Goal: Task Accomplishment & Management: Manage account settings

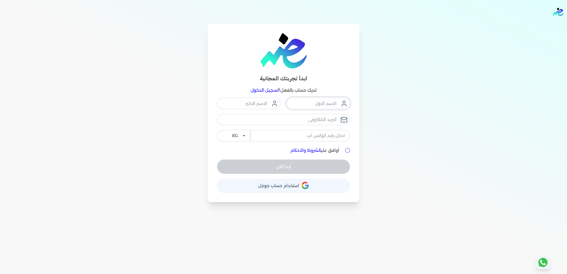
click at [314, 108] on input "text" at bounding box center [317, 102] width 63 height 11
click at [244, 106] on input "text" at bounding box center [248, 102] width 63 height 11
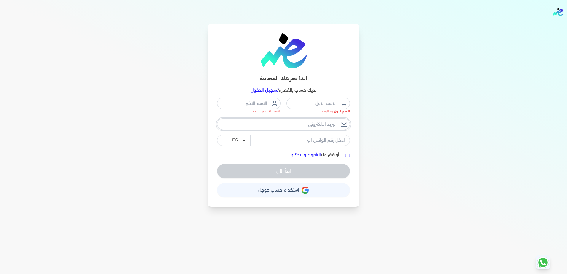
click at [291, 123] on input "email" at bounding box center [283, 123] width 133 height 11
type input "royal_admin@swntq.com"
click at [309, 105] on input "text" at bounding box center [317, 102] width 63 height 11
click at [286, 125] on input "royal_admin@swntq.com" at bounding box center [283, 123] width 133 height 11
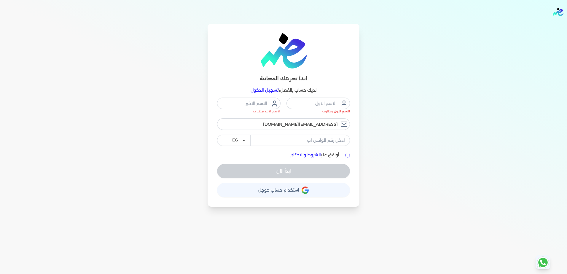
click at [416, 115] on div "ابدأ تجربتك المجانية لديك حساب بالفعل؟ تسجيل الدخول الاسم الاول مطلوب الاسم الا…" at bounding box center [283, 115] width 455 height 183
click at [330, 142] on input "tel" at bounding box center [300, 140] width 100 height 11
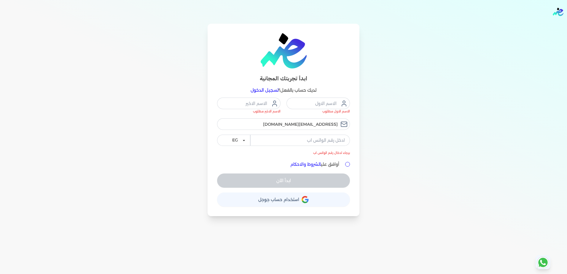
click at [302, 188] on div "ابدأ تجربتك المجانية لديك حساب بالفعل؟ تسجيل الدخول الاسم الاول مطلوب الاسم الا…" at bounding box center [283, 120] width 152 height 192
click at [302, 201] on icon "button" at bounding box center [304, 199] width 7 height 7
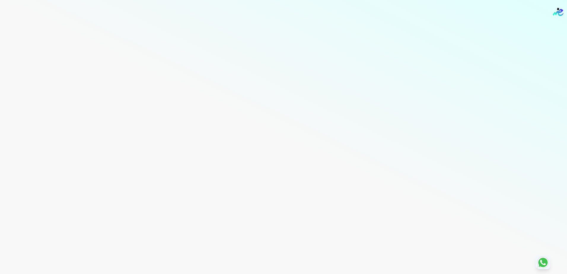
click at [401, 33] on div "Toggle Navigation الاسعار العمولات مساعدة خدمة العملاء دليل المستخدم تسجيل الدخ…" at bounding box center [283, 137] width 567 height 274
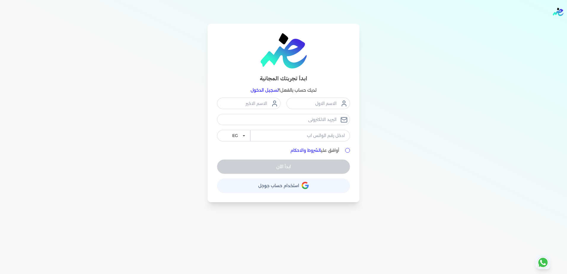
click at [268, 91] on link "تسجيل الدخول" at bounding box center [264, 89] width 28 height 5
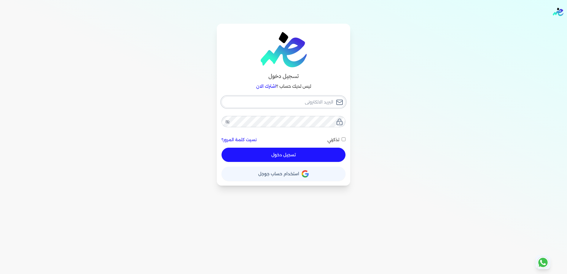
click at [270, 103] on input "email" at bounding box center [283, 101] width 124 height 11
type input "r"
checkbox input "false"
type input "ra"
checkbox input "false"
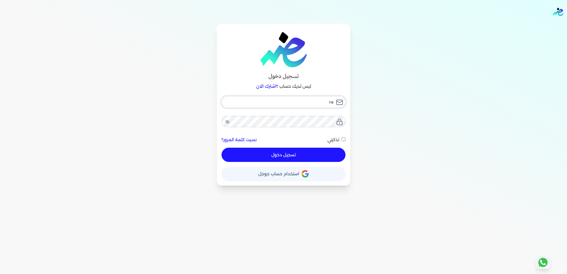
type input "ram"
checkbox input "false"
type input "ramy"
checkbox input "false"
type input "ramyl"
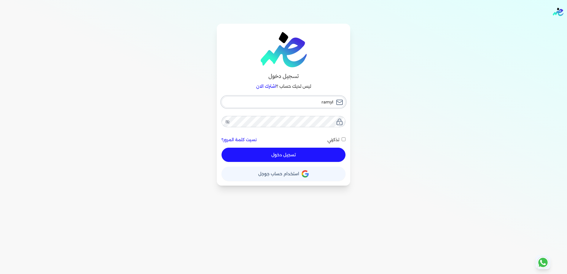
checkbox input "false"
type input "ramyle"
checkbox input "false"
type input "ramyleg"
checkbox input "false"
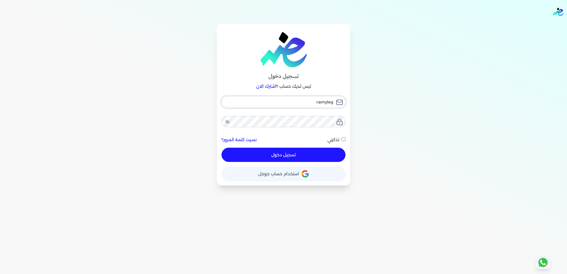
type input "ramylege"
checkbox input "false"
type input "ramylegen"
checkbox input "false"
type input "ramylegend"
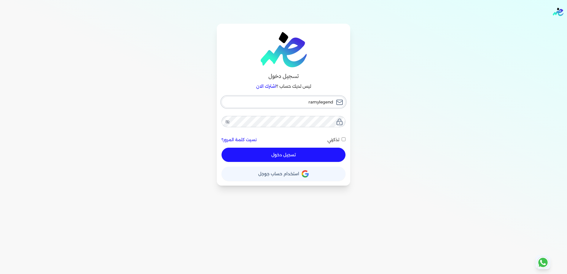
checkbox input "false"
type input "ramylegend@"
checkbox input "false"
type input "ramylegend@g"
checkbox input "false"
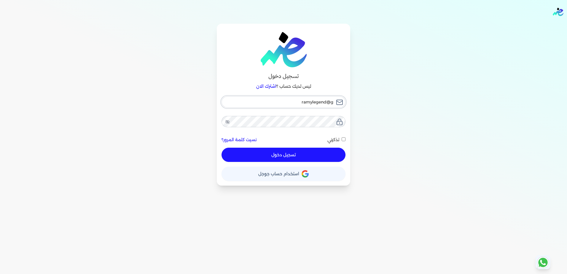
type input "ramylegend@gm"
checkbox input "false"
type input "ramylegend@gma"
checkbox input "false"
type input "ramylegend@gmai"
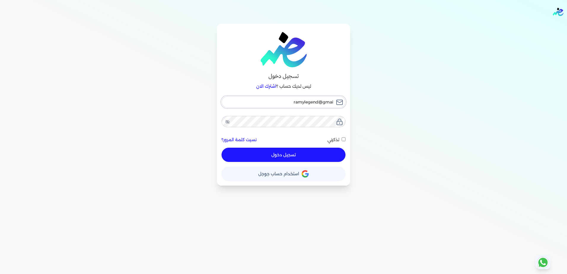
checkbox input "false"
type input "ramylegend@gmail"
checkbox input "false"
type input "ramylegend@gmail."
checkbox input "false"
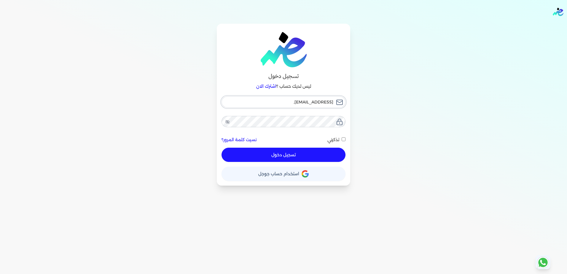
type input "ramylegend@gmail.c"
checkbox input "false"
type input "ramylegend@gmail.co"
checkbox input "false"
type input "[EMAIL_ADDRESS][DOMAIN_NAME]"
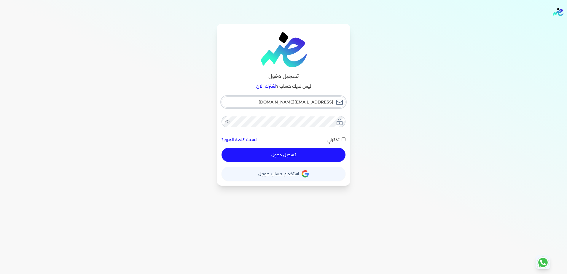
checkbox input "false"
type input "[EMAIL_ADDRESS][DOMAIN_NAME]"
click at [343, 137] on input "تذكرني" at bounding box center [343, 139] width 4 height 4
checkbox input "true"
click at [324, 153] on button "تسجيل دخول" at bounding box center [283, 155] width 124 height 14
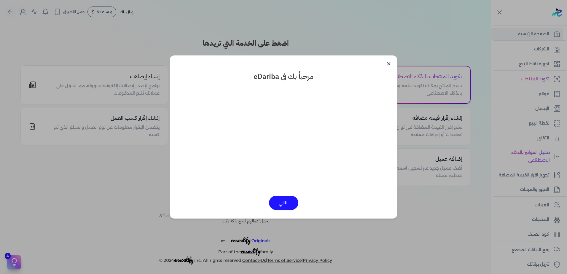
click at [388, 62] on link "✕" at bounding box center [388, 64] width 14 height 14
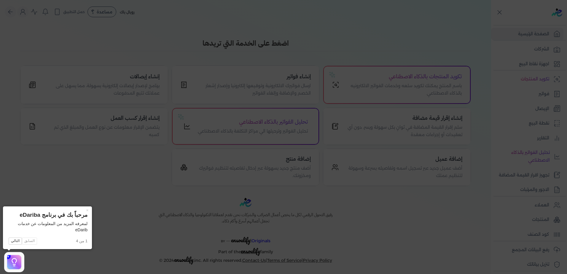
click at [368, 25] on icon at bounding box center [283, 137] width 567 height 274
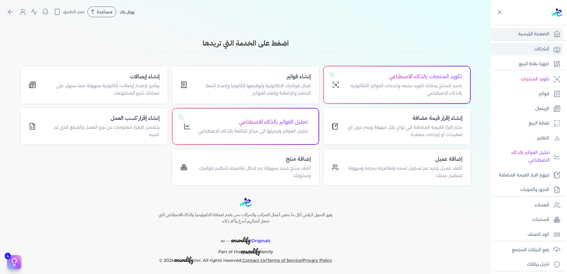
click at [544, 48] on p "الشركات" at bounding box center [541, 49] width 15 height 8
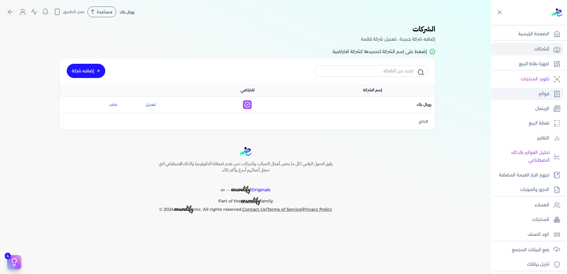
click at [545, 93] on p "فواتير" at bounding box center [543, 94] width 11 height 8
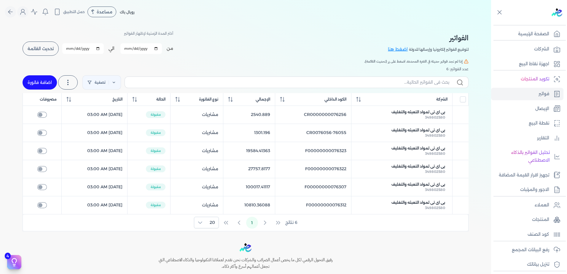
click at [48, 83] on link "اضافة فاتورة" at bounding box center [40, 82] width 34 height 14
select select "EGP"
select select "B"
select select "EGS"
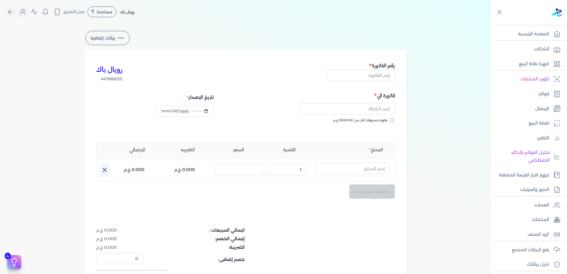
type input "2025-10-07T10:28:08"
click at [385, 111] on input "text" at bounding box center [347, 108] width 95 height 11
click at [378, 75] on input "text" at bounding box center [361, 74] width 68 height 11
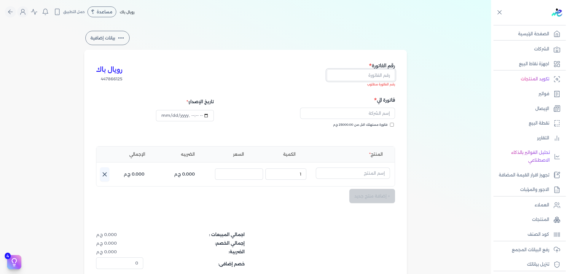
click at [370, 73] on input "text" at bounding box center [361, 74] width 68 height 11
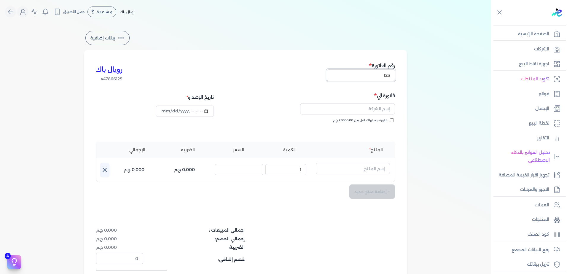
type input "123"
click at [353, 113] on input "text" at bounding box center [347, 108] width 95 height 11
paste input "مترو باك للصناعات الورقية و البلاستيكية"
type input "مترو باك للصناعات الورقية و البلاستيكية"
click at [368, 134] on link "+ اضافه عميل جديد" at bounding box center [351, 134] width 78 height 5
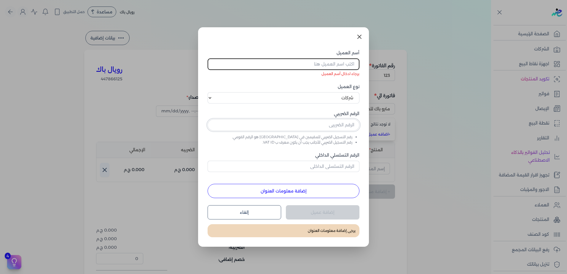
click at [324, 122] on input "text" at bounding box center [283, 124] width 152 height 11
click at [290, 127] on input "645640" at bounding box center [283, 124] width 152 height 11
type input "645640816"
click at [322, 163] on input "الرقم التسلسلي الداخلي" at bounding box center [283, 166] width 152 height 11
type input "1"
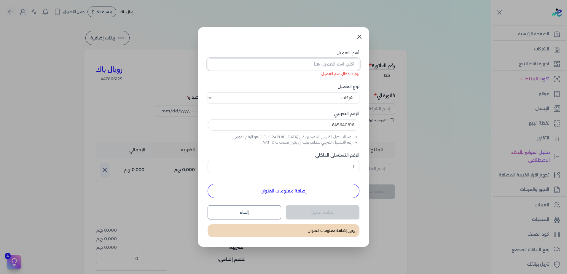
click at [335, 64] on input "أسم العميل" at bounding box center [283, 63] width 152 height 11
click at [326, 65] on input "أسم العميل" at bounding box center [283, 63] width 152 height 11
paste input "مترو باك للصناعات الورقية و البلاستيكية"
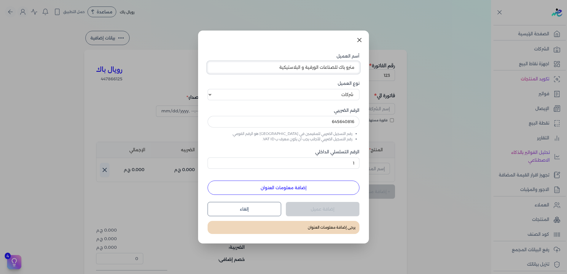
type input "مترو باك للصناعات الورقية و البلاستيكية"
click at [325, 188] on button "إضافة معلومات العنوان" at bounding box center [283, 187] width 152 height 14
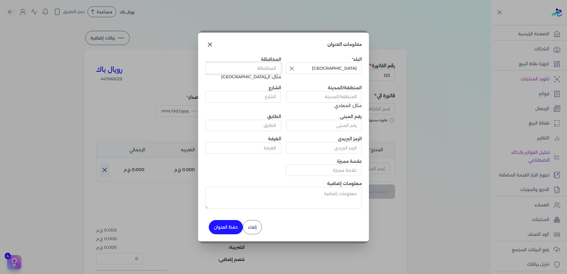
click at [260, 69] on input "المحافظة" at bounding box center [243, 68] width 76 height 11
type input "h"
type input "القاهره"
click at [350, 93] on input "المنطقة/المدينة" at bounding box center [324, 96] width 76 height 11
type input "مدين[PERSON_NAME]"
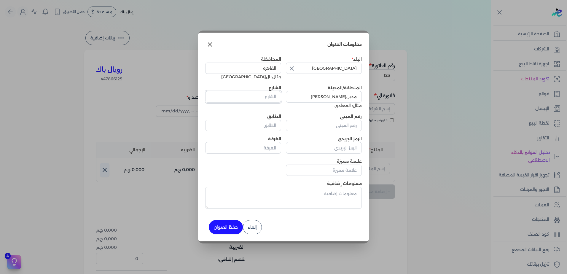
click at [260, 96] on input "الشارع" at bounding box center [243, 96] width 76 height 11
click at [333, 128] on input "رقم المبنى" at bounding box center [324, 125] width 76 height 11
click at [262, 96] on input "1" at bounding box center [243, 96] width 76 height 11
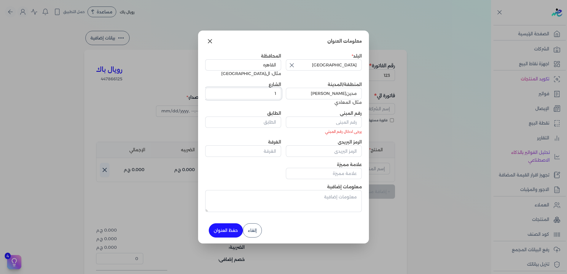
click at [262, 96] on input "1" at bounding box center [243, 93] width 76 height 11
type input "[GEOGRAPHIC_DATA]"
click at [339, 124] on input "رقم المبنى" at bounding box center [324, 121] width 76 height 11
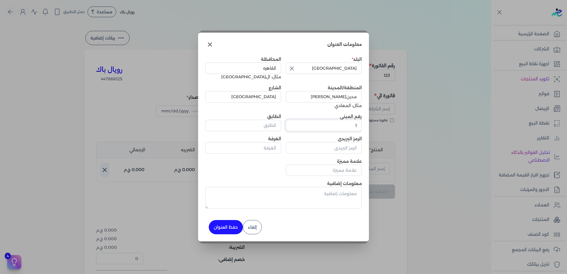
type input "1"
click at [241, 124] on input "الطابق" at bounding box center [243, 125] width 76 height 11
type input "1"
click at [316, 149] on input "الرمز البريدي" at bounding box center [324, 147] width 76 height 11
click at [231, 224] on button "حفظ العنوان" at bounding box center [226, 227] width 34 height 14
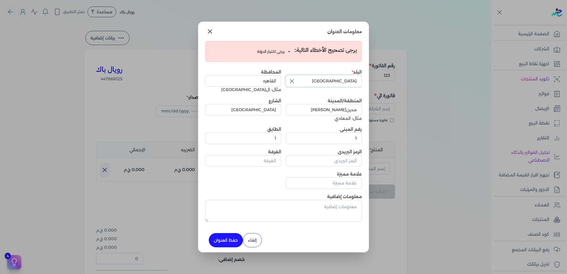
click at [301, 79] on input "[GEOGRAPHIC_DATA]" at bounding box center [324, 80] width 76 height 11
click at [314, 83] on input "[GEOGRAPHIC_DATA]" at bounding box center [324, 80] width 76 height 11
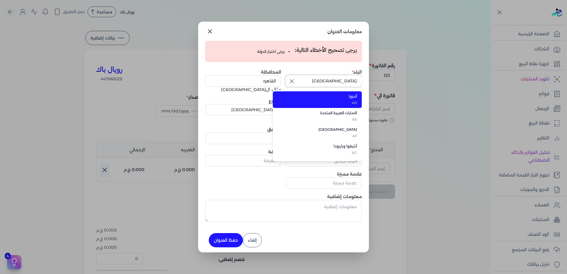
click at [315, 83] on input "[GEOGRAPHIC_DATA]" at bounding box center [324, 80] width 76 height 11
click at [337, 97] on span "[GEOGRAPHIC_DATA]" at bounding box center [320, 96] width 72 height 5
type input "[GEOGRAPHIC_DATA]"
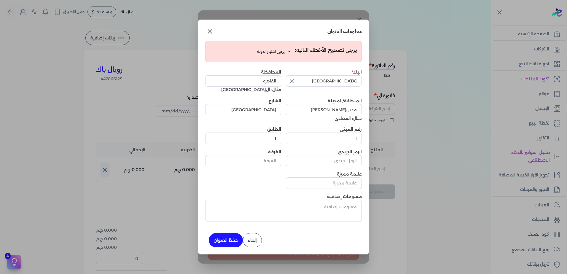
click at [227, 238] on button "حفظ العنوان" at bounding box center [226, 240] width 34 height 14
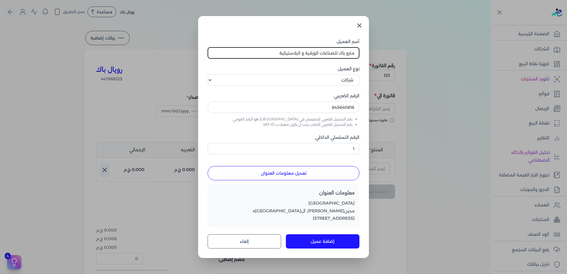
click at [357, 25] on icon at bounding box center [359, 25] width 7 height 7
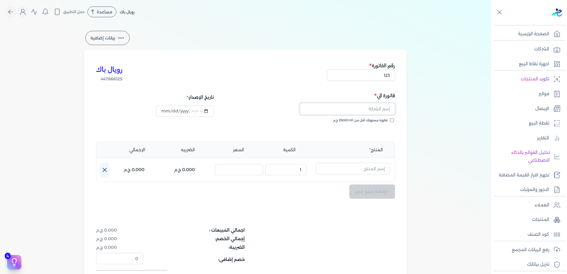
click at [356, 107] on input "text" at bounding box center [347, 108] width 95 height 11
paste input "مترو باك للصناعات الورقية و البلاستيكية"
type input "مترو باك للصناعات الورقية و البلاستيكية"
click at [370, 111] on input "text" at bounding box center [347, 108] width 95 height 11
click at [329, 186] on div "+ إضافة منتج جديد" at bounding box center [245, 191] width 299 height 14
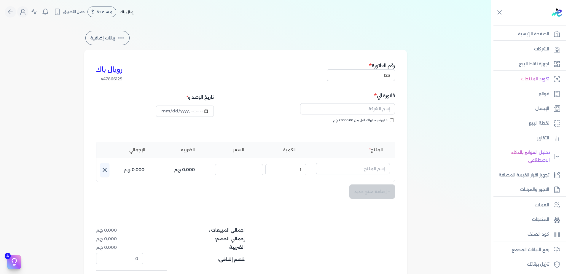
click at [446, 121] on div "بيانات إضافية رويال باك 447866125 رقم الفاتورة 123 فاتورة الي فاتورة مستهلك اقل…" at bounding box center [245, 174] width 491 height 288
click at [380, 110] on input "text" at bounding box center [347, 108] width 95 height 11
paste input "مترو باك للصناعات الورقية و البلاستيكية"
type input "مترو باك للصناعات الورقية و البلاستيكية"
click at [523, 208] on link "العملاء" at bounding box center [527, 205] width 72 height 12
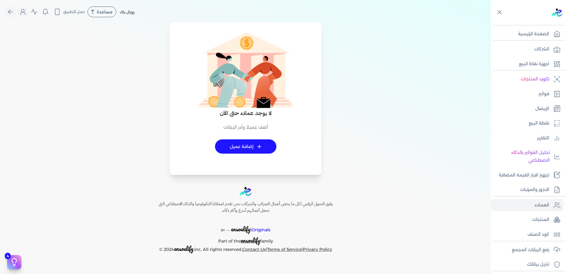
click at [255, 143] on link "+ إضافة عميل" at bounding box center [245, 146] width 61 height 14
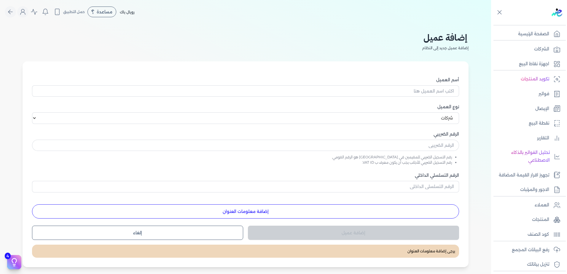
select select "B"
click at [336, 96] on input "أسم العميل" at bounding box center [245, 90] width 427 height 11
paste input "مترو باك للصناعات الورقية و البلاستيكية"
type input "مترو باك للصناعات الورقية و البلاستيكية"
click at [425, 144] on input "text" at bounding box center [245, 145] width 427 height 11
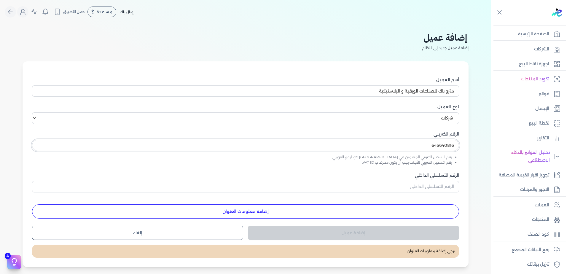
type input "645640816"
click at [408, 183] on input "الرقم التسلسلي الداخلي" at bounding box center [245, 186] width 427 height 11
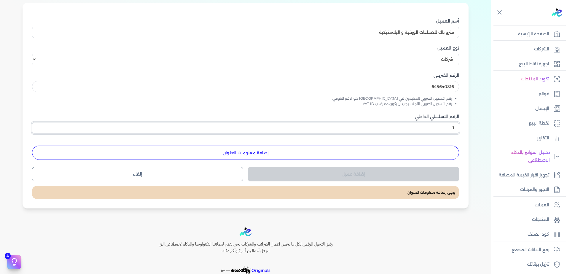
scroll to position [59, 0]
type input "1"
click at [244, 152] on button "إضافة معلومات العنوان" at bounding box center [245, 152] width 427 height 14
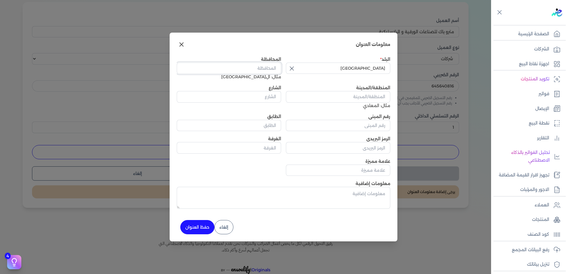
click at [260, 69] on input "المحافظة" at bounding box center [229, 68] width 104 height 11
click at [260, 80] on div "المحافظة مثال: ال[GEOGRAPHIC_DATA]" at bounding box center [229, 68] width 104 height 24
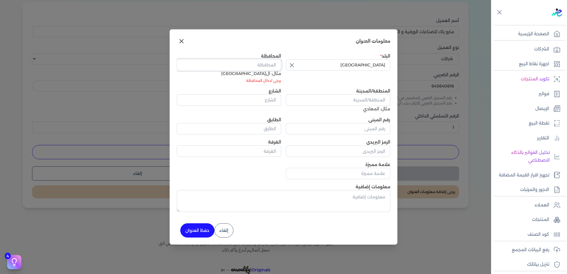
click at [256, 65] on input "المحافظة" at bounding box center [229, 64] width 104 height 11
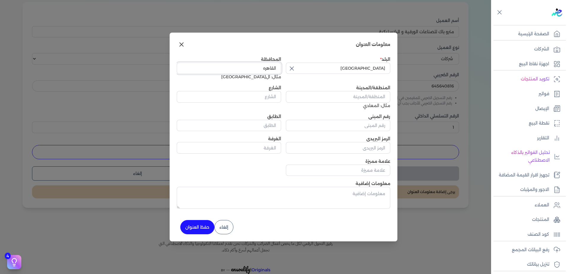
type input "القاهره"
click at [359, 95] on input "المنطقة/المدينة" at bounding box center [338, 96] width 104 height 11
type input "مدين[PERSON_NAME]"
click at [271, 96] on input "الشارع" at bounding box center [229, 96] width 104 height 11
type input "[GEOGRAPHIC_DATA]"
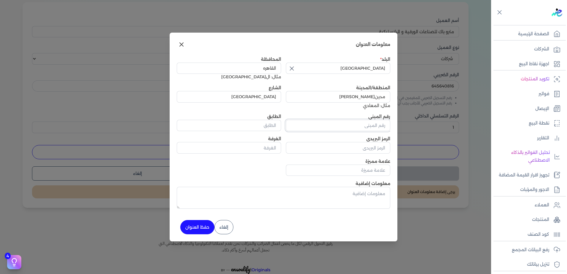
click at [354, 127] on input "رقم المبنى" at bounding box center [338, 125] width 104 height 11
type input "1"
click at [185, 229] on button "حفظ العنوان" at bounding box center [197, 227] width 34 height 14
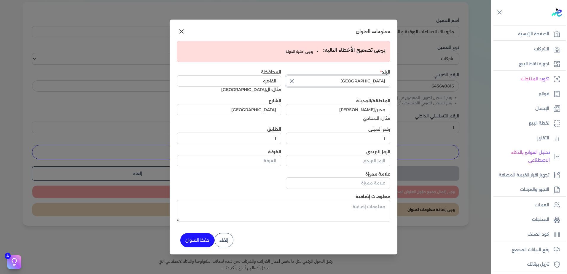
click at [328, 79] on input "[GEOGRAPHIC_DATA]" at bounding box center [338, 80] width 104 height 11
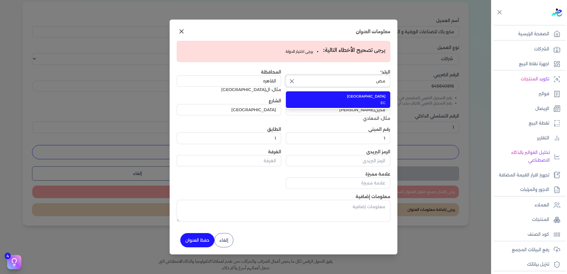
type input "م"
click at [355, 99] on span "[GEOGRAPHIC_DATA]" at bounding box center [341, 96] width 88 height 5
type input "[GEOGRAPHIC_DATA]"
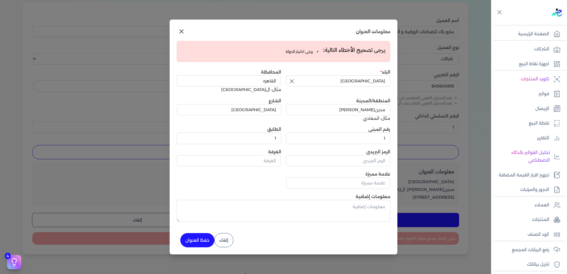
click at [204, 239] on button "حفظ العنوان" at bounding box center [197, 240] width 34 height 14
click at [204, 239] on div "إضافة عميل إضافة عميل جديد إلى النظام أسم العميل مترو باك للصناعات الورقية و ال…" at bounding box center [245, 112] width 455 height 297
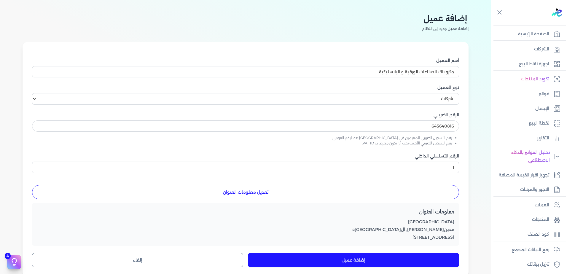
scroll to position [119, 0]
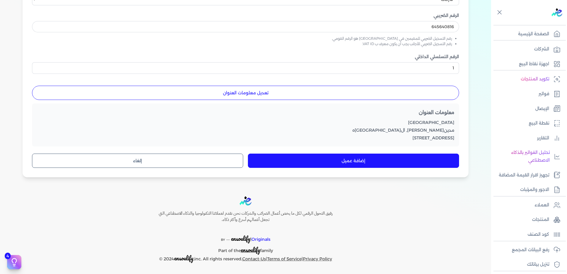
click at [391, 156] on button "إضافة عميل" at bounding box center [353, 160] width 211 height 14
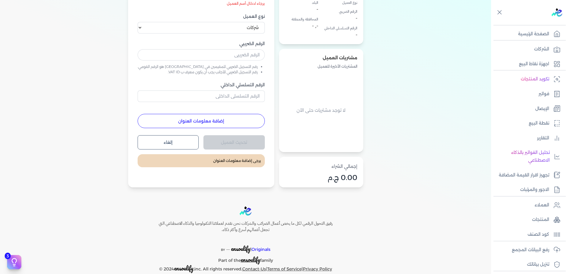
scroll to position [8, 0]
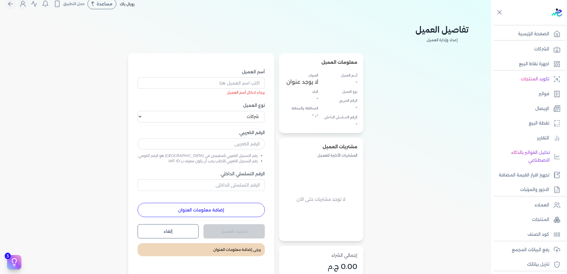
click at [436, 56] on div "معلومات العميل أسم العميل - نوع العميل الرقم الضريبي - الرقم التسلسلي الداخلي -…" at bounding box center [246, 164] width 446 height 223
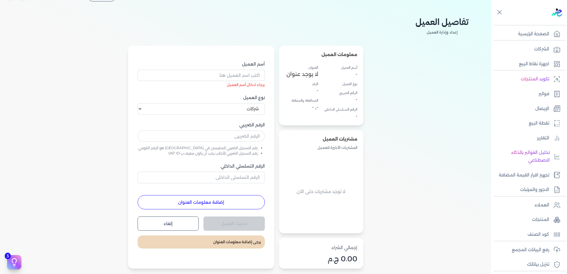
scroll to position [30, 0]
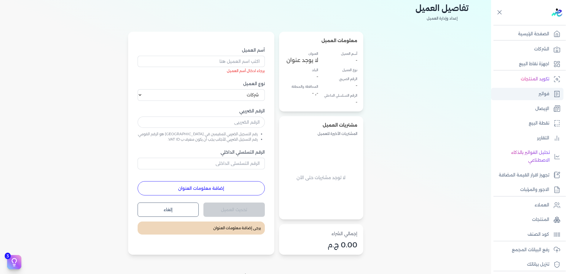
click at [548, 89] on link "فواتير" at bounding box center [527, 94] width 72 height 12
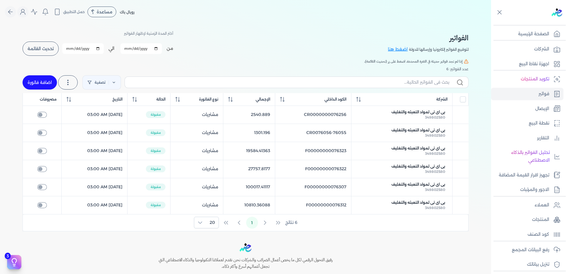
click at [44, 86] on link "اضافة فاتورة" at bounding box center [40, 82] width 34 height 14
select select "EGP"
select select "B"
select select "EGS"
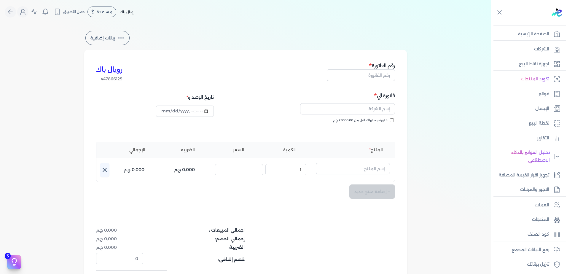
type input "[DATE]T10:33:04"
click at [370, 75] on input "text" at bounding box center [361, 74] width 68 height 11
type input "123"
click at [367, 104] on input "text" at bounding box center [347, 108] width 95 height 11
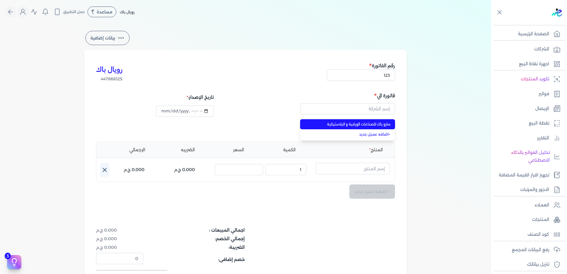
click at [370, 125] on span "مترو باك للصناعات الورقية و البلاستيكية" at bounding box center [351, 123] width 78 height 5
type input "مترو باك للصناعات الورقية و البلاستيكية"
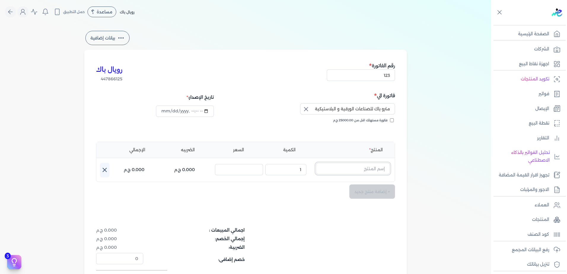
click at [354, 169] on input "text" at bounding box center [353, 168] width 74 height 11
click at [357, 169] on input "text" at bounding box center [353, 168] width 74 height 11
paste input "مفصلى 1000 شفاف"
type input "مفصلى 1000 شفاف"
click at [377, 191] on link "+ انشاء منتج جديد" at bounding box center [349, 193] width 72 height 5
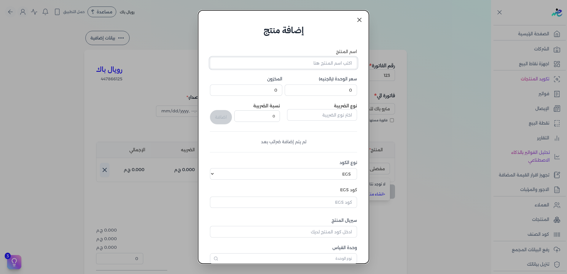
click at [317, 60] on input "اسم المنتج" at bounding box center [283, 62] width 147 height 11
paste input "مفصلى 1000 شفاف"
type input "مفصلى 1000 شفاف"
click at [324, 89] on input "0" at bounding box center [320, 89] width 72 height 11
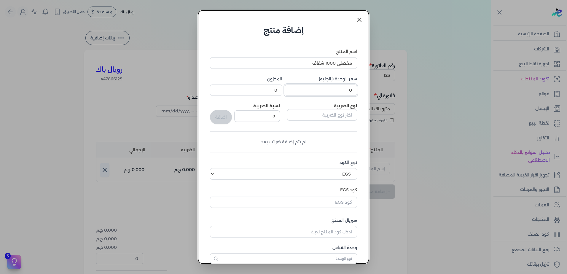
click at [324, 89] on input "0" at bounding box center [320, 89] width 72 height 11
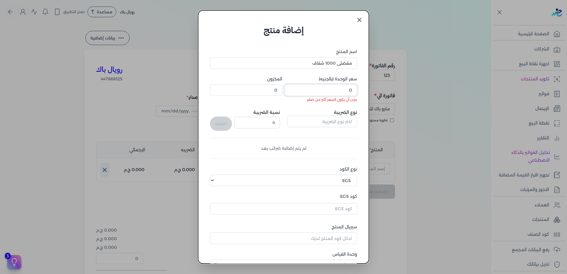
click at [341, 92] on input "0" at bounding box center [320, 89] width 72 height 11
click at [340, 92] on input "0" at bounding box center [320, 89] width 72 height 11
paste input "994.74"
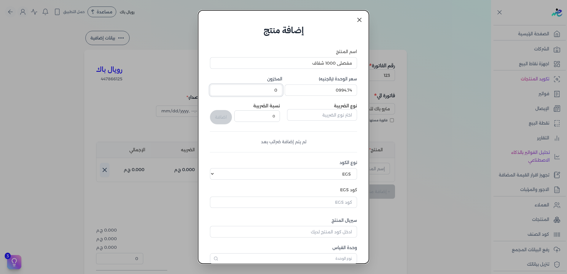
type input "994.74"
click at [275, 89] on input "0" at bounding box center [246, 89] width 72 height 11
click at [274, 89] on input "0" at bounding box center [246, 89] width 72 height 11
click at [281, 91] on input "0" at bounding box center [246, 89] width 72 height 11
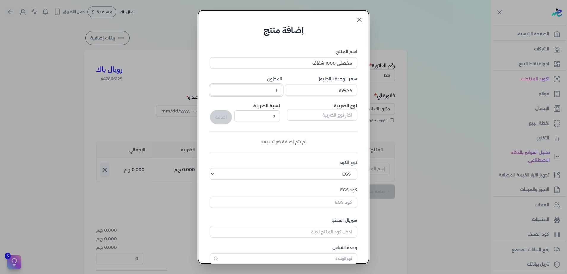
type input "1"
click at [343, 116] on input "text" at bounding box center [322, 114] width 70 height 11
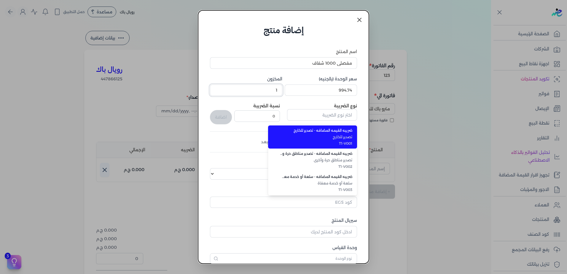
type input "ضريبه القيمه المضافه - تصدير للخارج"
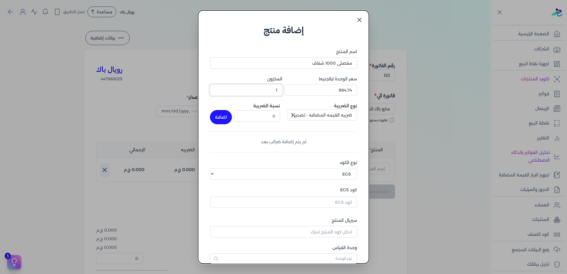
click at [275, 91] on input "1" at bounding box center [246, 89] width 72 height 11
type input "1"
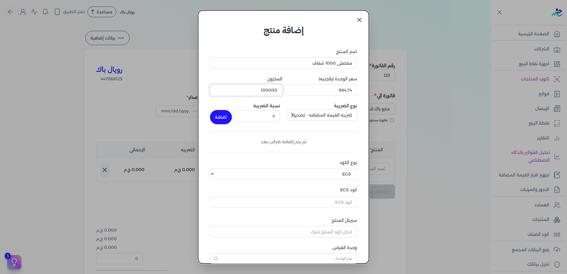
type input "100000"
click at [339, 129] on div "اسم المنتج مفصلى 1000 شفاف سعر الوحدة (بالجنيه) 994.74 المخزون 100000 نوع الضري…" at bounding box center [283, 156] width 147 height 215
click at [271, 115] on input "0" at bounding box center [257, 115] width 46 height 11
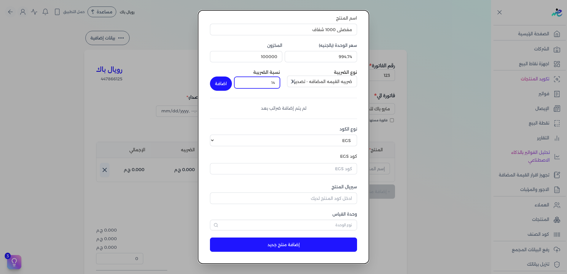
type input "14"
click at [322, 164] on input "text" at bounding box center [283, 168] width 147 height 11
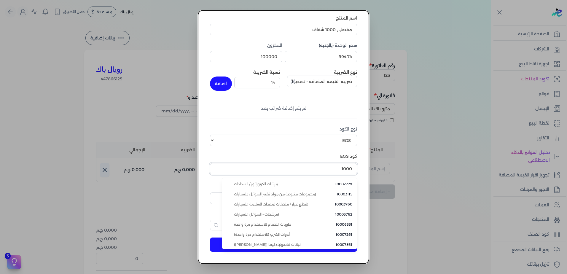
click at [328, 172] on input "1000" at bounding box center [283, 168] width 147 height 11
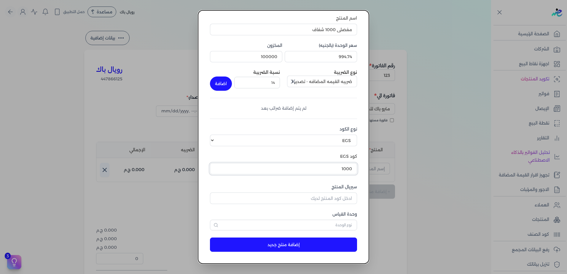
click at [328, 174] on input "1000" at bounding box center [283, 168] width 147 height 11
type input "1000"
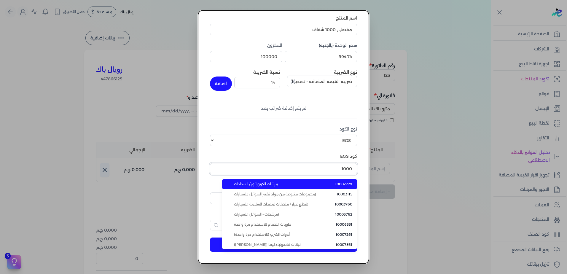
click at [328, 173] on input "1000" at bounding box center [283, 168] width 147 height 11
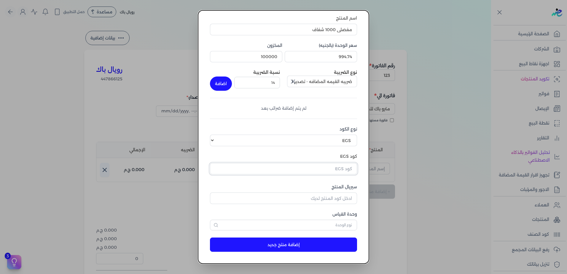
click at [328, 169] on input "text" at bounding box center [283, 168] width 147 height 11
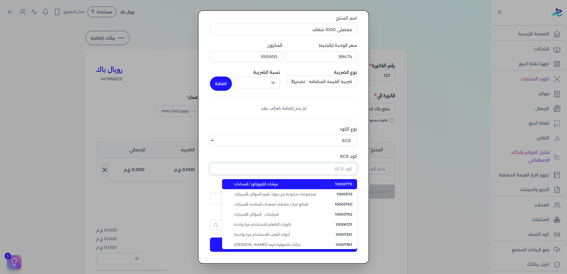
click at [328, 169] on input "text" at bounding box center [283, 168] width 147 height 11
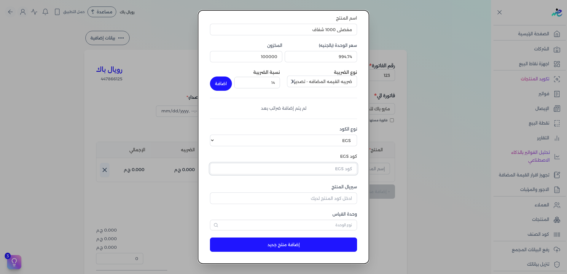
paste input "10007261"
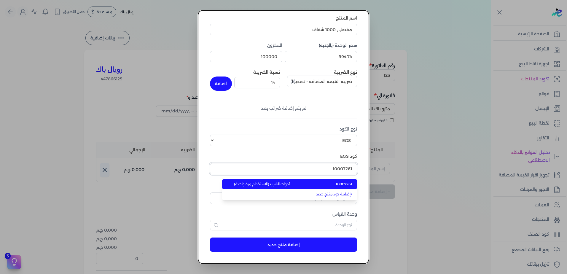
type input "10007261"
click at [331, 184] on li "10007261 أدوات الشرب (للاستخدام مرة واحدة)" at bounding box center [289, 184] width 135 height 10
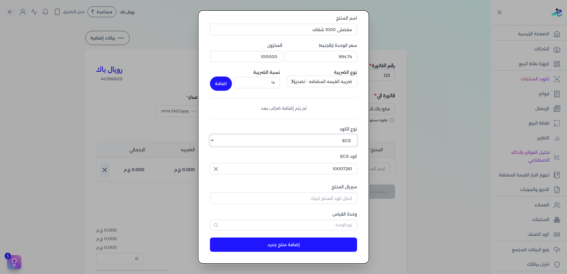
click at [328, 142] on select "اختر نوع الكود EGS GS1" at bounding box center [283, 140] width 147 height 11
select select "GS1"
click at [214, 135] on select "اختر نوع الكود EGS GS1" at bounding box center [283, 140] width 147 height 11
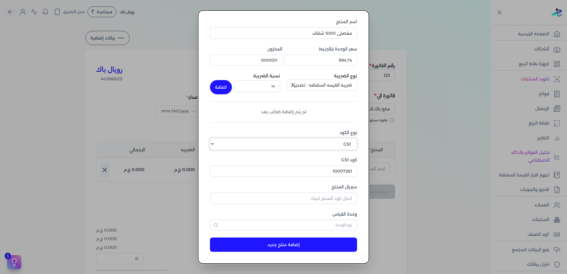
scroll to position [30, 0]
click at [326, 197] on input "سيريال المنتج" at bounding box center [283, 197] width 147 height 11
type input "1"
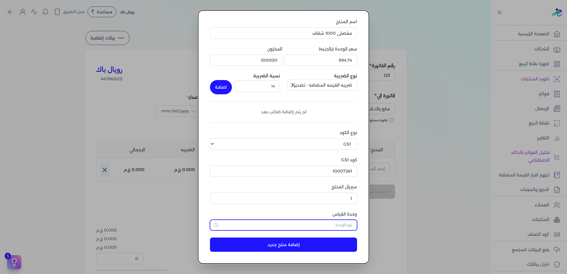
click at [329, 224] on input "text" at bounding box center [283, 225] width 147 height 11
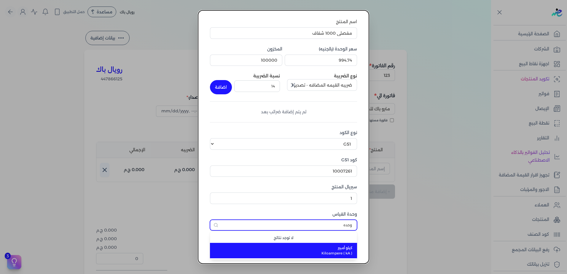
type input "وحده"
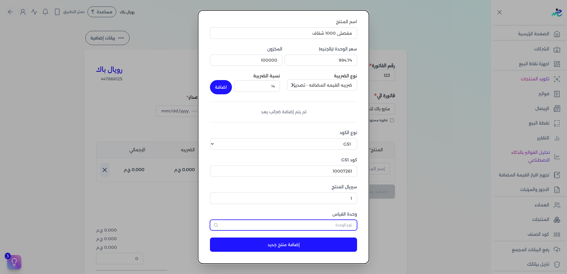
click at [342, 228] on input "text" at bounding box center [283, 225] width 147 height 11
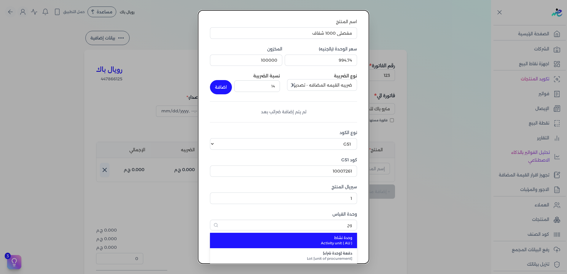
click at [345, 238] on span "وحدة نشاط" at bounding box center [287, 237] width 130 height 5
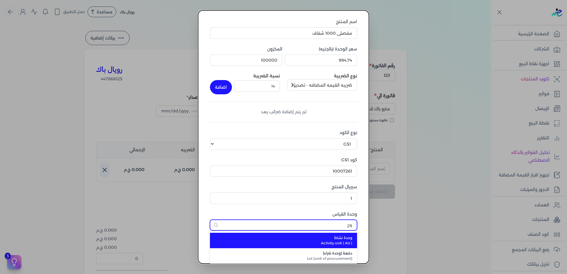
type input "وحدة نشاط"
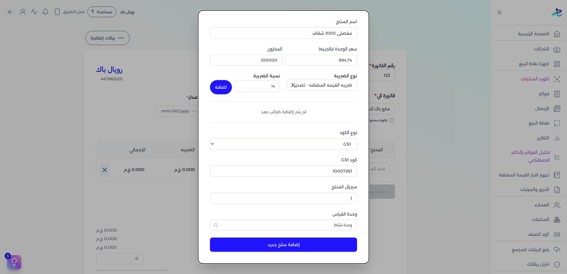
click at [301, 242] on button "إضافة منتج جديد" at bounding box center [283, 244] width 147 height 14
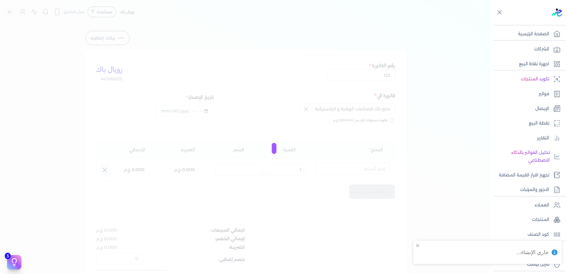
select select "EGS"
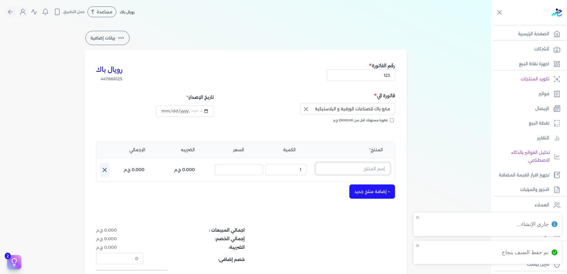
click at [352, 170] on input "text" at bounding box center [353, 168] width 74 height 11
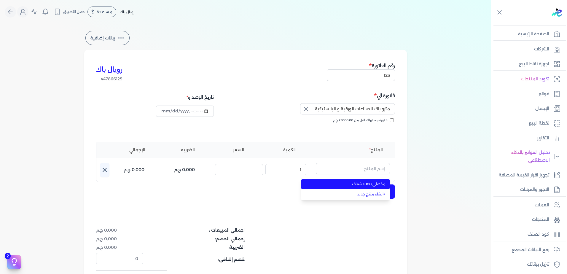
click at [351, 182] on span "مفصلى 1000 شفاف" at bounding box center [349, 183] width 72 height 5
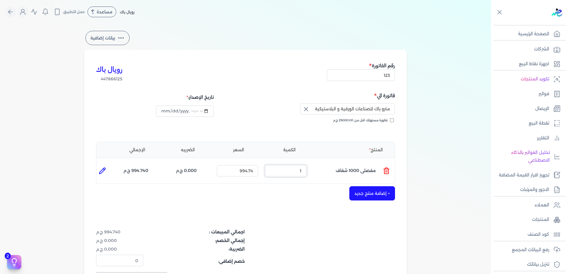
click at [287, 169] on input "1" at bounding box center [285, 170] width 41 height 11
click at [289, 171] on input "150" at bounding box center [285, 170] width 41 height 11
drag, startPoint x: 293, startPoint y: 171, endPoint x: 303, endPoint y: 169, distance: 9.9
click at [303, 169] on input "150" at bounding box center [285, 170] width 41 height 11
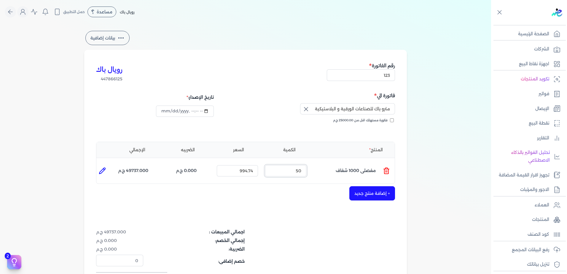
type input "50"
click at [295, 196] on div "+ إضافة منتج جديد" at bounding box center [245, 193] width 299 height 14
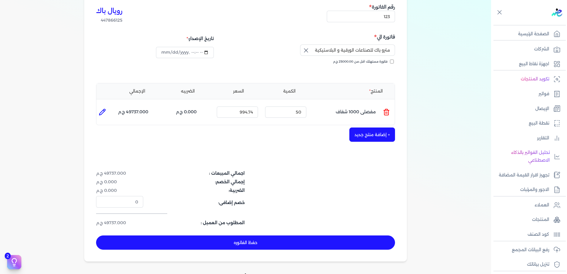
scroll to position [59, 0]
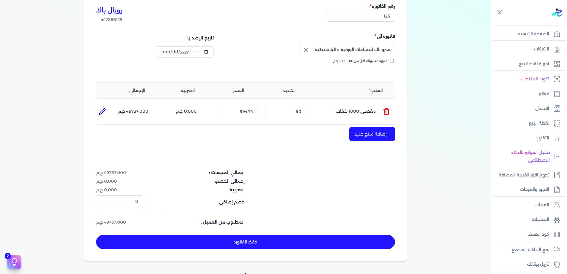
click at [297, 205] on div "اجمالي المبيعات : 49737.000 ج.م إجمالي الخصم: 0.000 ج.م الضريبة: 0.000 ج.م خصم …" at bounding box center [245, 197] width 299 height 56
click at [117, 191] on dd "0.000 ج.م" at bounding box center [119, 190] width 47 height 6
click at [112, 189] on dd "0.000 ج.م" at bounding box center [119, 190] width 47 height 6
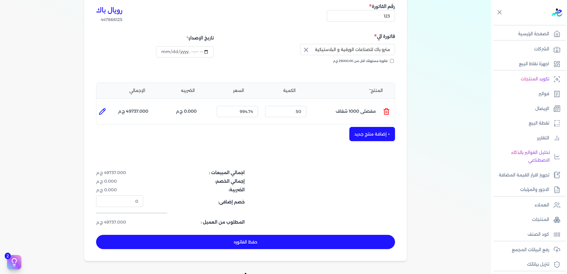
drag, startPoint x: 112, startPoint y: 189, endPoint x: 163, endPoint y: 184, distance: 51.3
click at [163, 184] on dt "إجمالي الخصم:" at bounding box center [196, 181] width 98 height 6
click at [195, 111] on p "0.000 ج.م" at bounding box center [186, 112] width 21 height 8
drag, startPoint x: 195, startPoint y: 111, endPoint x: 185, endPoint y: 113, distance: 10.5
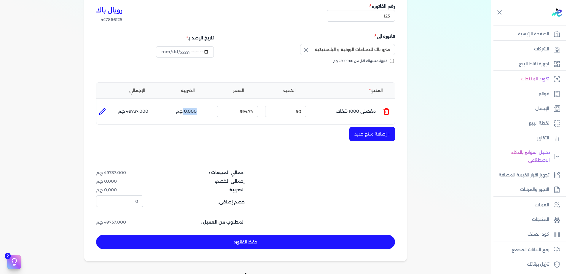
click at [185, 113] on p "0.000 ج.م" at bounding box center [186, 112] width 21 height 8
click at [105, 109] on icon at bounding box center [102, 111] width 6 height 6
type input "مفصلى 1000 شفاف"
type input "994.74"
type input "50"
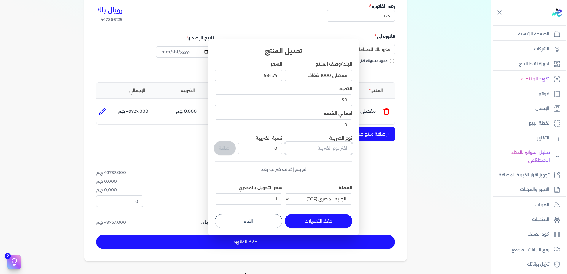
click at [333, 146] on input "text" at bounding box center [318, 148] width 68 height 11
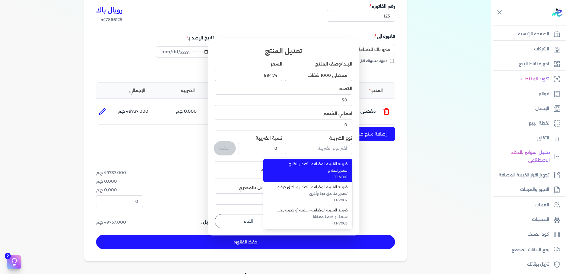
click at [326, 165] on span "ضريبه القيمه المضافه - تصدير للخارج" at bounding box center [311, 163] width 72 height 5
type input "ضريبه القيمه المضافه - تصدير للخارج"
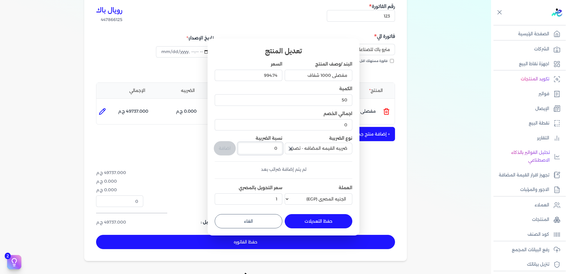
click at [273, 146] on input "0" at bounding box center [260, 148] width 44 height 11
type input "14"
click at [225, 147] on button "اضافة" at bounding box center [225, 148] width 22 height 14
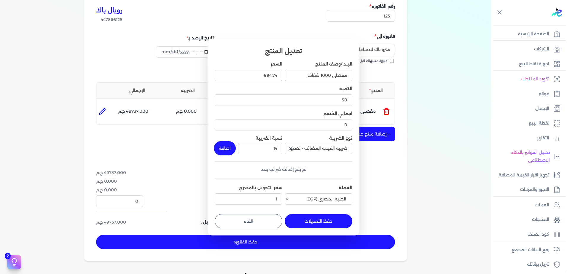
type input "0"
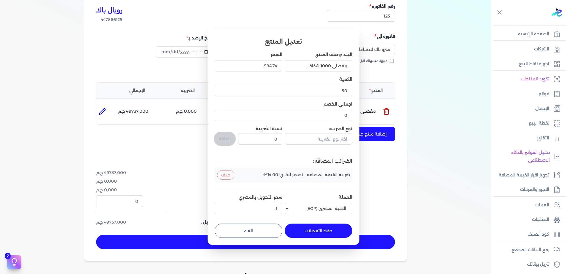
click at [191, 154] on dialog "تعديل المنتج البند /وصف المنتج مفصلى 1000 شفاف السعر 994.74 الكمية 50 اجمالي ال…" at bounding box center [283, 137] width 567 height 274
click at [302, 228] on button "حفظ التعديلات" at bounding box center [318, 230] width 68 height 14
type input "0"
type input "1"
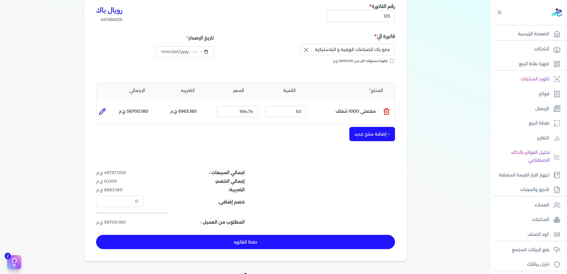
click at [127, 172] on dd "49737.000 ج.م" at bounding box center [119, 172] width 47 height 6
click at [112, 191] on dd "6963.180 ج.م" at bounding box center [119, 190] width 47 height 6
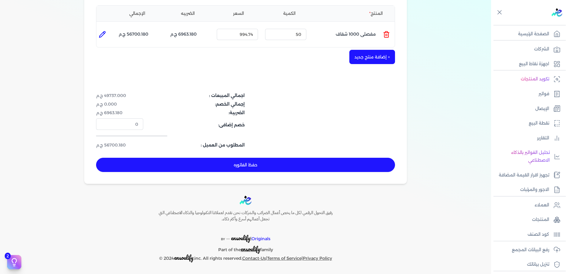
scroll to position [137, 0]
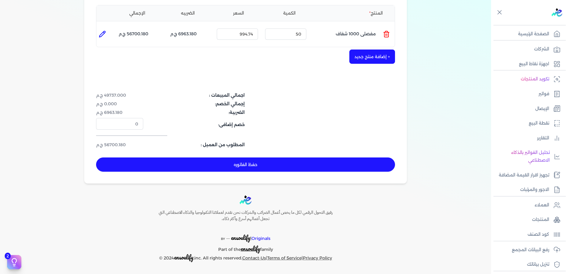
click at [260, 164] on button "حفظ الفاتوره" at bounding box center [245, 164] width 299 height 14
type input "[DATE]"
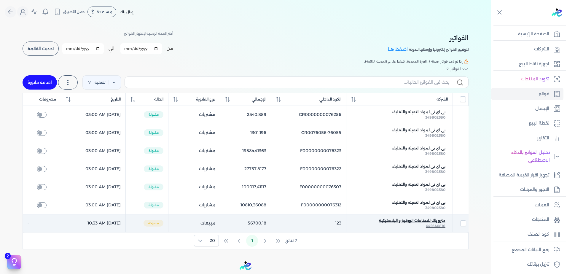
click at [434, 219] on span "مترو باك للصناعات الورقية و البلاستيكية" at bounding box center [412, 220] width 66 height 5
select select "EGP"
select select "B"
select select "EGS"
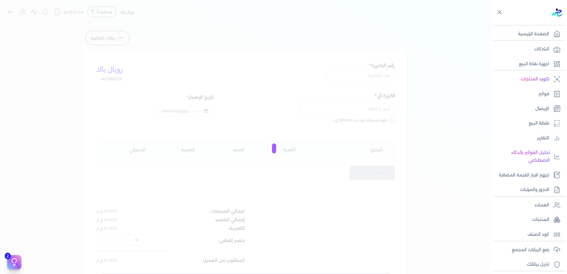
type input "2025-10-07T10:37:30"
type input "123"
type input "مترو باك للصناعات الورقية و البلاستيكية"
type input "[DATE]T10:33:04"
type input "[DATE]"
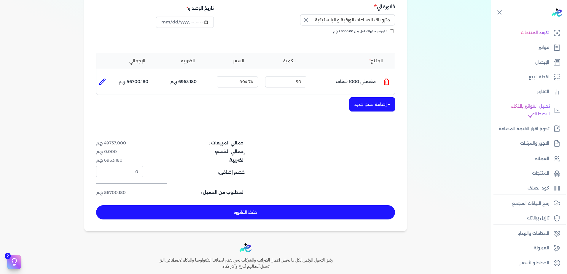
scroll to position [119, 0]
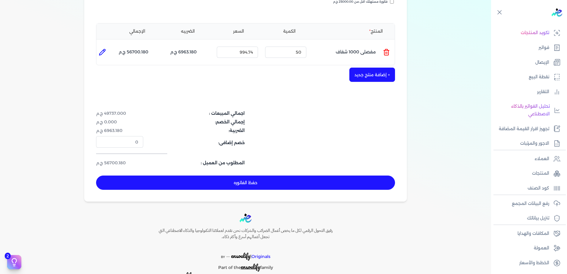
click at [276, 180] on button "حفظ الفاتوره" at bounding box center [245, 182] width 299 height 14
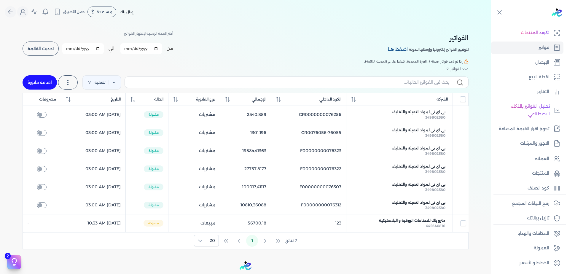
click at [403, 49] on link "اضغط هنا" at bounding box center [398, 49] width 21 height 7
click at [530, 51] on link "فواتير" at bounding box center [527, 47] width 72 height 12
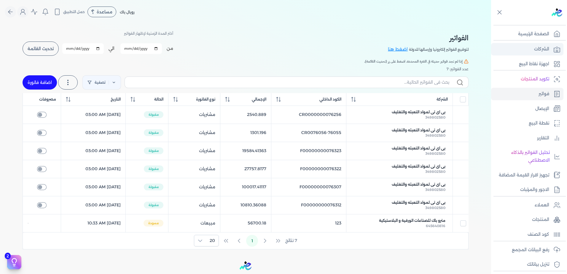
click at [535, 49] on p "الشركات" at bounding box center [541, 49] width 15 height 8
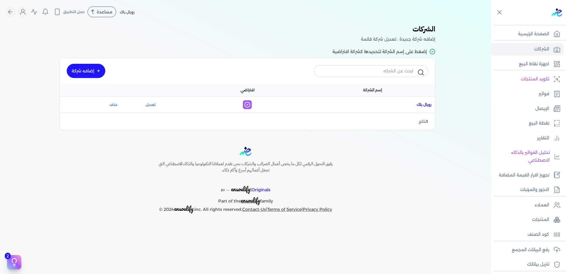
click at [422, 105] on span "اسم الشركة : رويال باك" at bounding box center [423, 104] width 15 height 5
click at [151, 104] on link "تعديل" at bounding box center [150, 104] width 47 height 5
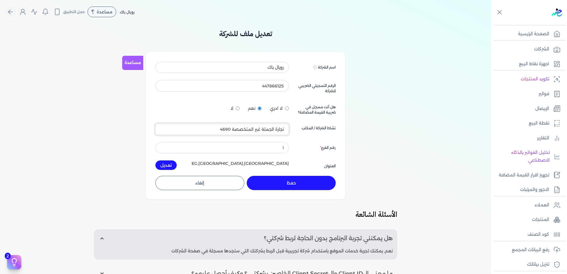
click at [224, 127] on input "تجارة الجملة غير المتخصصة 4690" at bounding box center [221, 129] width 133 height 11
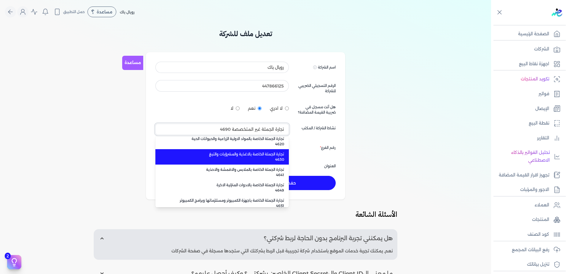
scroll to position [3549, 0]
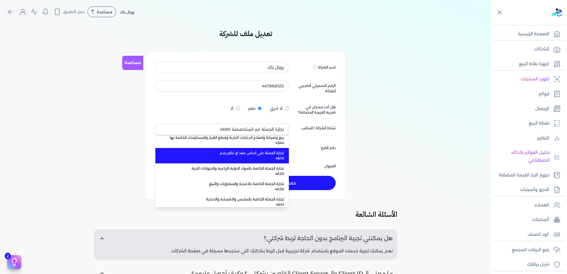
click at [278, 156] on span "4610" at bounding box center [225, 158] width 117 height 5
type input "تجارة الجملة على اساس عقد او نظير رسم 4610"
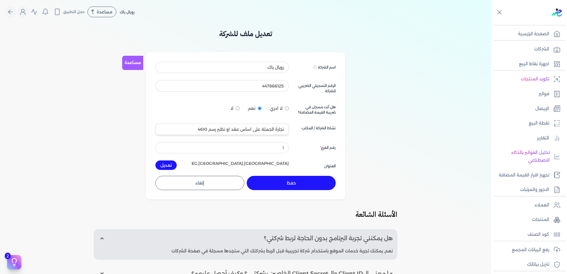
drag, startPoint x: 285, startPoint y: 181, endPoint x: 126, endPoint y: 195, distance: 159.2
click at [130, 195] on div "تعديل ملف للشركة مساعدة اسم الشركة Displayed on public forums, such as Preline …" at bounding box center [245, 189] width 491 height 322
drag, startPoint x: 276, startPoint y: 148, endPoint x: 289, endPoint y: 146, distance: 12.2
click at [289, 146] on input "١" at bounding box center [221, 147] width 133 height 11
type input "0"
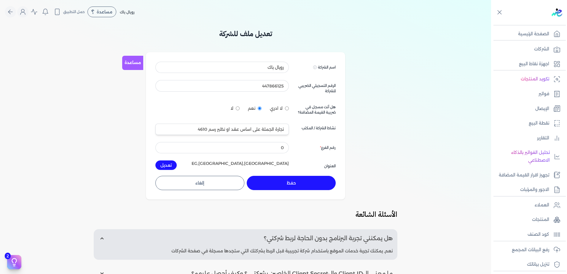
click at [286, 182] on button "حفظ" at bounding box center [291, 183] width 89 height 14
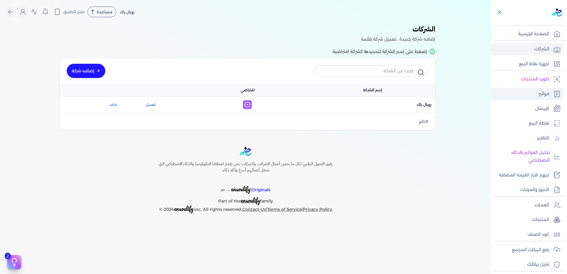
click at [525, 92] on link "فواتير" at bounding box center [527, 94] width 72 height 12
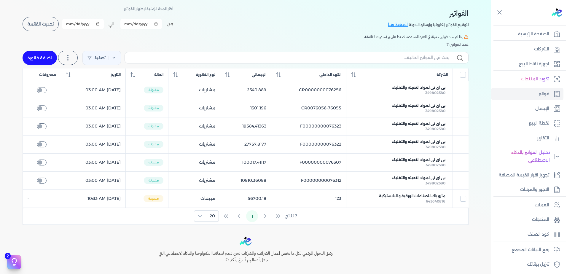
scroll to position [30, 0]
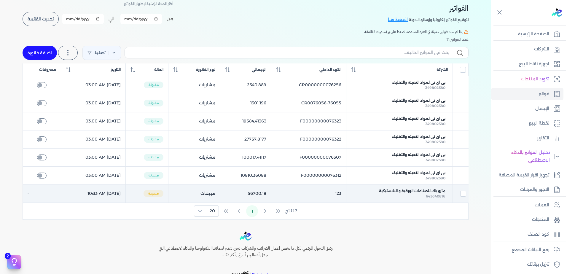
click at [113, 193] on td "[DATE] 10:33 AM" at bounding box center [93, 193] width 65 height 18
checkbox input "true"
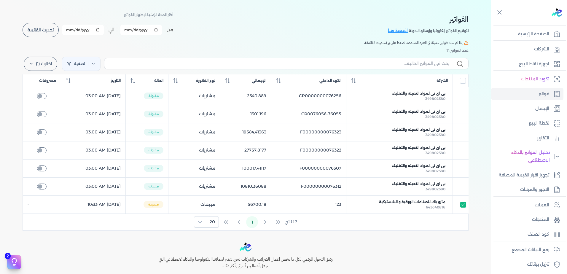
scroll to position [0, 0]
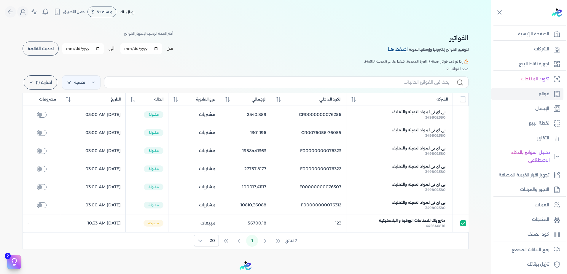
click at [402, 51] on link "اضغط هنا" at bounding box center [398, 49] width 21 height 7
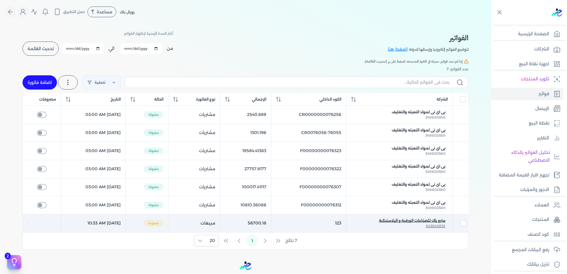
click at [388, 220] on span "مترو باك للصناعات الورقية و البلاستيكية" at bounding box center [412, 220] width 66 height 5
checkbox input "true"
select select "EGP"
select select "B"
select select "EGS"
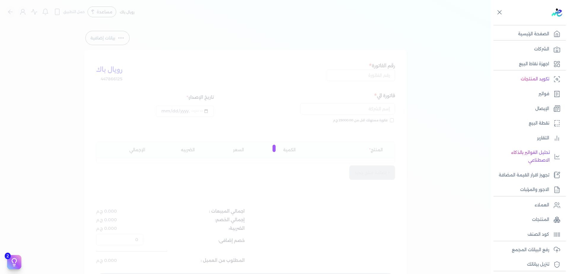
type input "[DATE]T10:53:19"
type input "123"
type input "مترو باك للصناعات الورقية و البلاستيكية"
type input "[DATE]T10:33:04"
type input "[DATE]"
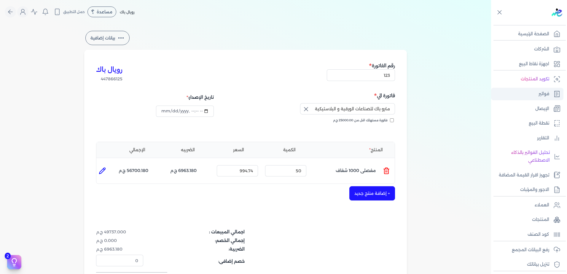
click at [548, 93] on p "فواتير" at bounding box center [543, 94] width 11 height 8
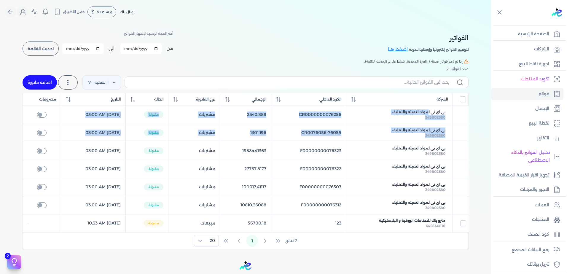
drag, startPoint x: 430, startPoint y: 112, endPoint x: 461, endPoint y: 143, distance: 43.4
click at [460, 143] on table "الشركة الكود الداخلي الإجمالي نوع الفاتورة الحالة التاريخ مصروفات بى اى تى لموا…" at bounding box center [246, 162] width 446 height 139
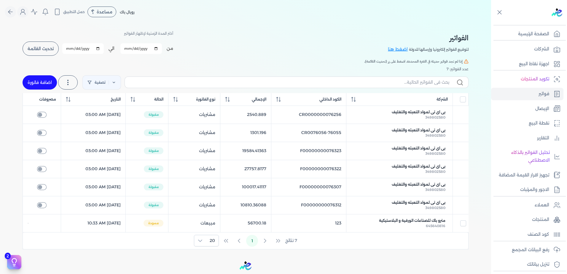
click at [334, 42] on div "الفواتير لتوقيع الفواتير إلكترونيا وإرسالها للدولة اضغط هنا أختر المدة الزمنية …" at bounding box center [246, 43] width 446 height 27
click at [513, 45] on link "الشركات" at bounding box center [527, 49] width 72 height 12
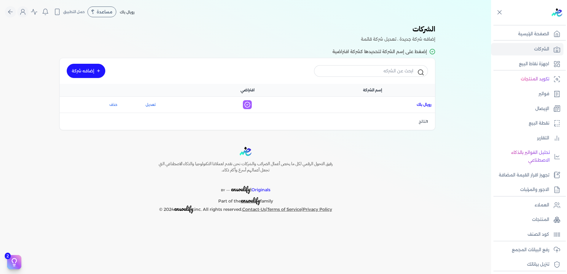
click at [423, 105] on span "اسم الشركة : رويال باك" at bounding box center [423, 104] width 15 height 5
click at [147, 103] on link "تعديل" at bounding box center [150, 104] width 47 height 5
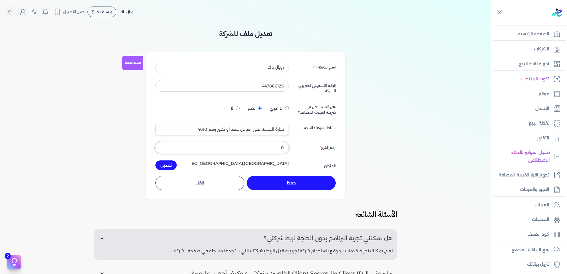
click at [281, 149] on input "0" at bounding box center [221, 147] width 133 height 11
click at [287, 146] on input "/" at bounding box center [221, 147] width 133 height 11
click at [287, 147] on input "/" at bounding box center [221, 147] width 133 height 11
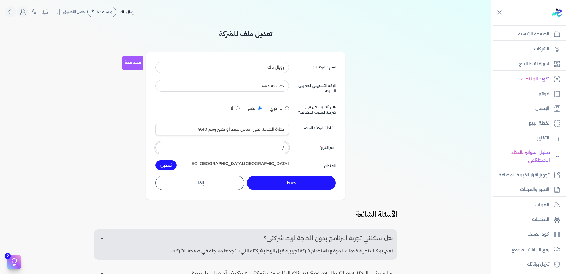
click at [287, 147] on input "/" at bounding box center [221, 147] width 133 height 11
type input "0"
type input "/"
click at [282, 147] on input "0/" at bounding box center [221, 147] width 133 height 11
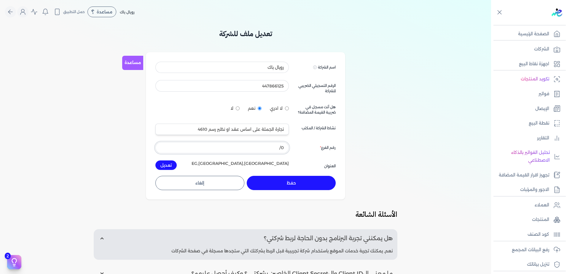
click at [282, 147] on input "0/" at bounding box center [221, 147] width 133 height 11
type input "0"
type input "/"
type input "0"
click at [313, 162] on div "العنوان" at bounding box center [316, 164] width 40 height 9
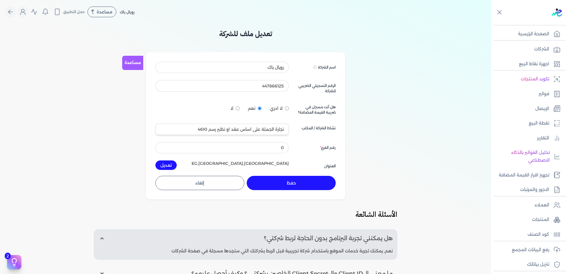
click at [169, 166] on button "تعديل" at bounding box center [165, 164] width 21 height 9
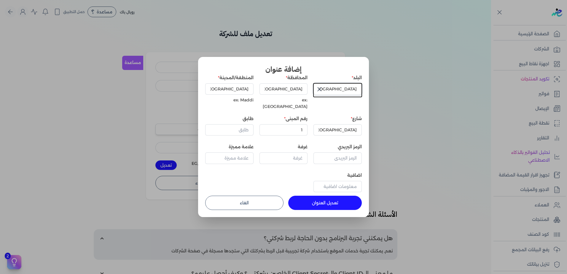
click at [343, 89] on input "[GEOGRAPHIC_DATA]" at bounding box center [337, 88] width 48 height 11
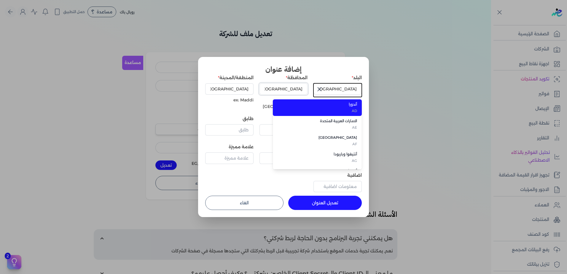
type input "أندورا"
click at [278, 91] on input "[GEOGRAPHIC_DATA]" at bounding box center [283, 88] width 48 height 11
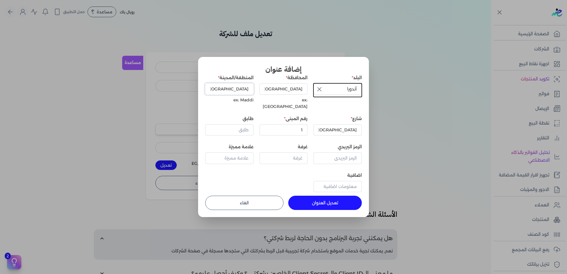
click at [236, 90] on input "[GEOGRAPHIC_DATA]" at bounding box center [229, 88] width 48 height 11
click at [322, 89] on icon "button" at bounding box center [319, 89] width 7 height 7
click at [322, 89] on input "text" at bounding box center [337, 88] width 48 height 11
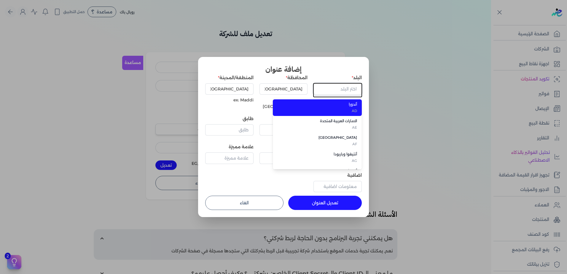
type input "l"
type input "ث"
click at [356, 103] on span "[GEOGRAPHIC_DATA]" at bounding box center [320, 104] width 72 height 5
type input "[GEOGRAPHIC_DATA]"
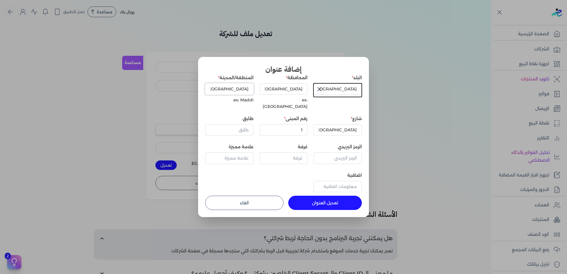
click at [237, 92] on input "[GEOGRAPHIC_DATA]" at bounding box center [229, 88] width 48 height 11
paste input ", Nasr City 1"
drag, startPoint x: 245, startPoint y: 88, endPoint x: 247, endPoint y: 91, distance: 3.1
click at [247, 91] on input ", Nasr City 1" at bounding box center [229, 88] width 48 height 11
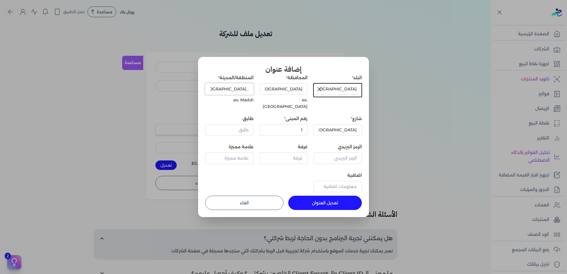
drag, startPoint x: 247, startPoint y: 91, endPoint x: 250, endPoint y: 91, distance: 3.0
click at [250, 91] on input ", [GEOGRAPHIC_DATA]" at bounding box center [229, 88] width 48 height 11
type input "[GEOGRAPHIC_DATA]"
click at [264, 105] on div "البلد [GEOGRAPHIC_DATA] [GEOGRAPHIC_DATA] ex: [GEOGRAPHIC_DATA] المنطقة/المدينة…" at bounding box center [283, 135] width 156 height 120
click at [332, 128] on input "[GEOGRAPHIC_DATA]" at bounding box center [337, 129] width 48 height 11
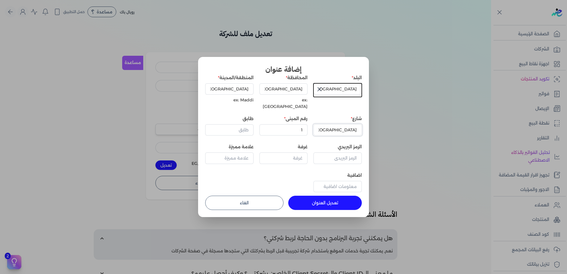
click at [332, 128] on input "[GEOGRAPHIC_DATA]" at bounding box center [337, 129] width 48 height 11
paste input "[PERSON_NAME] الحى الثامن"
type input "[PERSON_NAME] الحى الثامن"
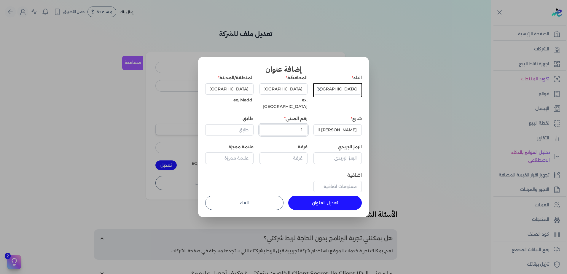
click at [273, 126] on input "1" at bounding box center [283, 129] width 48 height 11
type input "20"
click at [244, 124] on input "طابق" at bounding box center [229, 129] width 48 height 11
click at [243, 126] on input "طابق" at bounding box center [229, 129] width 48 height 11
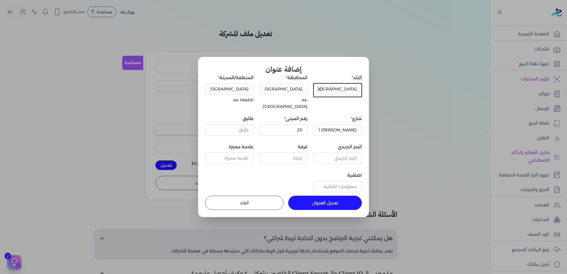
click at [279, 164] on div "البلد [GEOGRAPHIC_DATA] [GEOGRAPHIC_DATA] ex: [GEOGRAPHIC_DATA] المنطقة/المدينة…" at bounding box center [283, 135] width 156 height 120
click at [244, 127] on input "طابق" at bounding box center [229, 129] width 48 height 11
click at [249, 92] on input "[GEOGRAPHIC_DATA]" at bounding box center [229, 88] width 48 height 11
click at [251, 91] on input "[GEOGRAPHIC_DATA]" at bounding box center [229, 88] width 48 height 11
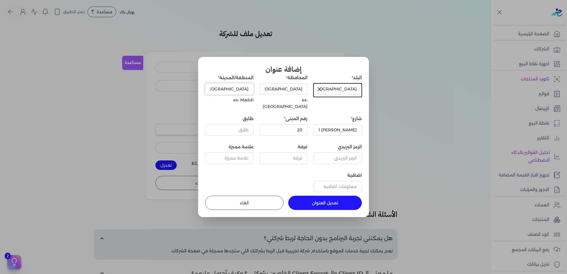
click at [245, 91] on input "[GEOGRAPHIC_DATA]" at bounding box center [229, 88] width 48 height 11
paste input "Nasr City 1"
type input "Nasr City 1"
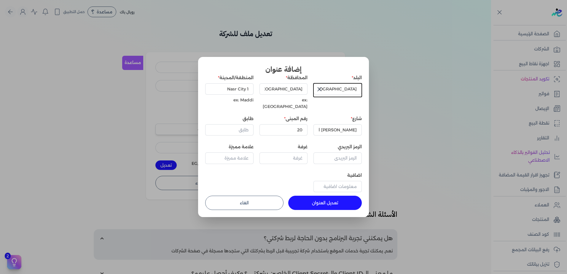
click at [264, 137] on div "البلد [GEOGRAPHIC_DATA] ال[GEOGRAPHIC_DATA] ex: [GEOGRAPHIC_DATA] المنطقة/المدي…" at bounding box center [283, 135] width 156 height 120
click at [237, 127] on input "طابق" at bounding box center [229, 129] width 48 height 11
type input "0"
click at [316, 196] on button "تعديل العنوان" at bounding box center [324, 203] width 73 height 14
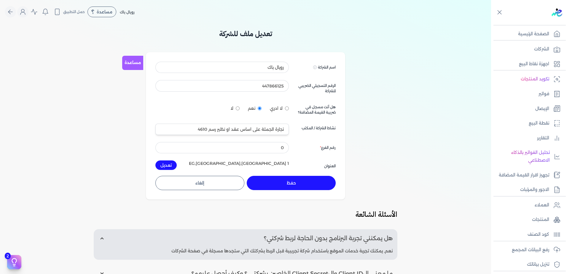
click at [277, 174] on form "اسم الشركة Displayed on public forums, such as Preline رويال باك الرقم التسجيلي…" at bounding box center [245, 126] width 180 height 128
click at [279, 180] on button "حفظ" at bounding box center [291, 183] width 89 height 14
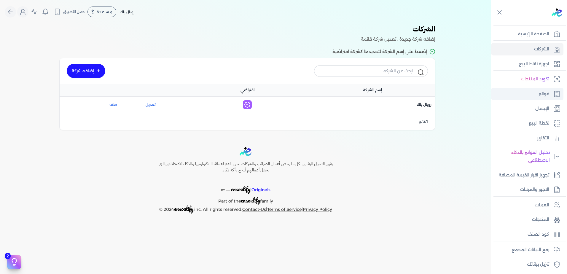
click at [549, 91] on link "فواتير" at bounding box center [527, 94] width 72 height 12
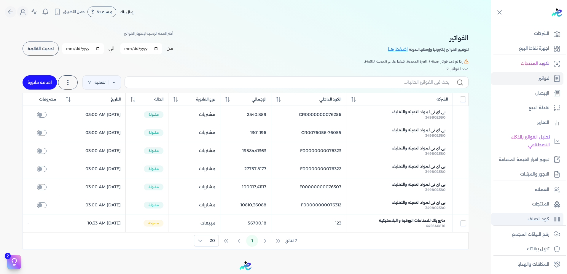
scroll to position [30, 0]
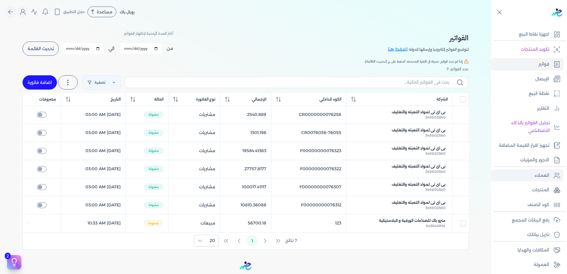
click at [537, 175] on p "العملاء" at bounding box center [541, 176] width 15 height 8
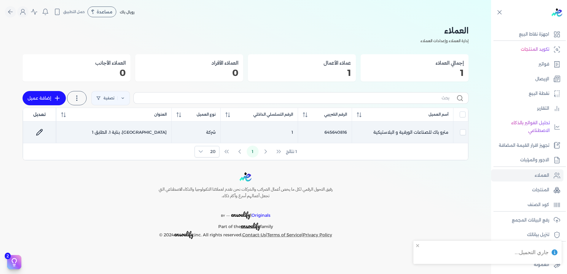
click at [412, 132] on td "مترو باك للصناعات الورقية و البلاستيكية" at bounding box center [402, 132] width 101 height 22
checkbox input "true"
click at [40, 130] on icon at bounding box center [39, 132] width 7 height 7
select select "B"
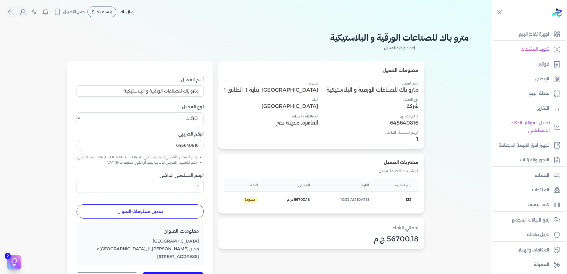
click at [283, 87] on p "[GEOGRAPHIC_DATA]، بناية 1، الطابق 1" at bounding box center [271, 90] width 94 height 8
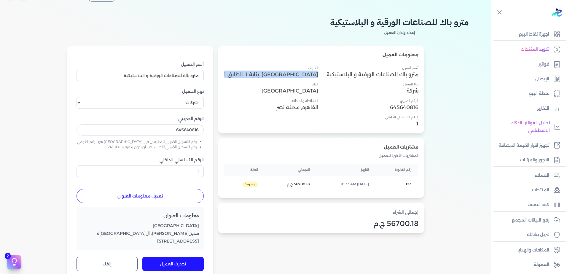
scroll to position [30, 0]
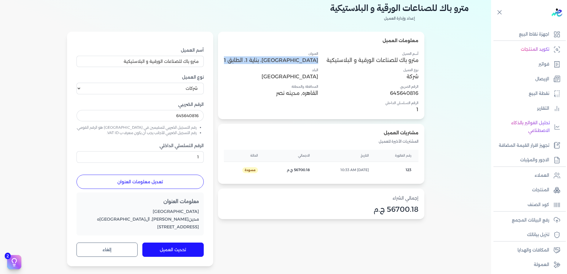
click at [170, 183] on button "تعديل معلومات العنوان" at bounding box center [139, 182] width 127 height 14
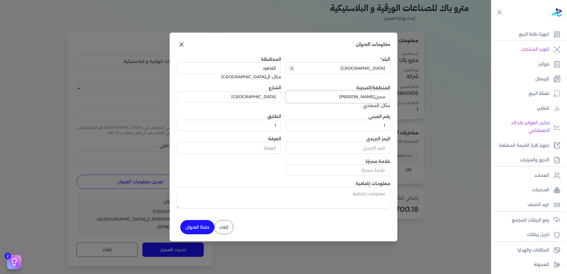
click at [342, 97] on input "مدين[PERSON_NAME]" at bounding box center [338, 96] width 104 height 11
type input "القاهره"
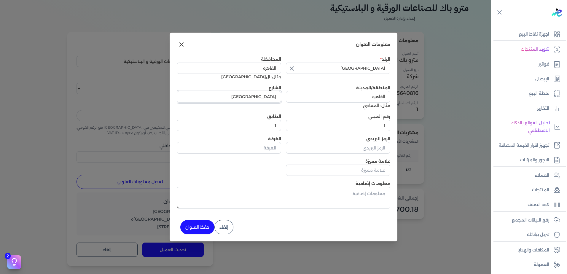
click at [257, 97] on input "[GEOGRAPHIC_DATA]" at bounding box center [229, 96] width 104 height 11
type input "شارع نجيب"
click at [324, 113] on div "البلد [GEOGRAPHIC_DATA] ال[GEOGRAPHIC_DATA]ه مثال: ال[GEOGRAPHIC_DATA] المنطقة/…" at bounding box center [283, 116] width 213 height 120
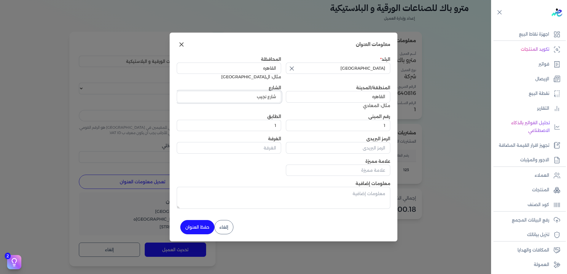
click at [252, 96] on input "شارع نجيب" at bounding box center [229, 96] width 104 height 11
click at [361, 125] on input "1" at bounding box center [338, 125] width 104 height 11
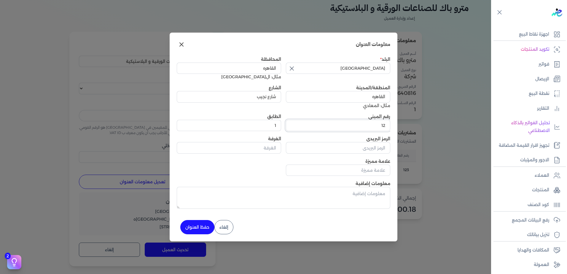
type input "12"
click at [271, 126] on input "1" at bounding box center [229, 125] width 104 height 11
drag, startPoint x: 273, startPoint y: 127, endPoint x: 279, endPoint y: 128, distance: 5.8
click at [279, 128] on input "1" at bounding box center [229, 125] width 104 height 11
click at [204, 224] on button "حفظ العنوان" at bounding box center [197, 227] width 34 height 14
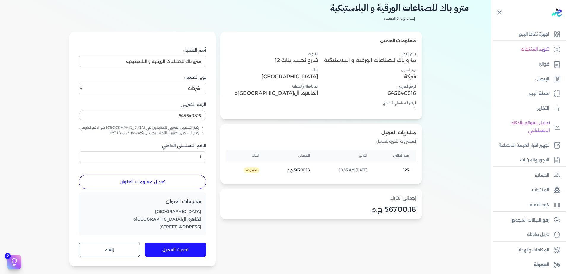
click at [171, 249] on button "تحديث العميل" at bounding box center [175, 249] width 61 height 14
click at [526, 67] on link "فواتير" at bounding box center [527, 64] width 72 height 12
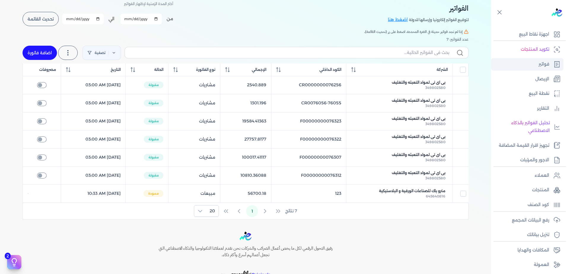
click at [537, 66] on link "فواتير" at bounding box center [527, 64] width 72 height 12
click at [40, 50] on link "اضافة فاتورة" at bounding box center [40, 53] width 34 height 14
select select "EGP"
select select "B"
select select "EGS"
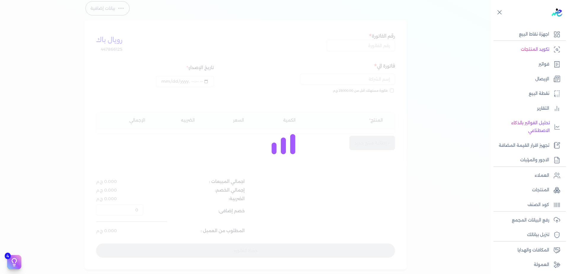
type input "[DATE]T11:05:40"
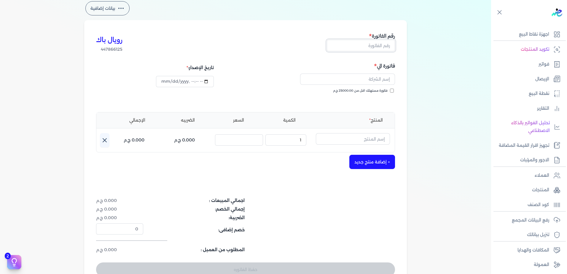
click at [383, 48] on input "text" at bounding box center [361, 45] width 68 height 11
type input "12345"
click at [389, 81] on input "text" at bounding box center [347, 78] width 95 height 11
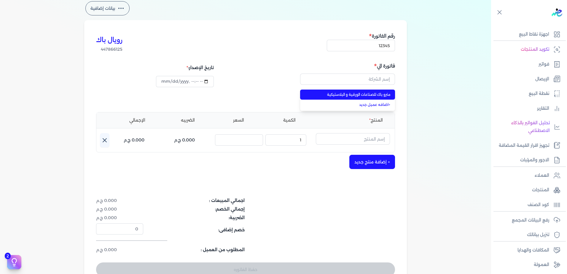
type input "مترو باك للصناعات الورقية و البلاستيكية"
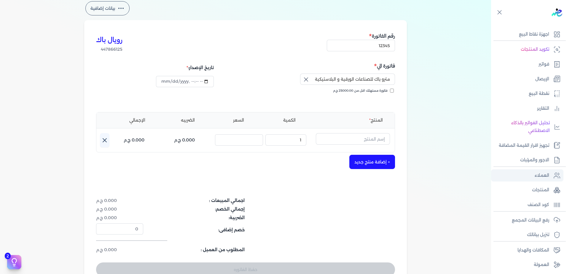
click at [546, 176] on p "العملاء" at bounding box center [541, 176] width 15 height 8
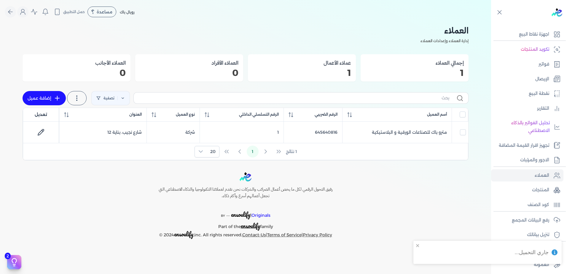
click at [40, 96] on link "إضافة عميل" at bounding box center [44, 98] width 43 height 14
select select "B"
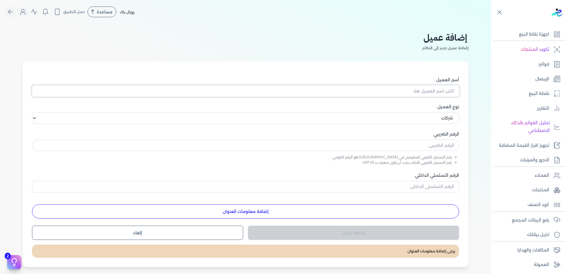
click at [361, 90] on input "أسم العميل" at bounding box center [245, 90] width 427 height 11
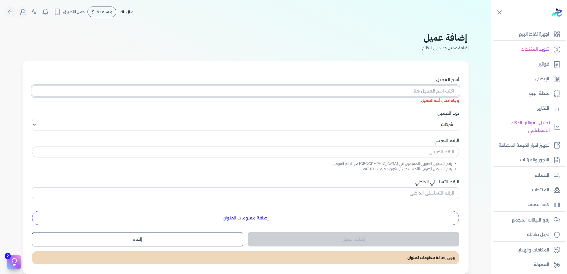
paste input "فلامنجو هايبر ماركت"
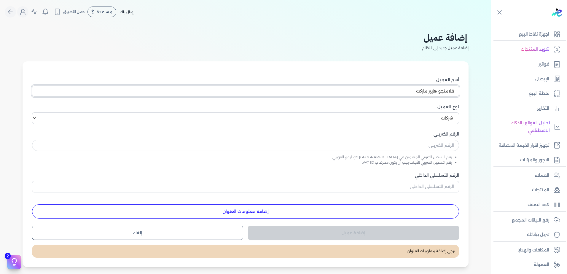
type input "فلامنجو هايبر ماركت"
click at [428, 146] on input "text" at bounding box center [245, 145] width 427 height 11
paste input "729137120"
type input "729137120"
click at [411, 182] on input "الرقم التسلسلي الداخلي" at bounding box center [245, 186] width 427 height 11
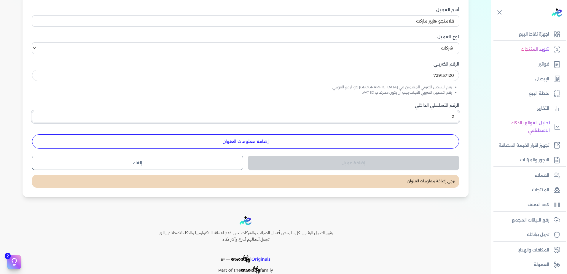
scroll to position [89, 0]
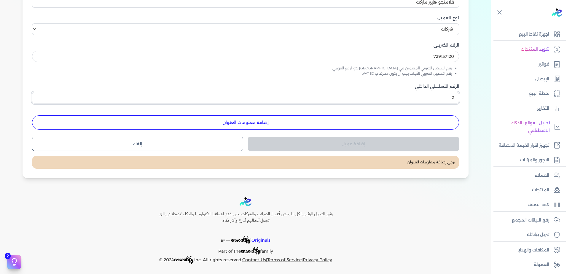
type input "2"
click at [274, 124] on button "إضافة معلومات العنوان" at bounding box center [245, 122] width 427 height 14
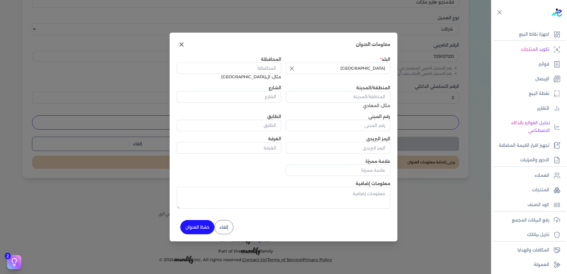
click at [274, 124] on input "الطابق" at bounding box center [229, 125] width 104 height 11
click at [354, 69] on input "[GEOGRAPHIC_DATA]" at bounding box center [338, 68] width 104 height 11
click at [356, 70] on input "[GEOGRAPHIC_DATA]" at bounding box center [338, 68] width 104 height 11
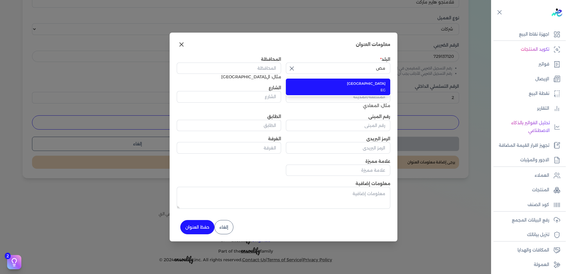
click at [375, 84] on span "[GEOGRAPHIC_DATA]" at bounding box center [341, 83] width 88 height 5
type input "[GEOGRAPHIC_DATA]"
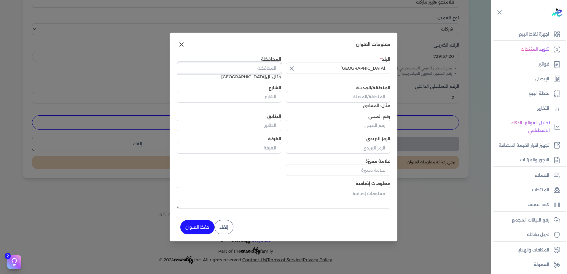
click at [254, 69] on input "المحافظة" at bounding box center [229, 68] width 104 height 11
type input "القاهره"
click at [345, 97] on input "المنطقة/المدينة" at bounding box center [338, 96] width 104 height 11
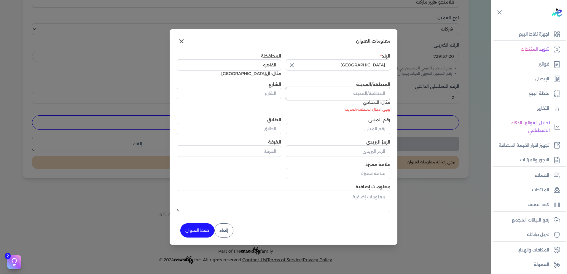
click at [369, 92] on input "المنطقة/المدينة" at bounding box center [338, 93] width 104 height 11
paste input "[GEOGRAPHIC_DATA]"
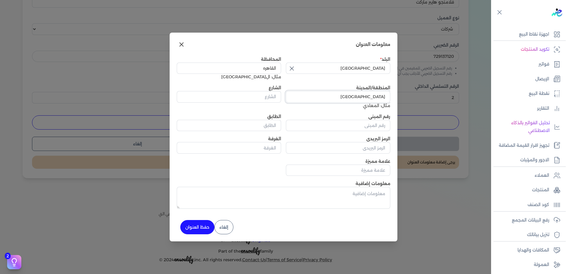
type input "[GEOGRAPHIC_DATA]"
click at [268, 95] on input "الشارع" at bounding box center [229, 96] width 104 height 11
click at [345, 125] on input "رقم المبنى" at bounding box center [338, 125] width 104 height 11
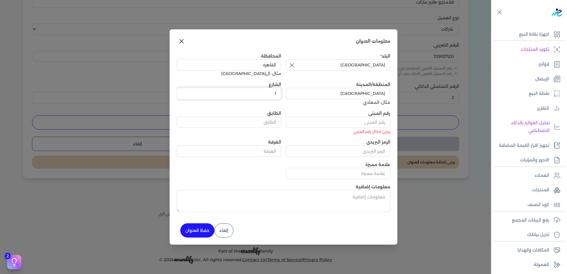
click at [252, 97] on input "1" at bounding box center [229, 93] width 104 height 11
paste input "[GEOGRAPHIC_DATA]"
type input "[GEOGRAPHIC_DATA]"
click at [343, 95] on input "[GEOGRAPHIC_DATA]" at bounding box center [338, 93] width 104 height 11
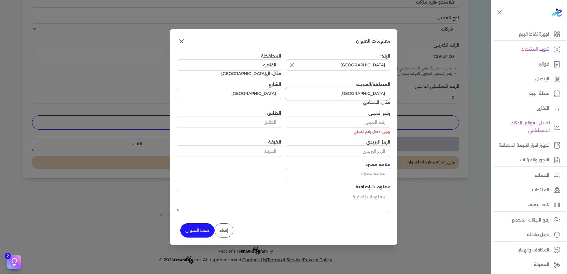
click at [343, 95] on input "[GEOGRAPHIC_DATA]" at bounding box center [338, 93] width 104 height 11
click at [344, 95] on input "[GEOGRAPHIC_DATA]" at bounding box center [338, 93] width 104 height 11
type input "القاهره"
click at [364, 123] on input "رقم المبنى" at bounding box center [338, 121] width 104 height 11
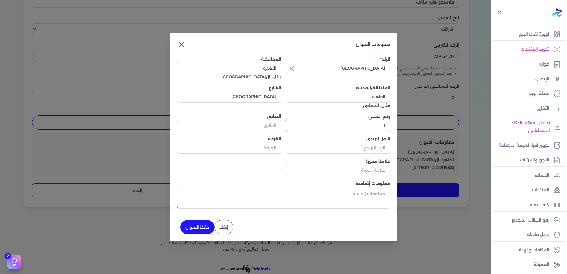
type input "1"
click at [194, 225] on button "حفظ العنوان" at bounding box center [197, 227] width 34 height 14
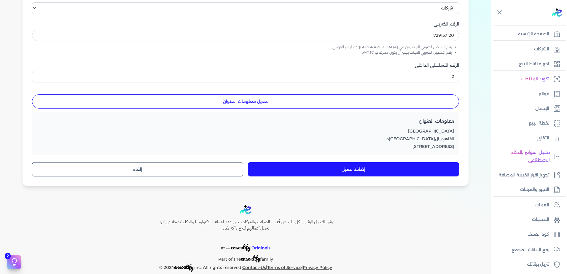
scroll to position [119, 0]
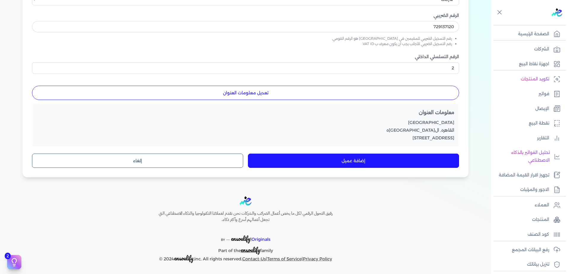
click at [375, 157] on button "إضافة عميل" at bounding box center [353, 160] width 211 height 14
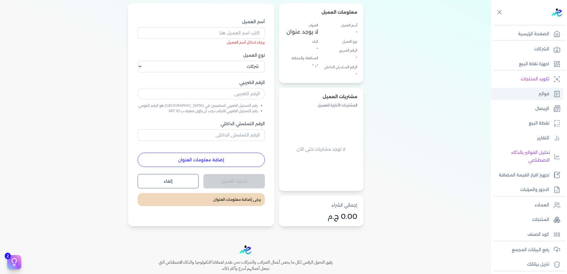
scroll to position [59, 0]
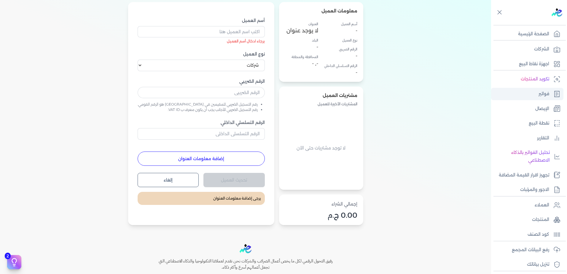
click at [551, 95] on link "فواتير" at bounding box center [527, 94] width 72 height 12
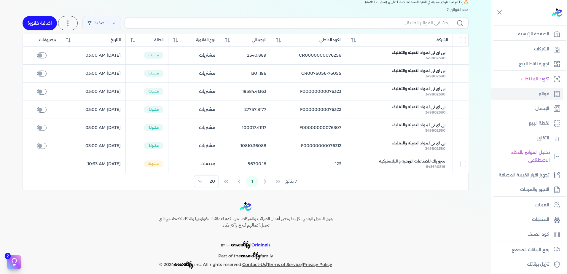
click at [41, 25] on link "اضافة فاتورة" at bounding box center [40, 23] width 34 height 14
select select "EGP"
select select "B"
select select "EGS"
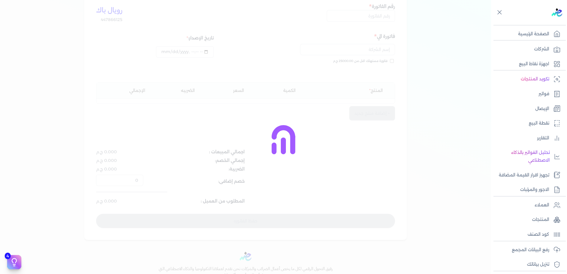
scroll to position [65, 0]
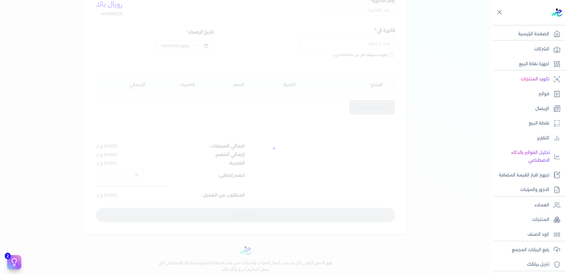
type input "[DATE]T11:08:53"
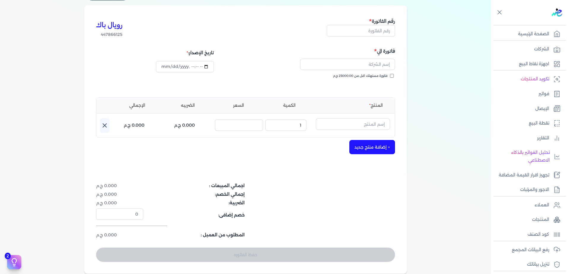
scroll to position [6, 0]
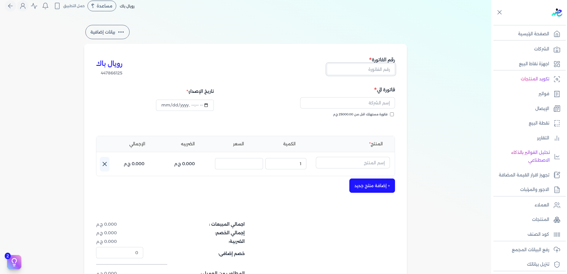
click at [353, 71] on input "text" at bounding box center [361, 68] width 68 height 11
type input "12345"
click at [366, 104] on input "text" at bounding box center [347, 102] width 95 height 11
click at [372, 128] on span "فلامنجو هايبر ماركت" at bounding box center [351, 128] width 78 height 5
type input "فلامنجو هايبر ماركت"
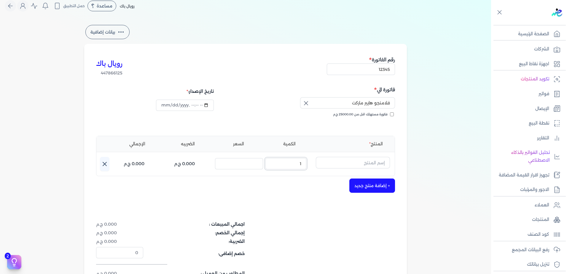
click at [295, 162] on input "1" at bounding box center [285, 163] width 41 height 11
click at [338, 164] on input "text" at bounding box center [353, 162] width 74 height 11
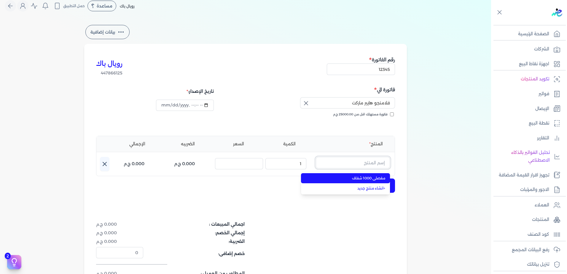
paste input "متعدد الاغراض - كبير اسود 450 ق"
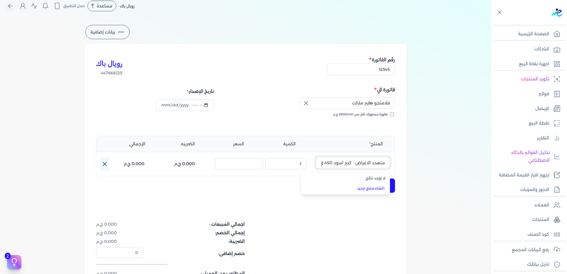
type input "متعدد الاغراض - كبير اسود 450 ق"
click at [378, 188] on link "+ انشاء منتج جديد" at bounding box center [349, 187] width 72 height 5
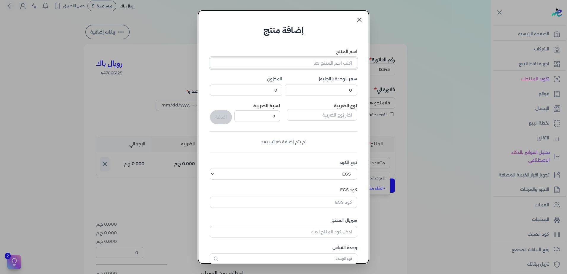
click at [310, 59] on input "اسم المنتج" at bounding box center [283, 62] width 147 height 11
paste input "متعدد الاغراض - كبير اسود 450 ق"
type input "متعدد الاغراض - كبير اسود 450 ق"
click at [325, 91] on input "0" at bounding box center [320, 89] width 72 height 11
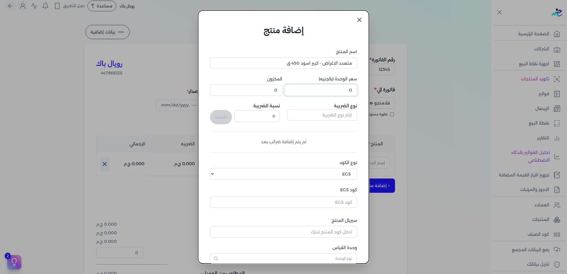
click at [325, 91] on input "0" at bounding box center [320, 89] width 72 height 11
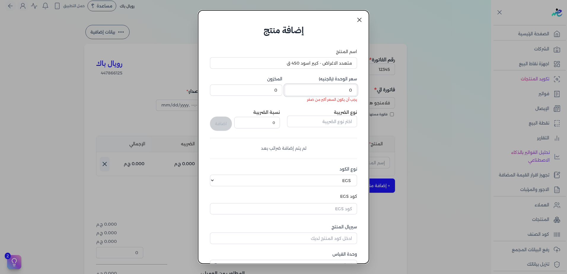
drag, startPoint x: 333, startPoint y: 89, endPoint x: 356, endPoint y: 92, distance: 22.8
click at [356, 92] on input "0" at bounding box center [320, 89] width 72 height 11
paste input "1107.02"
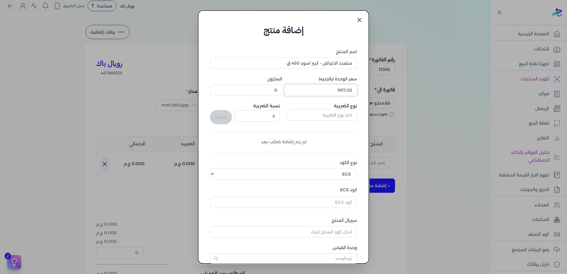
type input "1107.02"
click at [269, 88] on input "0" at bounding box center [246, 89] width 72 height 11
type input "10000"
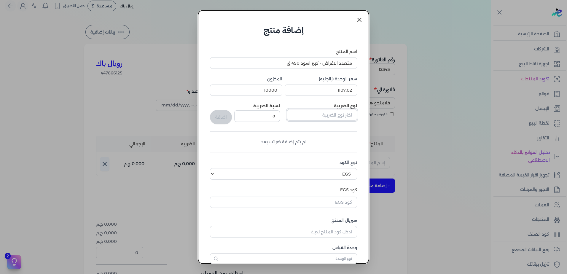
click at [349, 116] on input "text" at bounding box center [322, 114] width 70 height 11
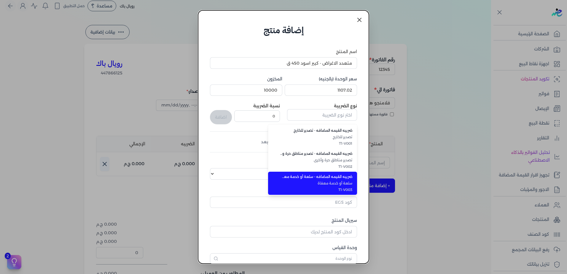
click at [329, 175] on span "ضريبه القيمه المضافه - سلعة أو خدمة معفاة" at bounding box center [316, 176] width 72 height 5
type input "ضريبه القيمه المضافه - سلعة أو خدمة معفاة"
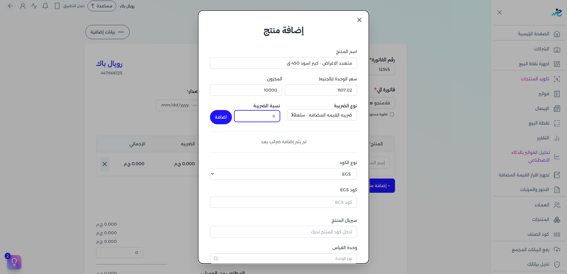
click at [260, 117] on input "0" at bounding box center [257, 115] width 46 height 11
type input "14"
click at [302, 124] on div "اسم المنتج متعدد الاغراض - كبير اسود 450 ق سعر الوحدة (بالجنيه) 1107.02 المخزون…" at bounding box center [283, 156] width 147 height 215
click at [339, 175] on select "اختر نوع الكود EGS GS1" at bounding box center [283, 173] width 147 height 11
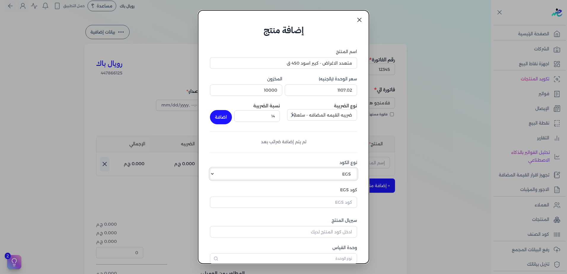
select select "GS1"
click at [214, 168] on select "اختر نوع الكود EGS GS1" at bounding box center [283, 173] width 147 height 11
click at [335, 199] on input "كود GS1" at bounding box center [283, 200] width 147 height 11
type input "10007261"
click at [332, 228] on input "سيريال المنتج" at bounding box center [283, 227] width 147 height 11
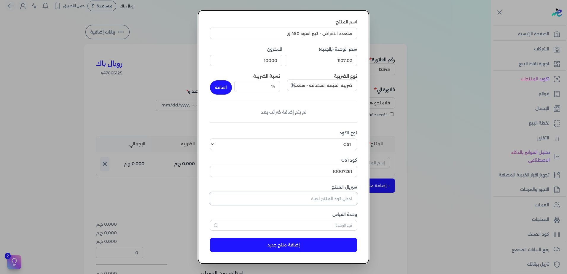
scroll to position [30, 0]
type input "1"
type input "2"
click at [333, 220] on button "button" at bounding box center [283, 225] width 147 height 11
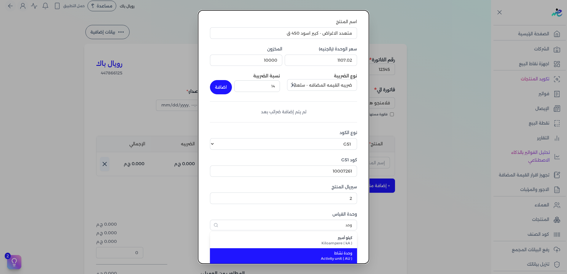
click at [341, 253] on span "وحدة نشاط" at bounding box center [287, 252] width 130 height 5
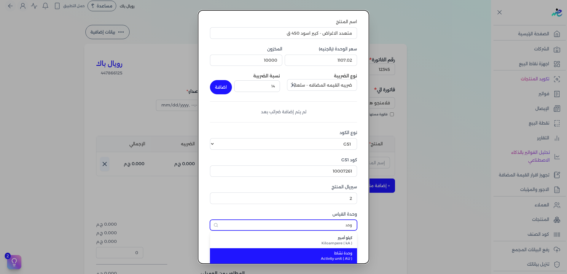
type input "وحدة نشاط"
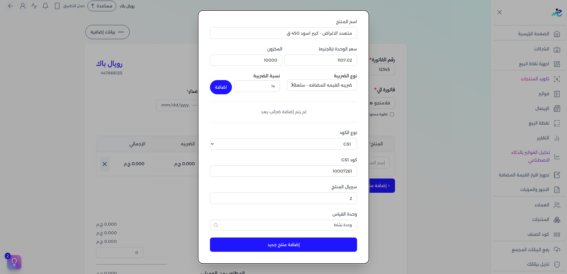
click at [308, 244] on button "إضافة منتج جديد" at bounding box center [283, 244] width 147 height 14
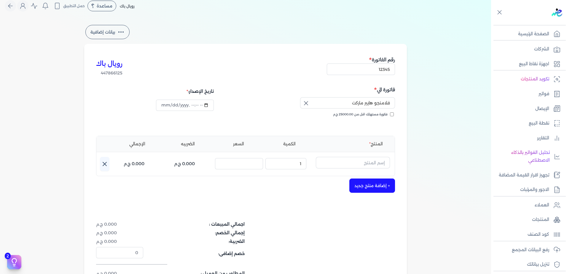
select select "EGS"
click at [340, 157] on input "text" at bounding box center [353, 162] width 74 height 11
click at [375, 164] on input "text" at bounding box center [353, 162] width 74 height 11
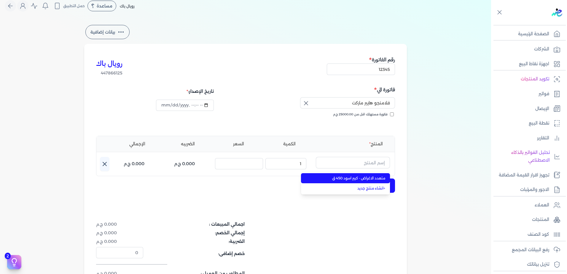
click at [370, 178] on span "متعدد الاغراض - كبير اسود 450 ق" at bounding box center [349, 177] width 72 height 5
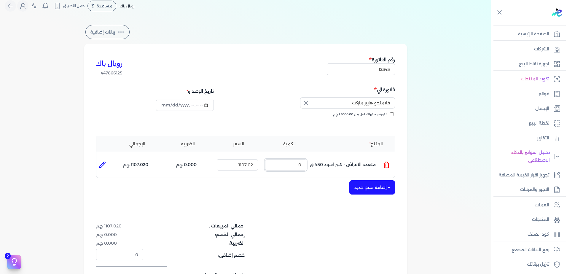
click at [271, 166] on input "0" at bounding box center [285, 164] width 41 height 11
click at [271, 166] on input "-1" at bounding box center [285, 164] width 41 height 11
click at [271, 166] on input "-2" at bounding box center [285, 164] width 41 height 11
drag, startPoint x: 294, startPoint y: 167, endPoint x: 303, endPoint y: 168, distance: 9.6
click at [303, 168] on input "-2" at bounding box center [285, 164] width 41 height 11
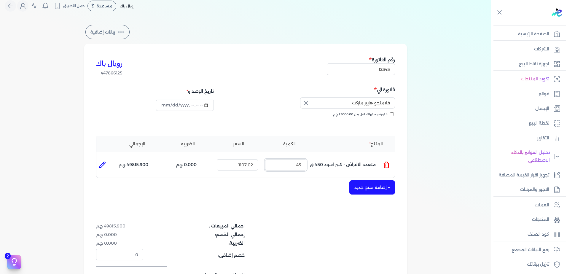
type input "45"
click at [292, 191] on div "+ إضافة منتج جديد" at bounding box center [245, 187] width 299 height 14
click at [367, 188] on button "+ إضافة منتج جديد" at bounding box center [372, 187] width 46 height 14
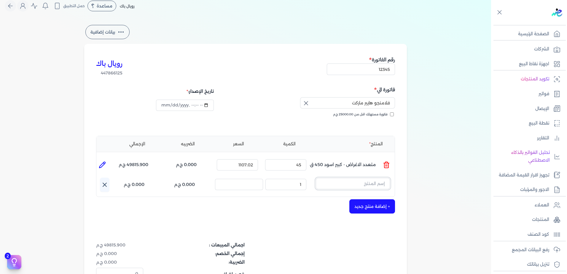
click at [338, 186] on input "text" at bounding box center [353, 183] width 74 height 11
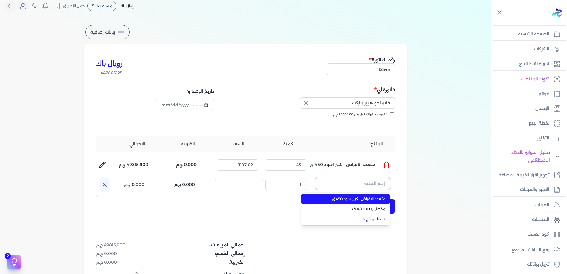
paste input "1107.02"
type input "1107.02"
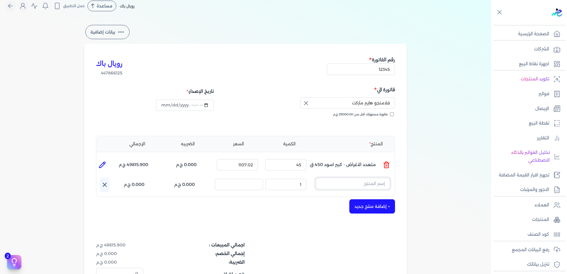
click at [351, 186] on input "text" at bounding box center [353, 183] width 74 height 11
paste input "1107.02"
type input "1107.02"
click at [348, 180] on input "text" at bounding box center [353, 183] width 74 height 11
paste input "متعدد الاغراض - وسط عالى اسود"
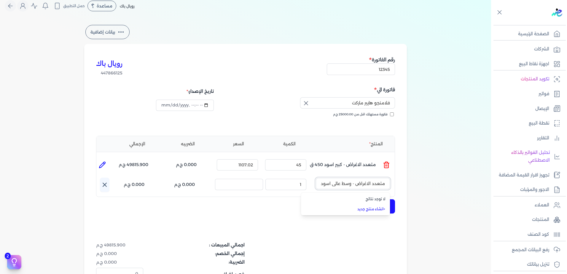
type input "متعدد الاغراض - وسط عالى اسود"
click at [373, 209] on link "+ انشاء منتج جديد" at bounding box center [349, 208] width 72 height 5
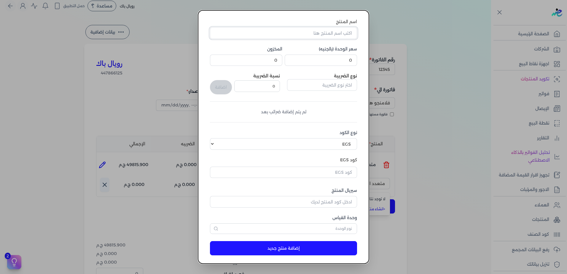
click at [309, 38] on input "اسم المنتج" at bounding box center [283, 32] width 147 height 11
paste input "متعدد الاغراض - وسط عالى اسود"
type input "متعدد الاغراض - وسط عالى اسود"
click at [325, 62] on input "0" at bounding box center [320, 60] width 72 height 11
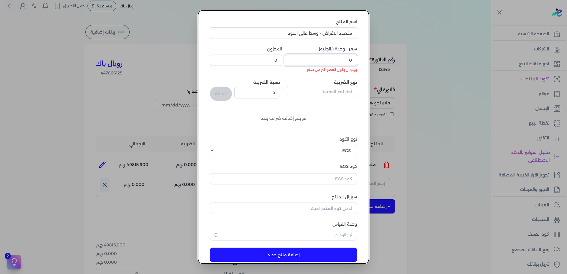
click at [344, 61] on input "0" at bounding box center [320, 60] width 72 height 11
paste input "155"
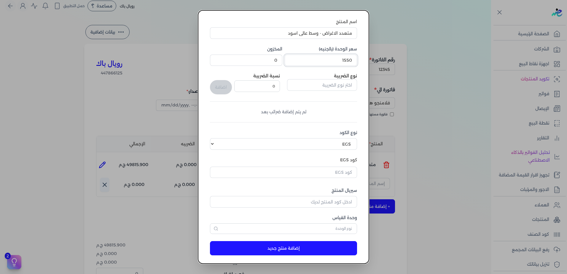
type input "1550"
click at [272, 64] on input "0" at bounding box center [246, 60] width 72 height 11
type input "10000"
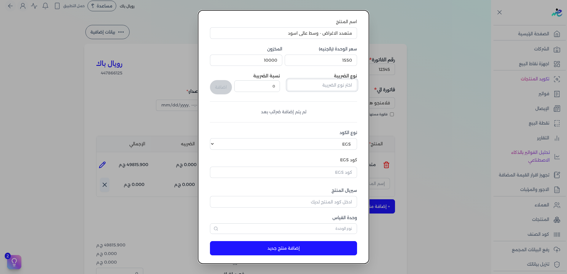
click at [311, 84] on input "text" at bounding box center [322, 84] width 70 height 11
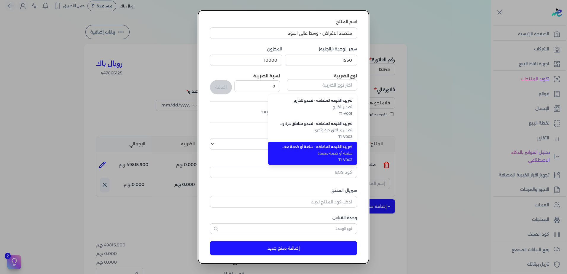
click at [310, 146] on span "ضريبه القيمه المضافه - سلعة أو خدمة معفاة" at bounding box center [316, 146] width 72 height 5
type input "ضريبه القيمه المضافه - سلعة أو خدمة معفاة"
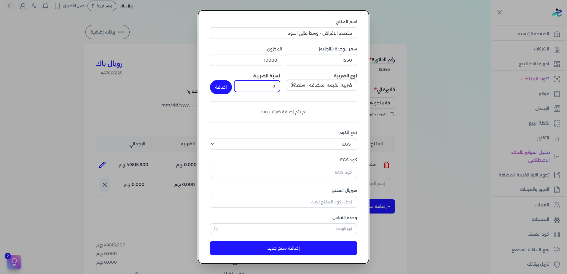
click at [255, 81] on input "0" at bounding box center [257, 85] width 46 height 11
click at [258, 85] on input "0" at bounding box center [257, 85] width 46 height 11
type input "14"
click at [296, 108] on div "اسم المنتج متعدد الاغراض - وسط عالى اسود سعر الوحدة (بالجنيه) 1550 المخزون 1000…" at bounding box center [283, 126] width 147 height 215
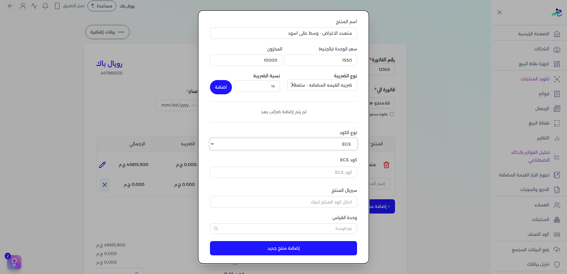
click at [326, 149] on select "اختر نوع الكود EGS GS1" at bounding box center [283, 143] width 147 height 11
select select "GS1"
click at [214, 138] on select "اختر نوع الكود EGS GS1" at bounding box center [283, 143] width 147 height 11
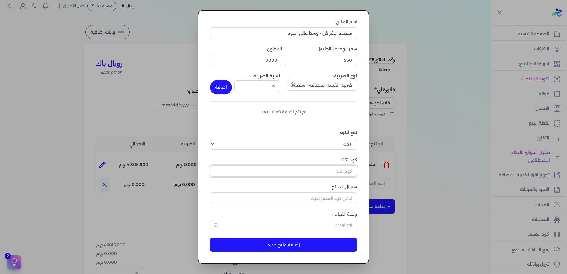
click at [322, 174] on input "كود GS1" at bounding box center [283, 170] width 147 height 11
type input "10007261"
click at [327, 197] on input "سيريال المنتج" at bounding box center [283, 197] width 147 height 11
type input "3"
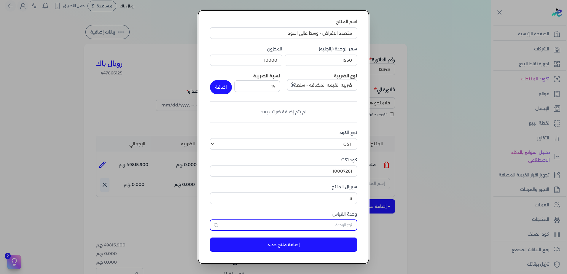
click at [334, 223] on input "text" at bounding box center [283, 225] width 147 height 11
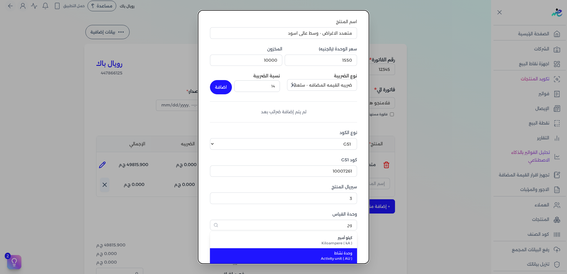
click at [339, 252] on span "وحدة نشاط" at bounding box center [287, 252] width 130 height 5
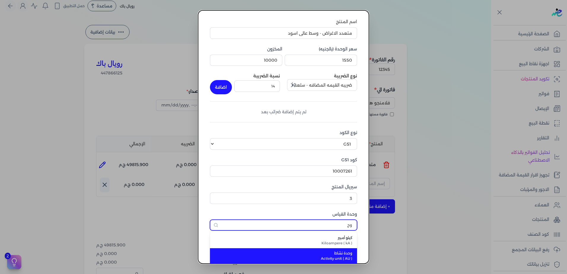
type input "وحدة نشاط"
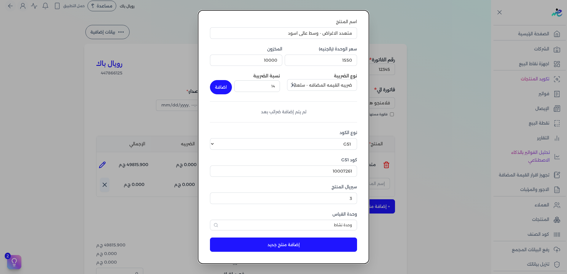
click at [296, 245] on button "إضافة منتج جديد" at bounding box center [283, 244] width 147 height 14
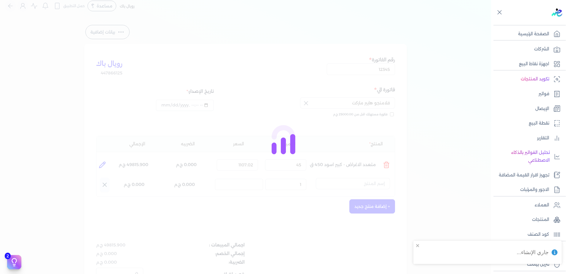
select select "EGS"
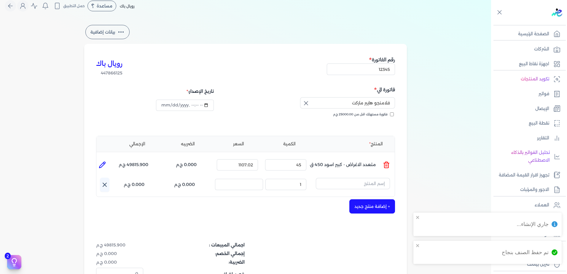
click at [311, 239] on div "رويال باك 447866125 رقم الفاتورة 12345 فاتورة الي فلامنجو هايبر ماركت فاتورة مس…" at bounding box center [245, 188] width 322 height 289
click at [342, 182] on input "text" at bounding box center [353, 183] width 74 height 11
click at [336, 181] on input "text" at bounding box center [353, 183] width 74 height 11
paste input "متعدد الاغراض - وسط عالى اسود"
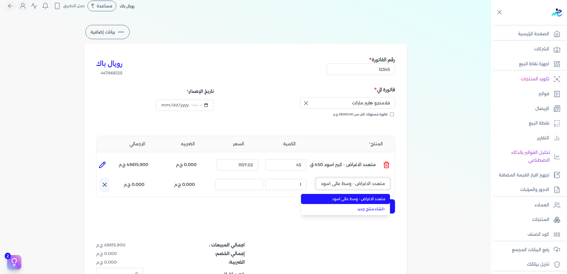
type input "متعدد الاغراض - وسط عالى اسود"
click at [339, 197] on span "متعدد الاغراض - وسط عالى اسود" at bounding box center [349, 198] width 72 height 5
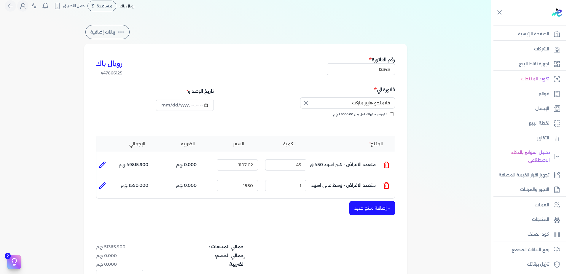
click at [215, 203] on div "+ إضافة منتج جديد" at bounding box center [245, 208] width 299 height 14
click at [276, 204] on div "+ إضافة منتج جديد" at bounding box center [245, 208] width 299 height 14
click at [278, 185] on input "1" at bounding box center [285, 185] width 41 height 11
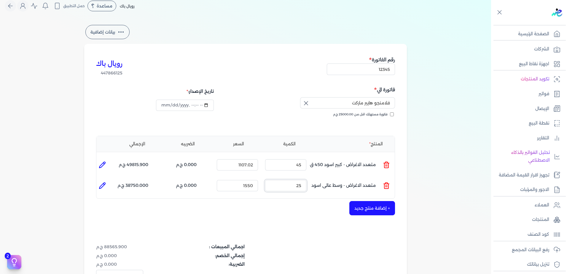
type input "25"
click at [280, 218] on div "رويال باك 447866125 رقم الفاتورة 12345 فاتورة الي فلامنجو هايبر ماركت فاتورة مس…" at bounding box center [245, 189] width 322 height 291
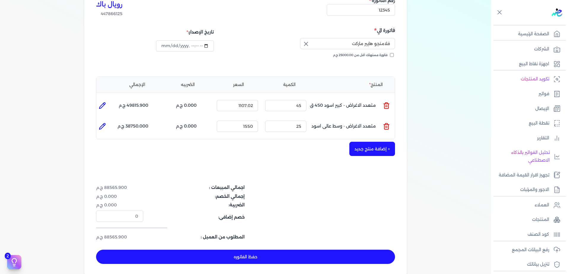
scroll to position [95, 0]
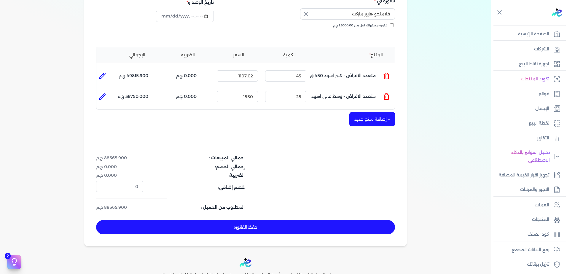
click at [104, 96] on icon at bounding box center [102, 96] width 7 height 7
type input "متعدد الاغراض - وسط عالى اسود"
type input "1550"
type input "25"
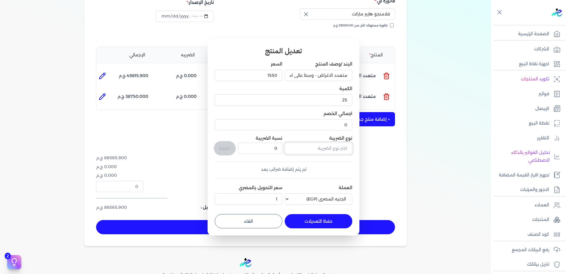
click at [316, 150] on input "text" at bounding box center [318, 148] width 68 height 11
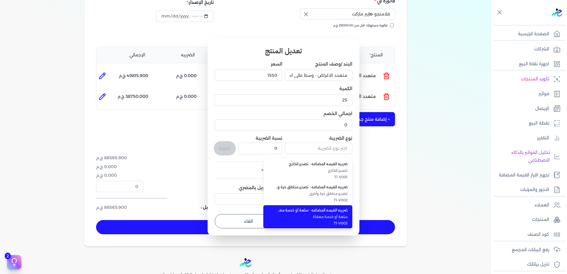
click at [318, 207] on span "ضريبه القيمه المضافه - سلعة أو خدمة معفاة" at bounding box center [311, 209] width 72 height 5
type input "ضريبه القيمه المضافه - سلعة أو خدمة معفاة"
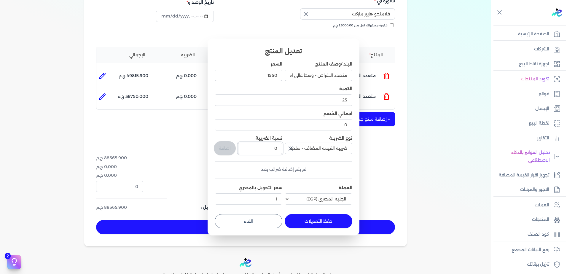
click at [248, 150] on input "0" at bounding box center [260, 148] width 44 height 11
click at [257, 148] on input "0" at bounding box center [260, 148] width 44 height 11
drag, startPoint x: 257, startPoint y: 148, endPoint x: 280, endPoint y: 150, distance: 22.6
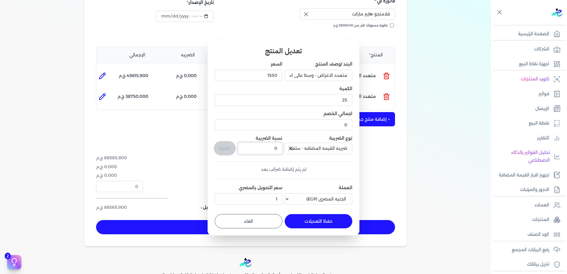
click at [280, 150] on input "0" at bounding box center [260, 148] width 44 height 11
type input "14"
click at [310, 220] on button "حفظ التعديلات" at bounding box center [318, 221] width 68 height 14
type input "0"
type input "1"
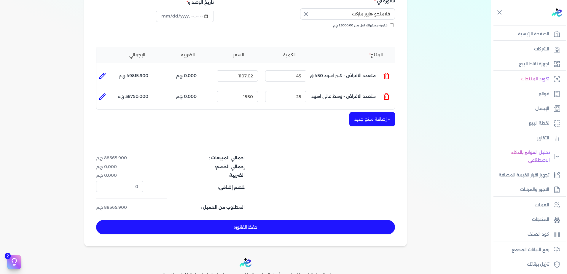
click at [104, 74] on icon at bounding box center [103, 74] width 1 height 1
type input "متعدد الاغراض - كبير اسود 450 ق"
type input "1107.02"
type input "45"
type input "0"
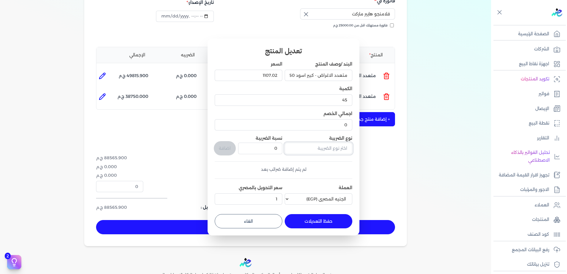
click at [327, 146] on input "text" at bounding box center [318, 148] width 68 height 11
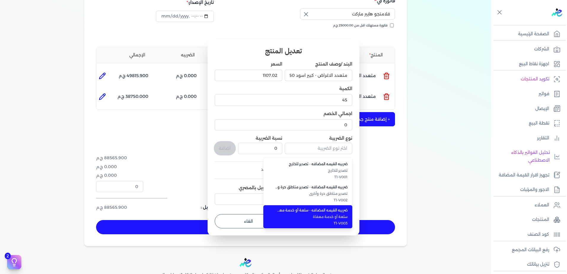
click at [328, 214] on span "سلعة أو خدمة معفاة" at bounding box center [311, 216] width 72 height 5
type input "ضريبه القيمه المضافه - سلعة أو خدمة معفاة"
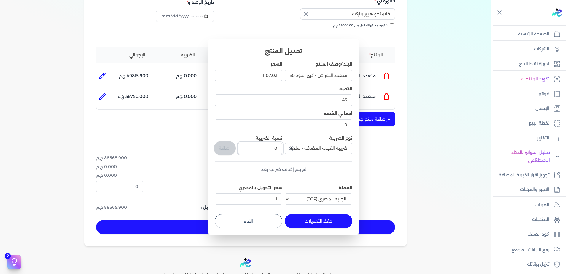
click at [256, 146] on input "0" at bounding box center [260, 148] width 44 height 11
type input "14"
click at [318, 220] on button "حفظ التعديلات" at bounding box center [318, 221] width 68 height 14
type input "0"
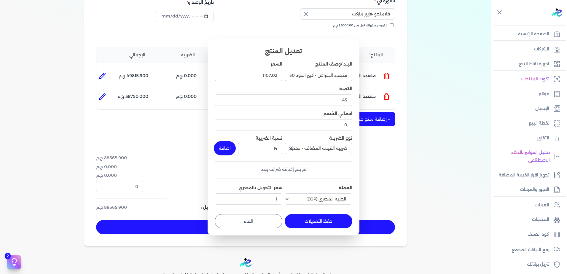
type input "1"
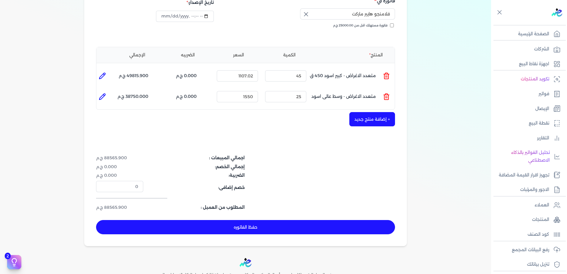
click at [303, 136] on div "رويال باك 447866125 رقم الفاتورة 12345 فاتورة الي فلامنجو هايبر ماركت فاتورة مس…" at bounding box center [245, 100] width 322 height 291
click at [107, 73] on li at bounding box center [102, 76] width 12 height 12
type input "متعدد الاغراض - كبير اسود 450 ق"
type input "1107.02"
type input "45"
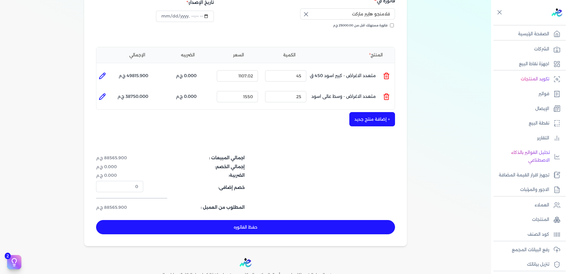
type input "0"
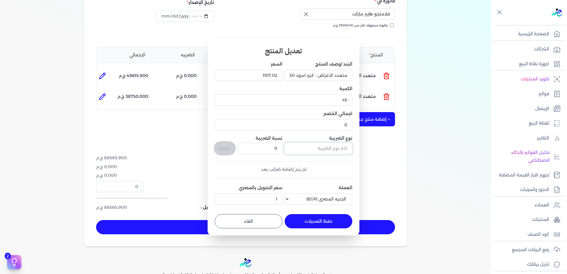
click at [317, 147] on input "text" at bounding box center [318, 148] width 68 height 11
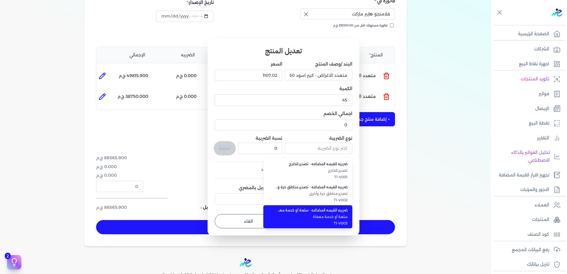
click at [317, 213] on li "ضريبه القيمه المضافه - سلعة أو خدمة معفاة سلعة أو خدمة معفاة T1-V003" at bounding box center [307, 216] width 89 height 23
type input "ضريبه القيمه المضافه - سلعة أو خدمة معفاة"
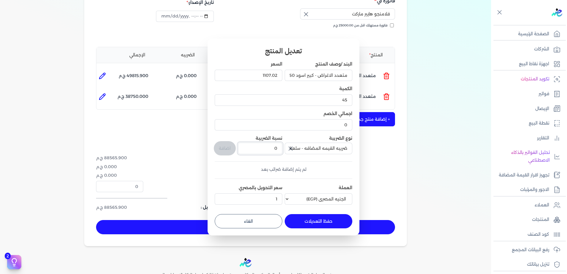
click at [266, 146] on input "0" at bounding box center [260, 148] width 44 height 11
drag, startPoint x: 266, startPoint y: 146, endPoint x: 278, endPoint y: 148, distance: 12.5
click at [278, 148] on input "0" at bounding box center [260, 148] width 44 height 11
drag, startPoint x: 274, startPoint y: 150, endPoint x: 268, endPoint y: 153, distance: 7.2
click at [268, 153] on input "41" at bounding box center [260, 148] width 44 height 11
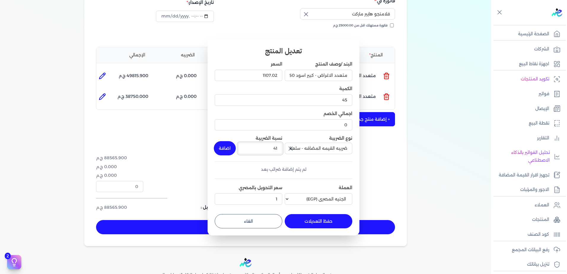
click at [268, 153] on input "41" at bounding box center [260, 148] width 44 height 11
drag, startPoint x: 268, startPoint y: 153, endPoint x: 280, endPoint y: 150, distance: 12.2
click at [280, 150] on input "41" at bounding box center [260, 148] width 44 height 11
type input "14"
click at [383, 171] on dialog "تعديل المنتج البند /وصف المنتج متعدد الاغراض - كبير اسود 450 ق السعر 1107.02 ال…" at bounding box center [283, 137] width 567 height 274
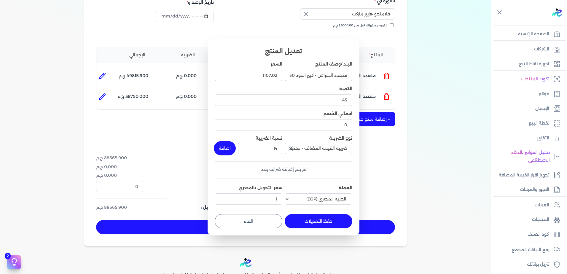
click at [223, 149] on button "اضافة" at bounding box center [225, 148] width 22 height 14
type input "0"
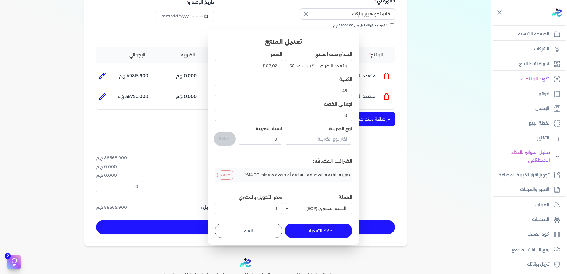
click at [321, 229] on button "حفظ التعديلات" at bounding box center [318, 230] width 68 height 14
type input "0"
type input "1"
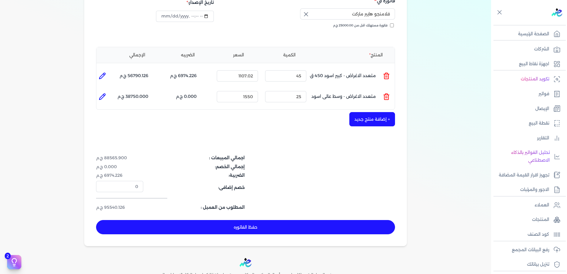
click at [105, 95] on icon at bounding box center [102, 97] width 6 height 6
type input "متعدد الاغراض - وسط عالى اسود"
type input "1550"
type input "25"
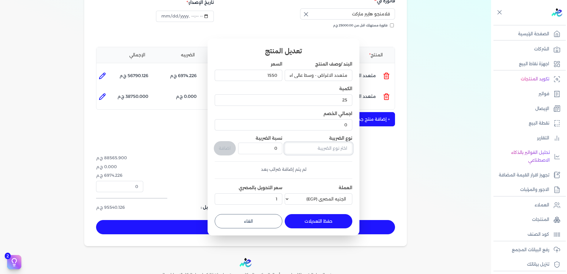
click at [323, 150] on input "text" at bounding box center [318, 148] width 68 height 11
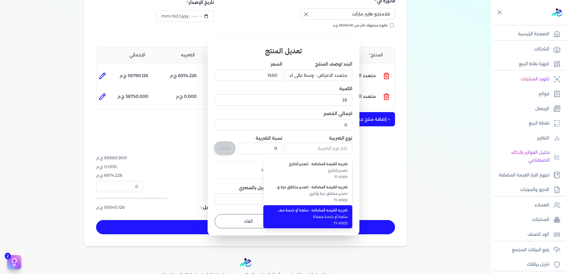
click at [319, 206] on li "ضريبه القيمه المضافه - سلعة أو خدمة معفاة سلعة أو خدمة معفاة T1-V003" at bounding box center [307, 216] width 89 height 23
type input "ضريبه القيمه المضافه - سلعة أو خدمة معفاة"
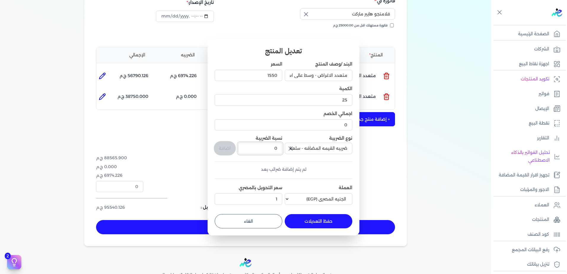
drag, startPoint x: 278, startPoint y: 148, endPoint x: 271, endPoint y: 150, distance: 6.8
click at [271, 150] on input "0" at bounding box center [260, 148] width 44 height 11
type input "14"
click at [223, 149] on button "اضافة" at bounding box center [225, 148] width 22 height 14
type input "0"
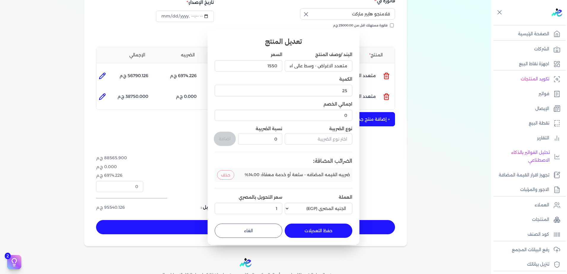
click at [319, 232] on button "حفظ التعديلات" at bounding box center [318, 230] width 68 height 14
type input "0"
type input "1"
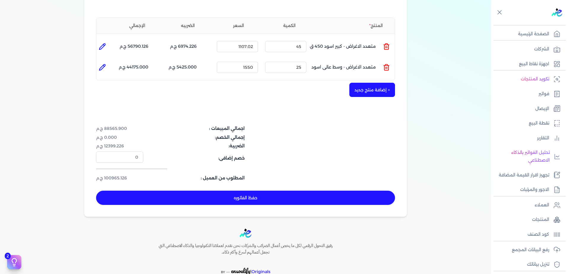
scroll to position [124, 0]
click at [227, 197] on button "حفظ الفاتوره" at bounding box center [245, 197] width 299 height 14
type input "[DATE]"
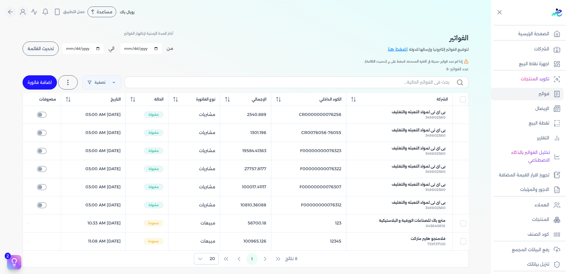
click at [34, 84] on link "اضافة فاتورة" at bounding box center [40, 82] width 34 height 14
select select "EGP"
select select "B"
select select "EGS"
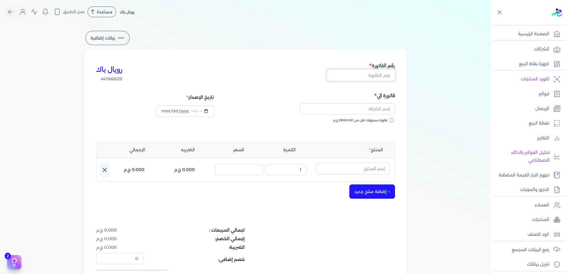
click at [351, 74] on input "text" at bounding box center [361, 74] width 68 height 11
type input "3"
click at [358, 111] on input "text" at bounding box center [347, 108] width 95 height 11
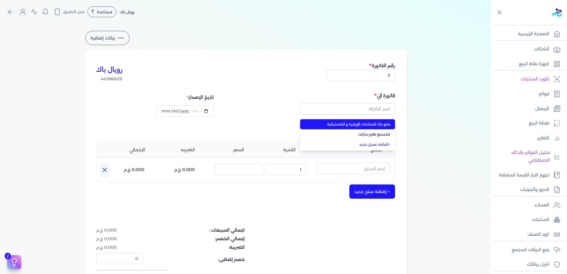
type input "مترو باك للصناعات الورقية و البلاستيكية"
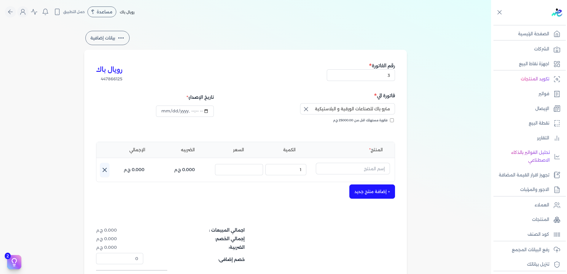
click at [349, 124] on div "فاتورة مستهلك اقل من 25000.00 ج.م" at bounding box center [320, 126] width 145 height 17
click at [335, 172] on input "text" at bounding box center [353, 168] width 74 height 11
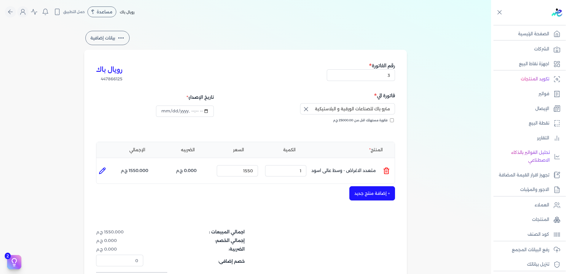
click at [427, 106] on div "بيانات إضافية رويال باك 447866125 رقم الفاتورة 3 فاتورة الي مترو باك للصناعات ا…" at bounding box center [245, 175] width 491 height 290
click at [328, 171] on p "متعدد الاغراض - وسط عالى اسود" at bounding box center [343, 171] width 64 height 16
click at [387, 167] on icon at bounding box center [386, 170] width 7 height 7
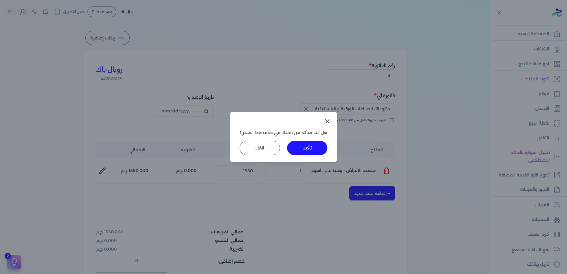
click at [308, 149] on button "تأكيد" at bounding box center [307, 148] width 40 height 14
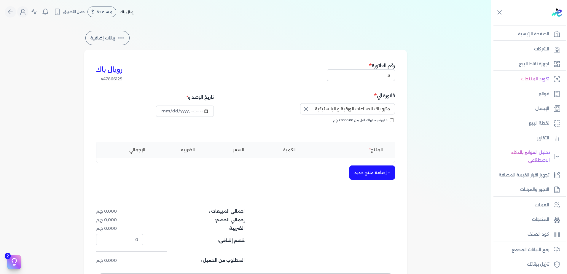
click at [357, 168] on button "+ إضافة منتج جديد" at bounding box center [372, 172] width 46 height 14
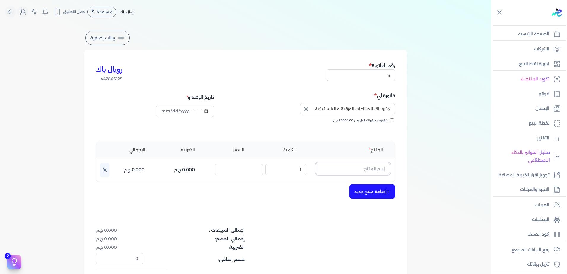
click at [352, 167] on input "text" at bounding box center [353, 168] width 74 height 11
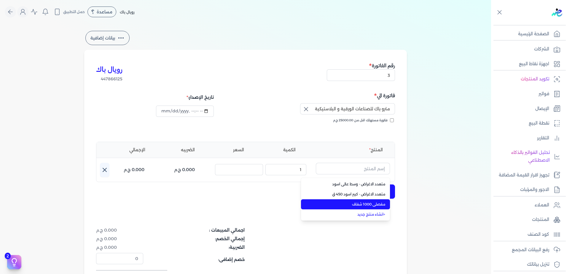
click at [343, 201] on li "مفصلى 1000 شفاف" at bounding box center [345, 204] width 89 height 10
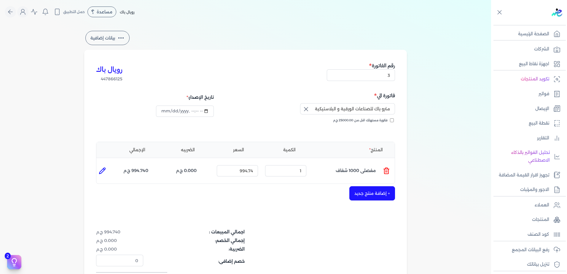
click at [105, 168] on icon at bounding box center [102, 171] width 6 height 6
type input "مفصلى 1000 شفاف"
type input "994.74"
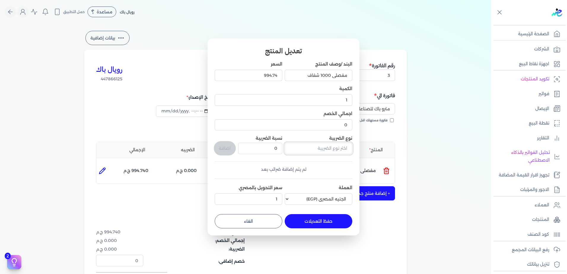
click at [331, 153] on input "text" at bounding box center [318, 148] width 68 height 11
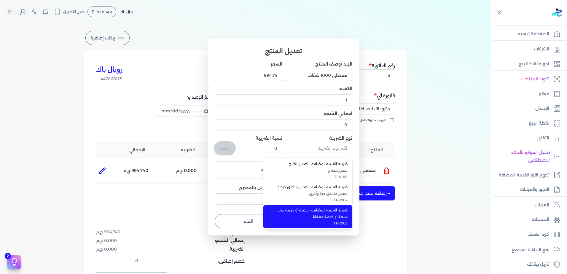
click at [319, 208] on span "ضريبه القيمه المضافه - سلعة أو خدمة معفاة" at bounding box center [311, 209] width 72 height 5
type input "ضريبه القيمه المضافه - سلعة أو خدمة معفاة"
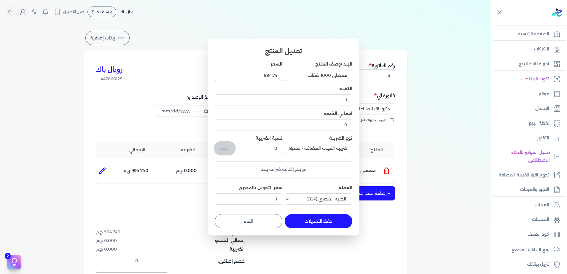
click at [261, 140] on label "نسبة الضريبة" at bounding box center [268, 137] width 27 height 5
drag, startPoint x: 261, startPoint y: 145, endPoint x: 266, endPoint y: 146, distance: 5.4
click at [266, 146] on input "0" at bounding box center [260, 148] width 44 height 11
click at [244, 145] on input "0.001" at bounding box center [260, 148] width 44 height 11
click at [253, 148] on input "0.001" at bounding box center [260, 148] width 44 height 11
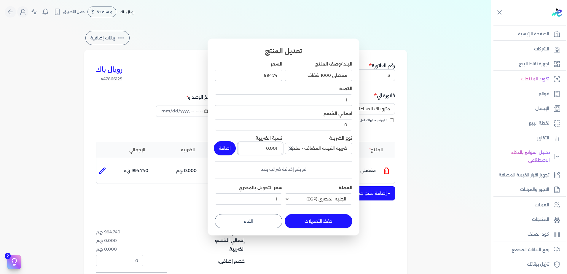
drag, startPoint x: 256, startPoint y: 150, endPoint x: 279, endPoint y: 149, distance: 22.8
click at [279, 149] on input "0.001" at bounding box center [260, 148] width 44 height 11
type input "14"
click at [230, 146] on button "اضافة" at bounding box center [225, 148] width 22 height 14
type input "0"
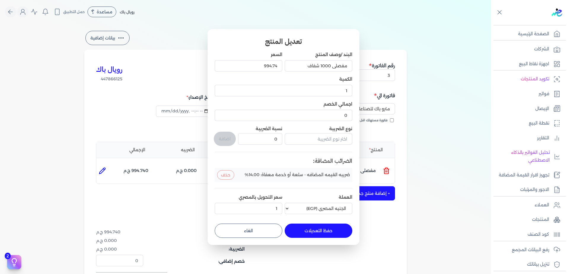
click at [316, 233] on button "حفظ التعديلات" at bounding box center [318, 230] width 68 height 14
type input "0"
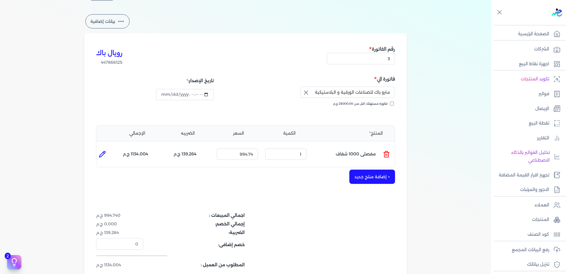
scroll to position [30, 0]
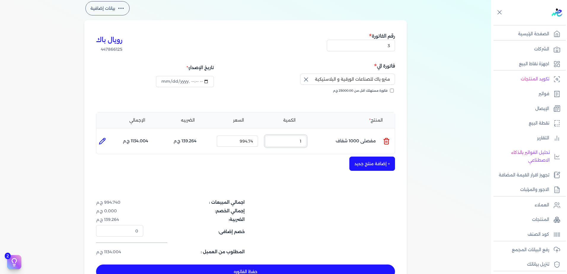
click at [285, 144] on input "1" at bounding box center [285, 140] width 41 height 11
type input "50"
click at [287, 172] on div "رويال باك 447866125 رقم الفاتورة 3 فاتورة الي مترو باك للصناعات الورقية و البلا…" at bounding box center [245, 155] width 322 height 270
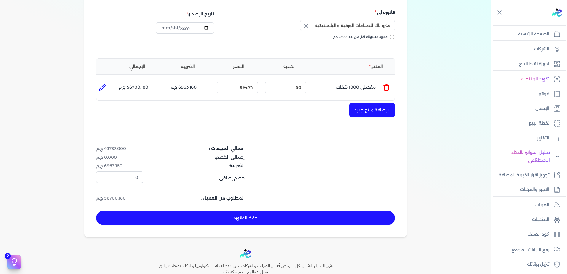
scroll to position [89, 0]
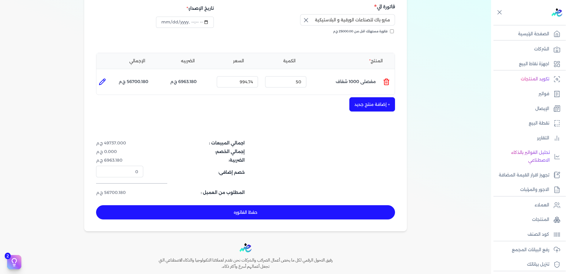
click at [239, 210] on button "حفظ الفاتوره" at bounding box center [245, 212] width 299 height 14
type input "[DATE]"
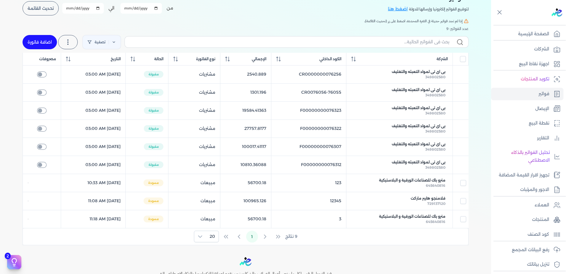
scroll to position [30, 0]
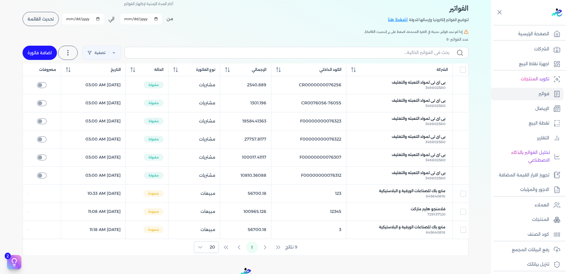
click at [43, 55] on link "اضافة فاتورة" at bounding box center [40, 53] width 34 height 14
select select "EGP"
select select "B"
select select "EGS"
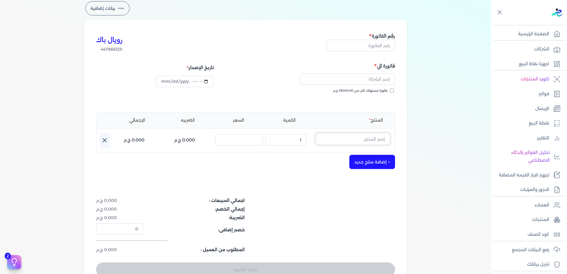
click at [334, 141] on input "text" at bounding box center [353, 138] width 74 height 11
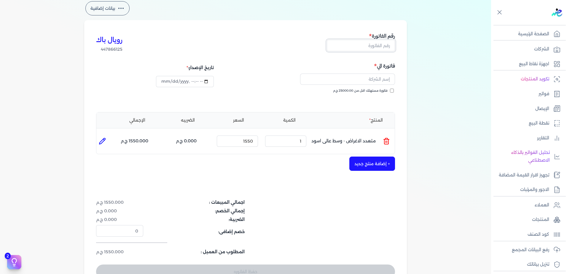
click at [368, 41] on input "text" at bounding box center [361, 45] width 68 height 11
type input "4"
click at [358, 82] on input "text" at bounding box center [347, 78] width 95 height 11
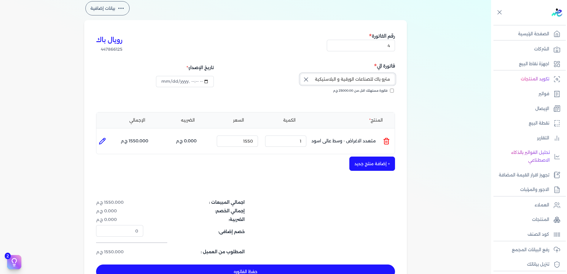
click at [342, 82] on input "مترو باك للصناعات الورقية و البلاستيكية" at bounding box center [347, 78] width 95 height 11
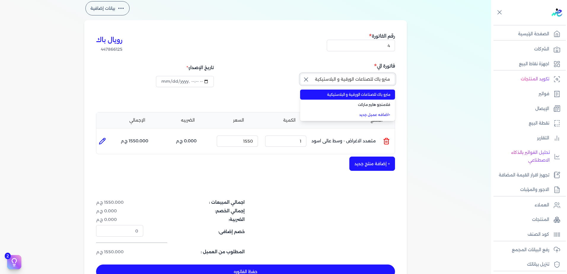
click at [342, 82] on input "مترو باك للصناعات الورقية و البلاستيكية" at bounding box center [347, 78] width 95 height 11
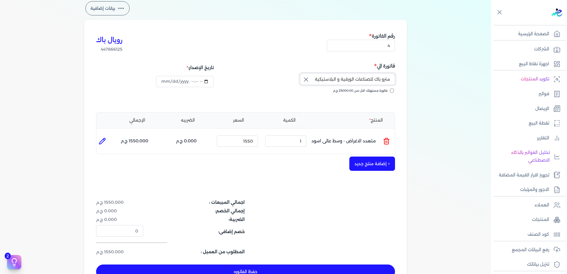
click at [342, 82] on input "مترو باك للصناعات الورقية و البلاستيكية" at bounding box center [347, 78] width 95 height 11
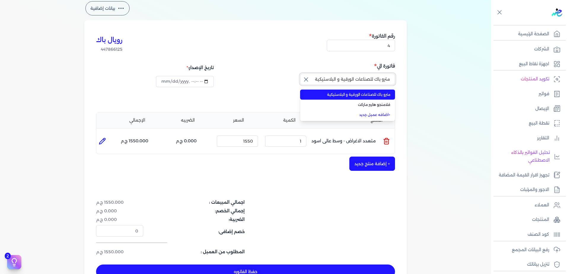
click at [342, 82] on input "مترو باك للصناعات الورقية و البلاستيكية" at bounding box center [347, 78] width 95 height 11
paste input "الكندية للمقاولات والتوريدات - [PERSON_NAME]"
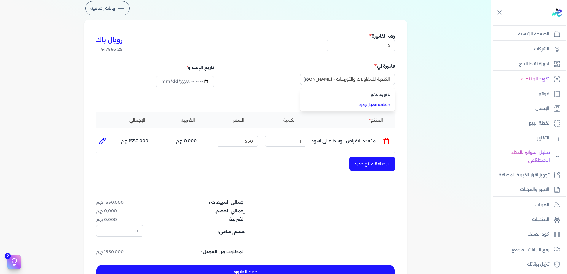
click at [370, 103] on link "+ اضافه عميل جديد" at bounding box center [351, 104] width 78 height 5
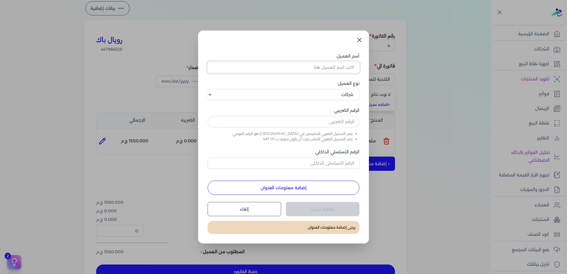
click at [340, 69] on input "أسم العميل" at bounding box center [283, 67] width 152 height 11
type input "مترو باك للصناعات الورقية و البلاستيكية"
paste input "الكندية للمقاولات والتوريدات - [PERSON_NAME]"
type input "الكندية للمقاولات والتوريدات - [PERSON_NAME]"
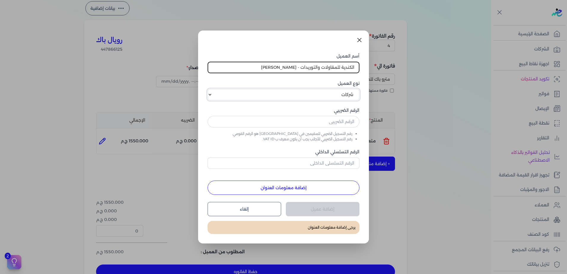
click at [329, 96] on select "اختر نوع العميل شركات أفراد أجنبي" at bounding box center [283, 94] width 152 height 11
click at [207, 89] on select "اختر نوع العميل شركات أفراد أجنبي" at bounding box center [283, 94] width 152 height 11
click at [322, 122] on input "text" at bounding box center [283, 121] width 152 height 11
type input "630730547"
click at [310, 163] on input "الرقم التسلسلي الداخلي" at bounding box center [283, 162] width 152 height 11
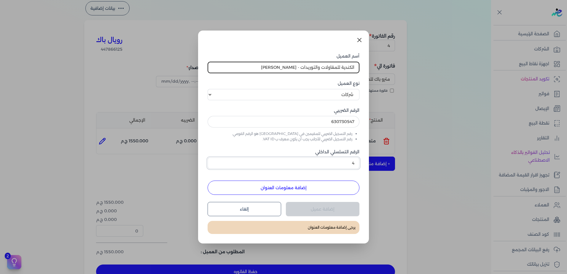
type input "4"
click at [301, 186] on button "إضافة معلومات العنوان" at bounding box center [283, 187] width 152 height 14
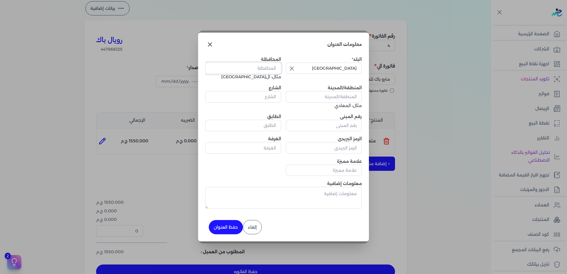
click at [265, 66] on input "المحافظة" at bounding box center [243, 68] width 76 height 11
type input "القاهره"
click at [262, 97] on input "الشارع" at bounding box center [243, 96] width 76 height 11
type input "الجلاء"
click at [332, 96] on input "المنطقة/المدينة" at bounding box center [324, 96] width 76 height 11
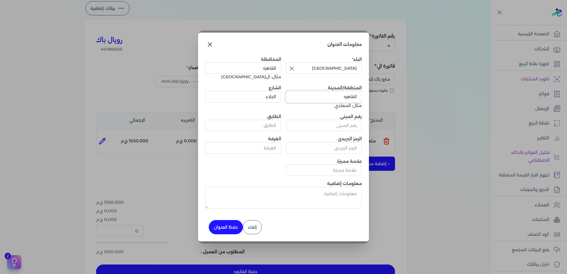
type input "القاهره"
click at [229, 227] on button "حفظ العنوان" at bounding box center [226, 227] width 34 height 14
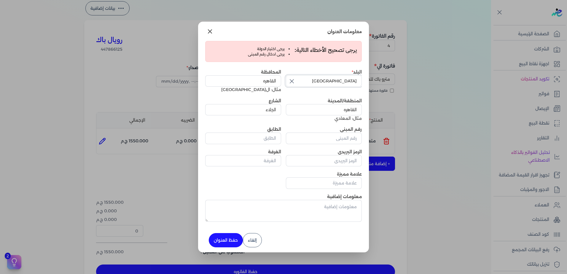
click at [306, 80] on input "[GEOGRAPHIC_DATA]" at bounding box center [324, 80] width 76 height 11
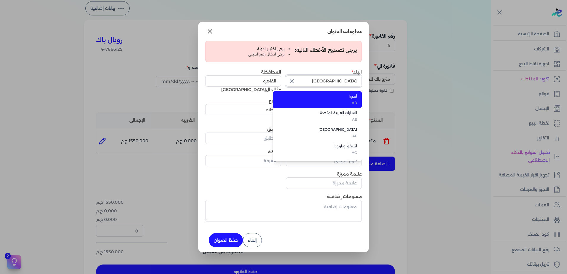
click at [306, 81] on input "[GEOGRAPHIC_DATA]" at bounding box center [324, 80] width 76 height 11
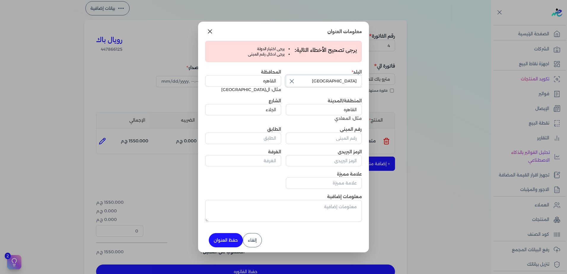
click at [306, 81] on input "[GEOGRAPHIC_DATA]" at bounding box center [324, 80] width 76 height 11
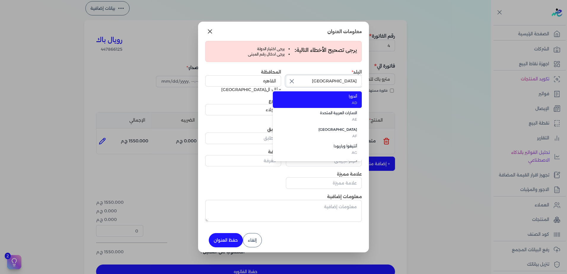
click at [306, 81] on input "[GEOGRAPHIC_DATA]" at bounding box center [324, 80] width 76 height 11
click at [337, 97] on span "[GEOGRAPHIC_DATA]" at bounding box center [320, 96] width 72 height 5
type input "[GEOGRAPHIC_DATA]"
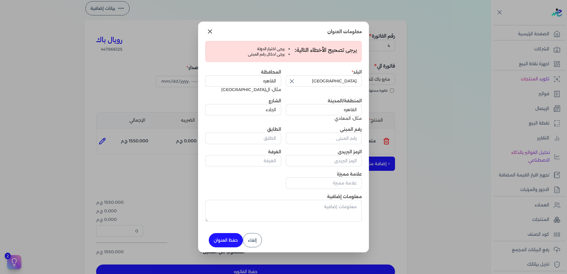
click at [236, 240] on button "حفظ العنوان" at bounding box center [226, 240] width 34 height 14
click at [320, 139] on input "رقم المبنى" at bounding box center [324, 137] width 76 height 11
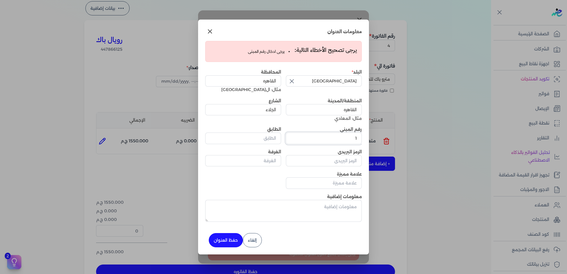
type input "1"
click at [271, 181] on div "البلد [GEOGRAPHIC_DATA] ال[GEOGRAPHIC_DATA]ه مثال: ال[GEOGRAPHIC_DATA] المنطقة/…" at bounding box center [283, 129] width 156 height 120
click at [219, 240] on button "حفظ العنوان" at bounding box center [226, 240] width 34 height 14
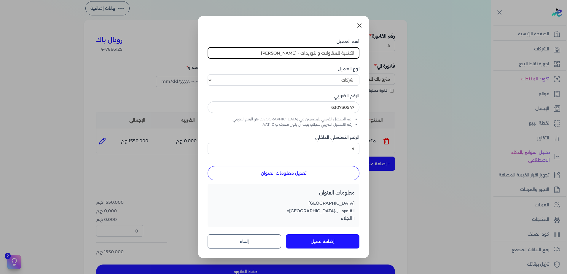
click at [320, 240] on button "إضافة عميل" at bounding box center [322, 241] width 73 height 14
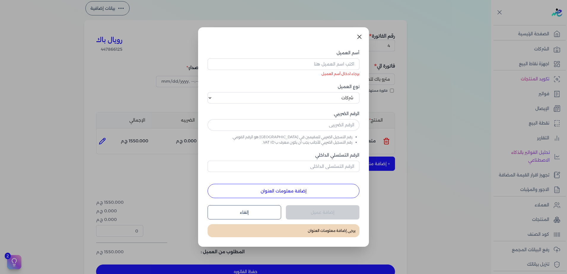
click at [393, 205] on dialog "أسم العميل برجاء ادخال أسم العميل نوع العميل اختر نوع العميل شركات أفراد أجنبي …" at bounding box center [283, 137] width 567 height 274
click at [362, 36] on icon at bounding box center [359, 36] width 7 height 7
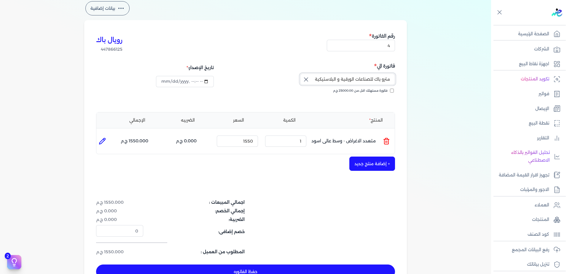
click at [340, 76] on input "مترو باك للصناعات الورقية و البلاستيكية" at bounding box center [347, 78] width 95 height 11
click at [340, 77] on input "مترو باك للصناعات الورقية و البلاستيكية" at bounding box center [347, 78] width 95 height 11
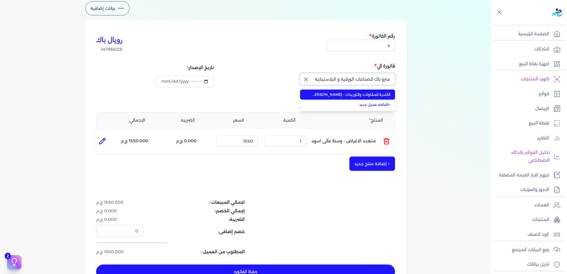
paste input "الكندية للمقاولات والتوريدات - [PERSON_NAME]"
type input "الكندية للمقاولات والتوريدات - [PERSON_NAME]"
click at [340, 92] on span "الكندية للمقاولات والتوريدات - [PERSON_NAME]" at bounding box center [351, 94] width 78 height 5
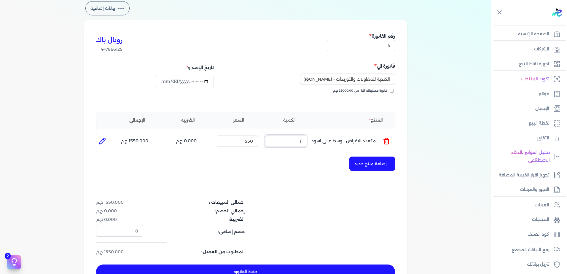
click at [295, 142] on input "1" at bounding box center [285, 140] width 41 height 11
click at [343, 140] on p "متعدد الاغراض - وسط عالى اسود" at bounding box center [343, 141] width 64 height 16
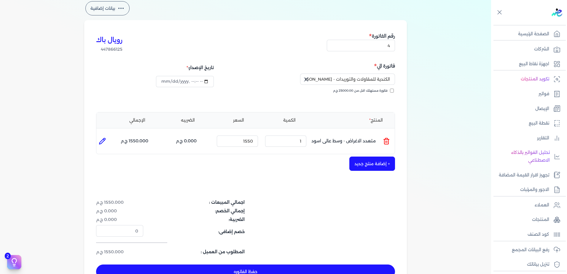
click at [343, 140] on p "متعدد الاغراض - وسط عالى اسود" at bounding box center [343, 141] width 64 height 16
drag, startPoint x: 343, startPoint y: 140, endPoint x: 386, endPoint y: 139, distance: 43.3
click at [386, 139] on icon at bounding box center [386, 138] width 2 height 1
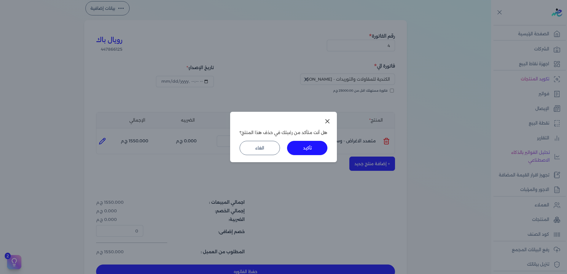
click at [316, 145] on button "تأكيد" at bounding box center [307, 148] width 40 height 14
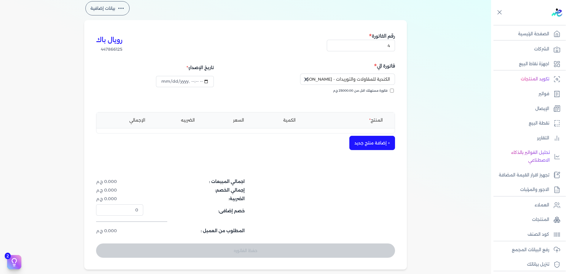
click at [360, 141] on button "+ إضافة منتج جديد" at bounding box center [372, 143] width 46 height 14
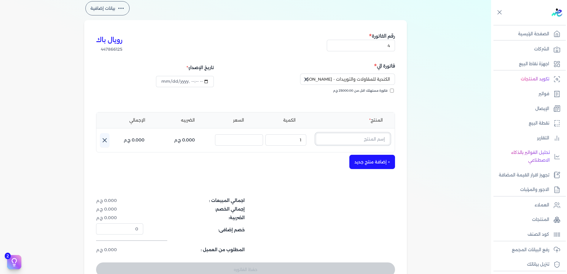
click at [359, 139] on input "text" at bounding box center [353, 138] width 74 height 11
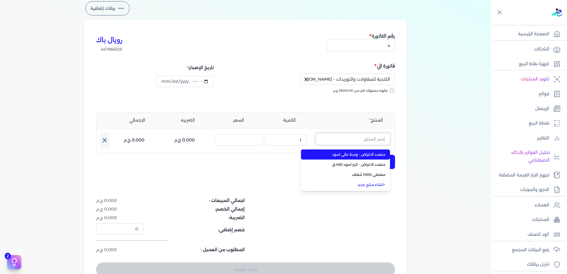
paste input "سوشى 1 عدد 800 ق"
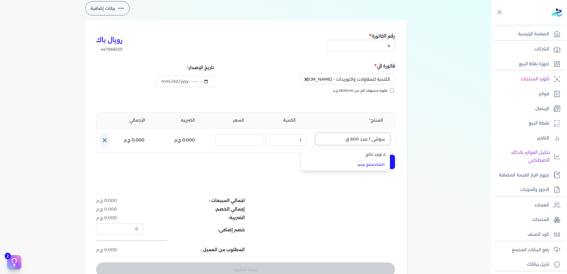
type input "سوشى 1 عدد 800 ق"
click at [375, 163] on link "+ انشاء منتج جديد" at bounding box center [349, 164] width 72 height 5
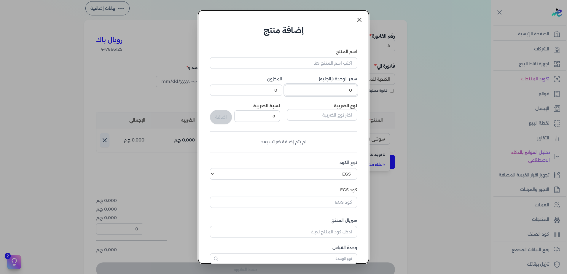
click at [318, 86] on input "0" at bounding box center [320, 89] width 72 height 11
click at [318, 87] on input "0" at bounding box center [320, 89] width 72 height 11
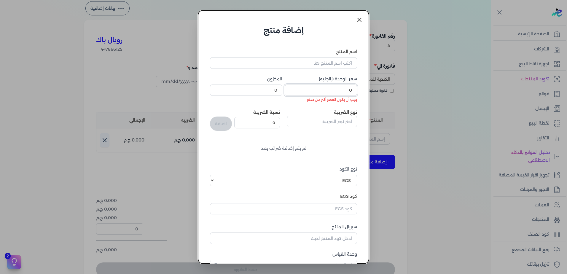
drag, startPoint x: 348, startPoint y: 89, endPoint x: 352, endPoint y: 90, distance: 4.0
click at [352, 90] on input "0" at bounding box center [320, 89] width 72 height 11
paste input "1600.88"
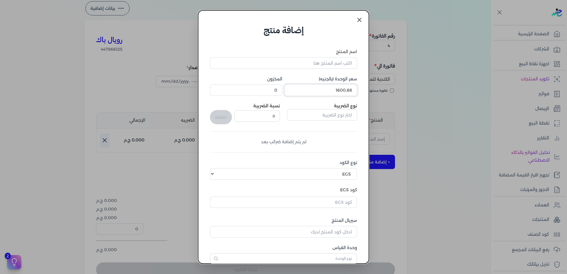
type input "1600.88"
click at [266, 92] on input "0" at bounding box center [246, 89] width 72 height 11
drag, startPoint x: 266, startPoint y: 93, endPoint x: 279, endPoint y: 90, distance: 12.7
click at [279, 90] on input "0" at bounding box center [246, 89] width 72 height 11
type input "10000"
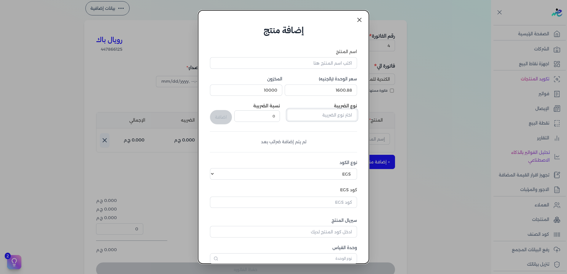
click at [316, 120] on input "text" at bounding box center [322, 114] width 70 height 11
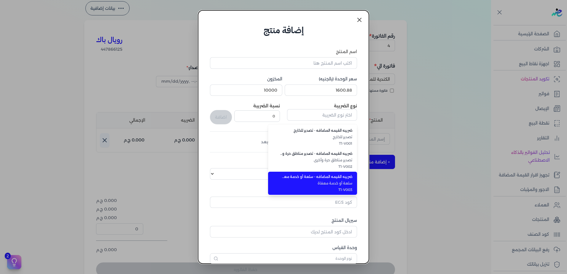
click at [310, 175] on span "ضريبه القيمه المضافه - سلعة أو خدمة معفاة" at bounding box center [316, 176] width 72 height 5
type input "ضريبه القيمه المضافه - سلعة أو خدمة معفاة"
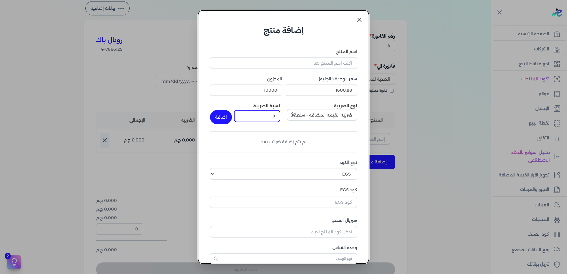
drag, startPoint x: 259, startPoint y: 119, endPoint x: 280, endPoint y: 115, distance: 21.1
click at [280, 115] on input "0" at bounding box center [257, 115] width 46 height 11
type input "14"
click at [333, 173] on select "اختر نوع الكود EGS GS1" at bounding box center [283, 173] width 147 height 11
select select "GS1"
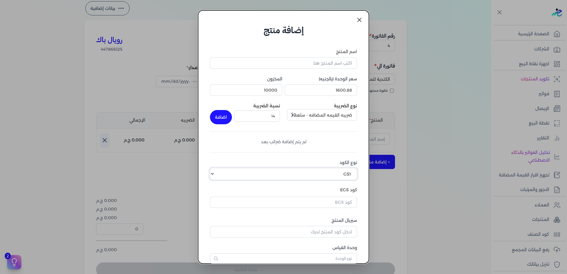
click at [214, 168] on select "اختر نوع الكود EGS GS1" at bounding box center [283, 173] width 147 height 11
click at [327, 204] on input "كود GS1" at bounding box center [283, 200] width 147 height 11
type input "10007261"
click at [323, 227] on input "سيريال المنتج" at bounding box center [283, 227] width 147 height 11
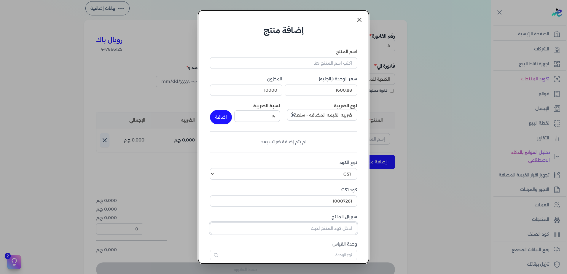
type input "4"
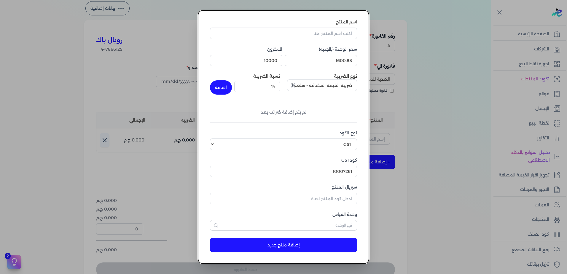
click at [319, 243] on button "إضافة منتج جديد" at bounding box center [283, 245] width 147 height 14
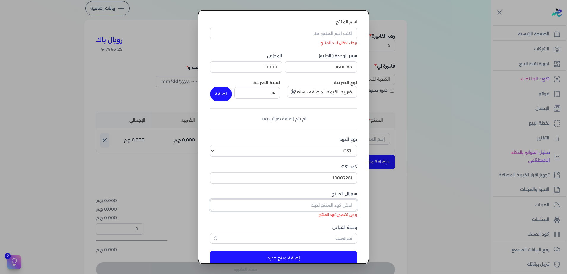
click at [327, 209] on input "سيريال المنتج" at bounding box center [283, 204] width 147 height 11
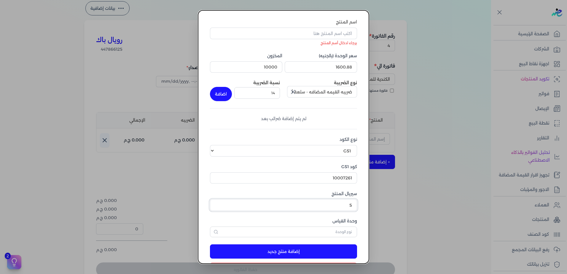
type input "5"
click at [305, 250] on button "إضافة منتج جديد" at bounding box center [283, 251] width 147 height 14
click at [299, 251] on button "إضافة منتج جديد" at bounding box center [283, 251] width 147 height 14
click at [312, 32] on input "اسم المنتج" at bounding box center [283, 33] width 147 height 11
paste input "1600.88"
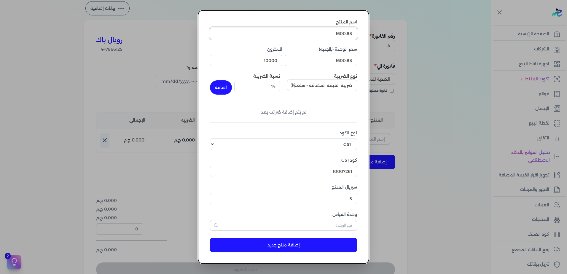
click at [327, 35] on input "1600.88" at bounding box center [283, 33] width 147 height 11
paste input "سوشى 1 عدد 800 ق"
type input "سوشى 1 عدد 800 ق"
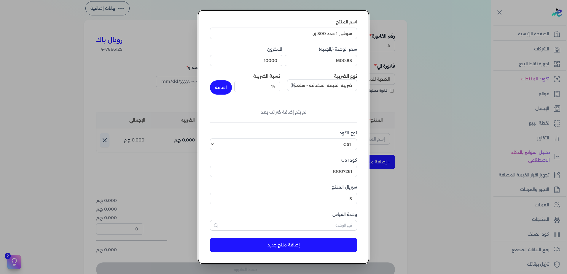
click at [291, 247] on button "إضافة منتج جديد" at bounding box center [283, 245] width 147 height 14
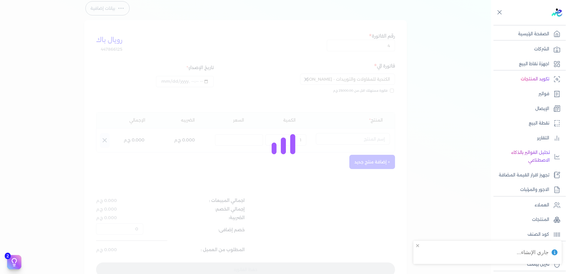
select select "EGS"
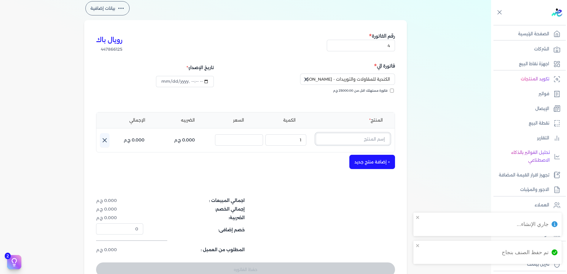
click at [353, 138] on input "text" at bounding box center [353, 138] width 74 height 11
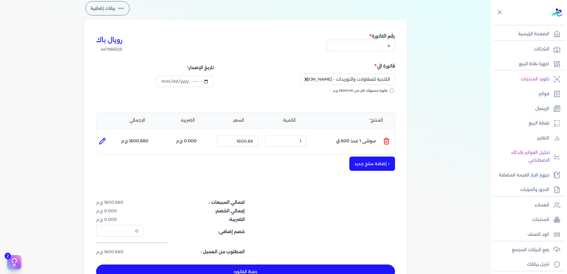
click at [287, 159] on div "+ إضافة منتج جديد" at bounding box center [245, 163] width 299 height 14
click at [102, 141] on icon at bounding box center [102, 140] width 7 height 7
type input "سوشى 1 عدد 800 ق"
type input "1600.88"
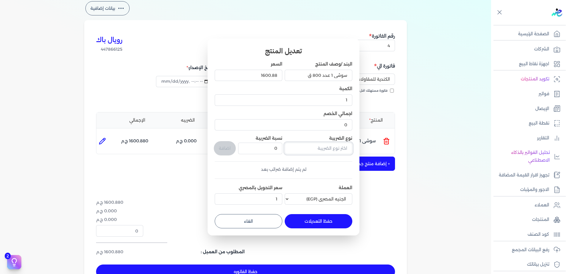
click at [300, 146] on input "text" at bounding box center [318, 148] width 68 height 11
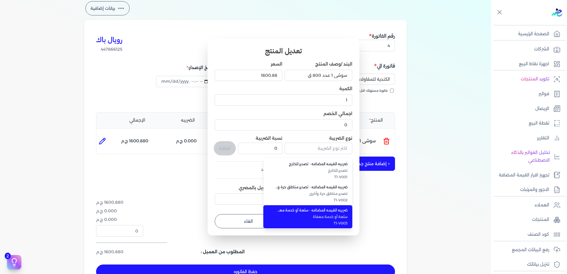
click at [307, 209] on span "ضريبه القيمه المضافه - سلعة أو خدمة معفاة" at bounding box center [311, 209] width 72 height 5
type input "ضريبه القيمه المضافه - سلعة أو خدمة معفاة"
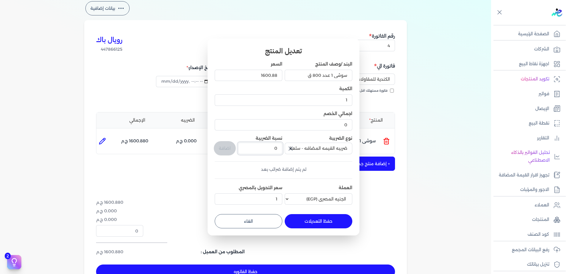
click at [267, 150] on input "0" at bounding box center [260, 148] width 44 height 11
type input "14"
click at [225, 148] on button "اضافة" at bounding box center [225, 148] width 22 height 14
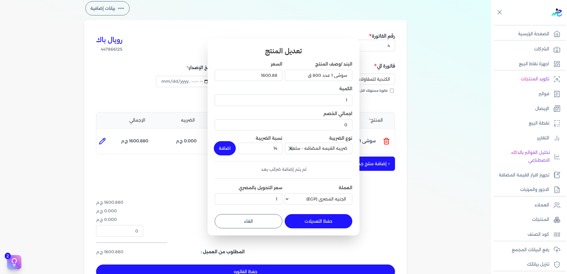
type input "0"
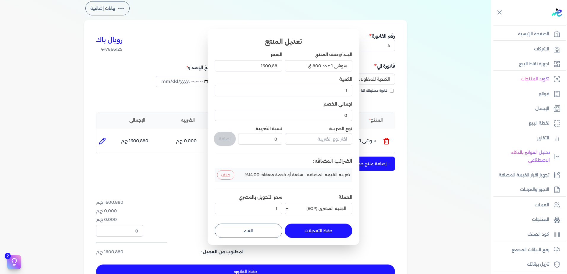
click at [308, 231] on button "حفظ التعديلات" at bounding box center [318, 230] width 68 height 14
type input "0"
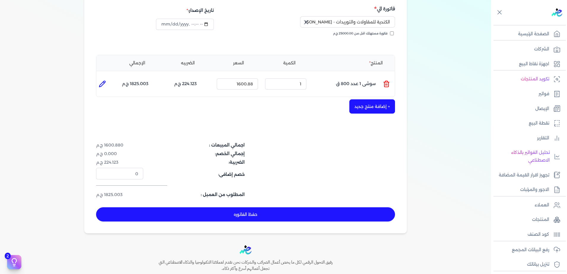
scroll to position [89, 0]
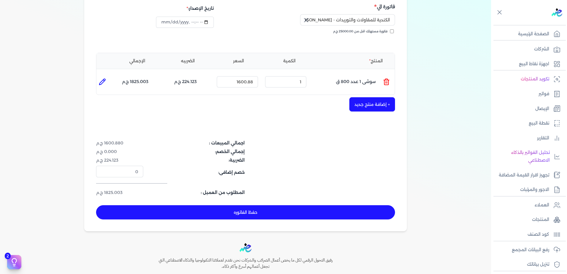
click at [221, 214] on button "حفظ الفاتوره" at bounding box center [245, 212] width 299 height 14
type input "[DATE]"
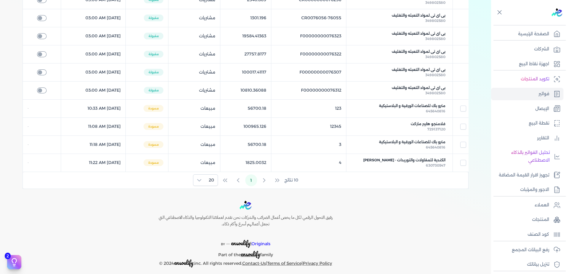
scroll to position [119, 0]
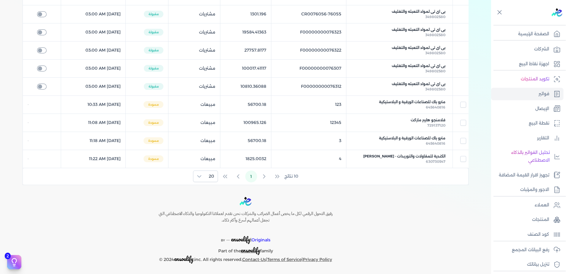
click at [359, 158] on link "الكندية للمقاولات والتوريدات - [PERSON_NAME] 630730547" at bounding box center [399, 158] width 97 height 11
select select "EGP"
select select "B"
select select "EGS"
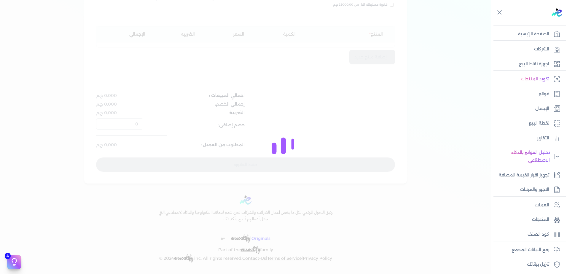
type input "[DATE]T11:32:32"
type input "4"
type input "الكندية للمقاولات والتوريدات - [PERSON_NAME]"
type input "[DATE]T11:22:30"
type input "[DATE]"
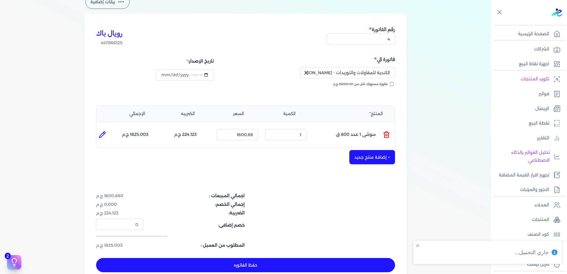
scroll to position [36, 0]
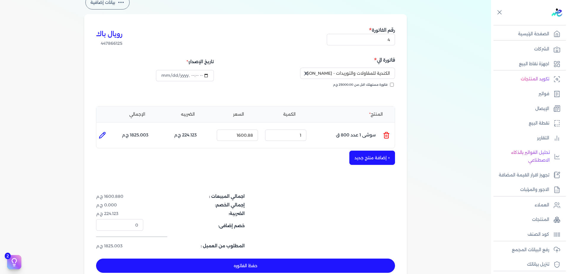
click at [101, 133] on icon at bounding box center [102, 135] width 7 height 7
type input "سوشى 1 عدد 800 ق"
type input "1600.88"
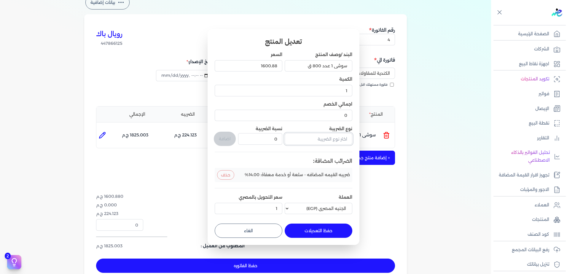
click at [321, 140] on input "text" at bounding box center [318, 138] width 68 height 11
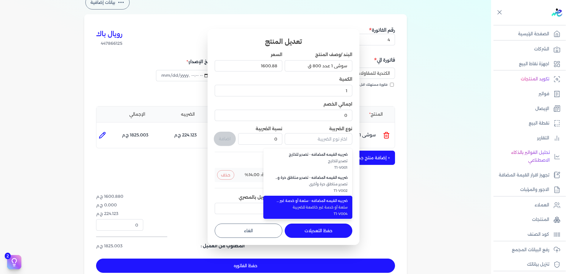
click at [318, 201] on span "ضريبه القيمه المضافه - سلعة أو خدمة غير خاضعة للضريبة" at bounding box center [311, 200] width 72 height 5
type input "ضريبه القيمه المضافه - سلعة أو خدمة غير خاضعة للضريبة"
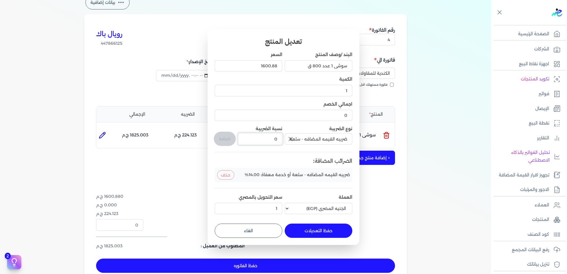
click at [268, 139] on input "0" at bounding box center [260, 138] width 44 height 11
click at [267, 139] on input "0" at bounding box center [260, 138] width 44 height 11
type input "14"
click at [222, 139] on button "اضافة" at bounding box center [225, 139] width 22 height 14
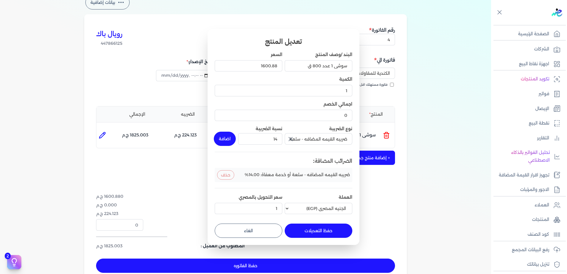
type input "0"
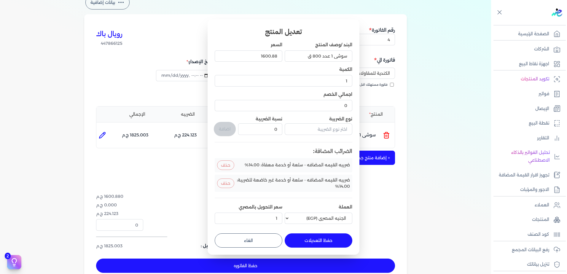
click at [321, 241] on button "حفظ التعديلات" at bounding box center [318, 240] width 68 height 14
type input "0"
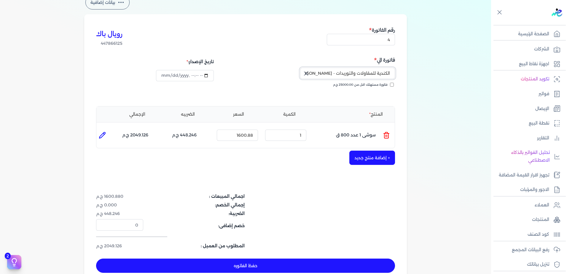
click at [354, 76] on input "الكندية للمقاولات والتوريدات - [PERSON_NAME]" at bounding box center [347, 73] width 95 height 11
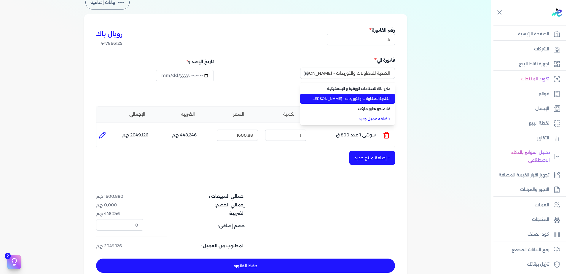
click at [360, 96] on span "الكندية للمقاولات والتوريدات - [PERSON_NAME]" at bounding box center [351, 98] width 78 height 5
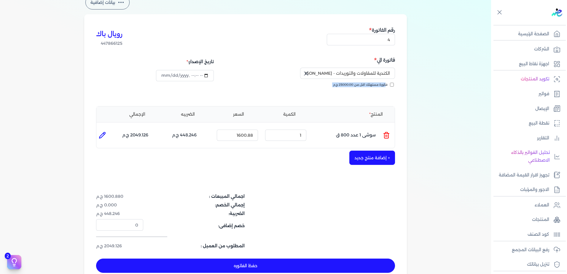
click at [360, 96] on div "فاتورة مستهلك اقل من 25000.00 ج.م" at bounding box center [320, 90] width 145 height 17
drag, startPoint x: 360, startPoint y: 96, endPoint x: 418, endPoint y: 94, distance: 58.4
click at [418, 94] on div "بيانات إضافية رويال باك 447866125 رقم الفاتورة 4 فاتورة الي الكندية للمقاولات و…" at bounding box center [245, 139] width 491 height 290
click at [545, 206] on p "العملاء" at bounding box center [541, 205] width 15 height 8
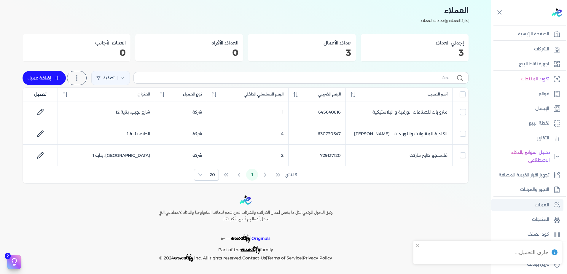
scroll to position [20, 0]
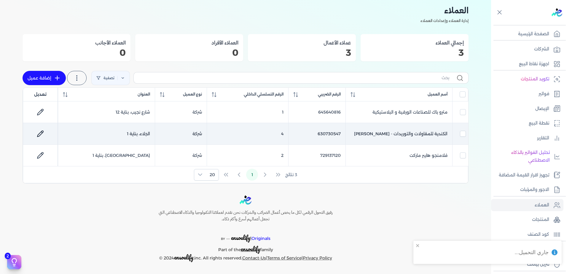
click at [410, 132] on td "الكندية للمقاولات والتوريدات - [PERSON_NAME]" at bounding box center [398, 134] width 107 height 22
click at [109, 134] on td "الجلاء، بناية 1" at bounding box center [106, 134] width 97 height 22
click at [41, 136] on icon at bounding box center [40, 134] width 6 height 6
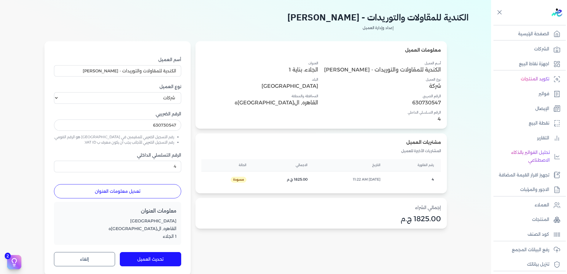
click at [121, 194] on button "تعديل معلومات العنوان" at bounding box center [117, 191] width 127 height 14
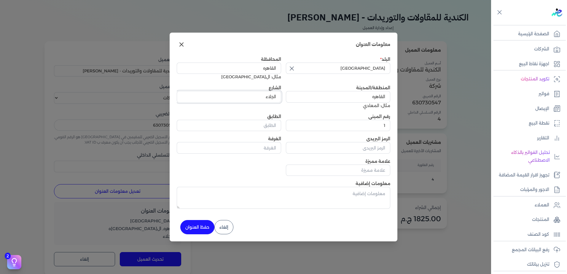
click at [261, 98] on input "الجلاء" at bounding box center [229, 96] width 104 height 11
click at [257, 120] on input "الطابق" at bounding box center [229, 125] width 104 height 11
click at [356, 171] on input "علامة مميزة" at bounding box center [338, 169] width 104 height 11
click at [199, 228] on button "حفظ العنوان" at bounding box center [197, 227] width 34 height 14
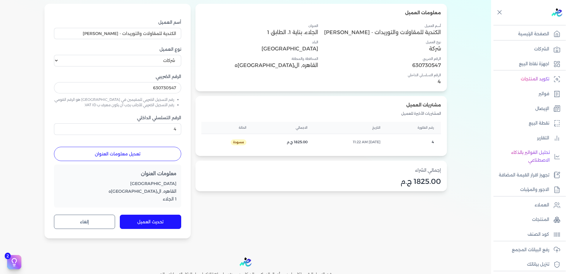
scroll to position [59, 0]
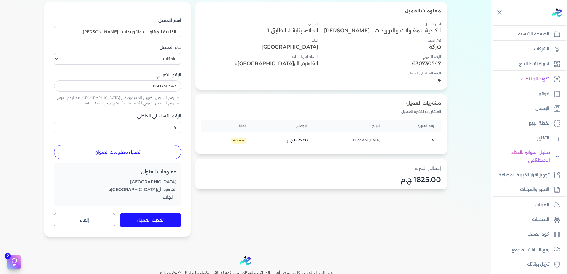
click at [136, 218] on button "تحديث العميل" at bounding box center [150, 220] width 61 height 14
click at [540, 97] on p "فواتير" at bounding box center [543, 94] width 11 height 8
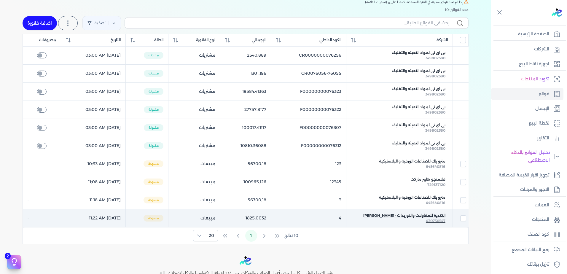
click at [363, 215] on div "الكندية للمقاولات والتوريدات - [PERSON_NAME]" at bounding box center [399, 215] width 92 height 5
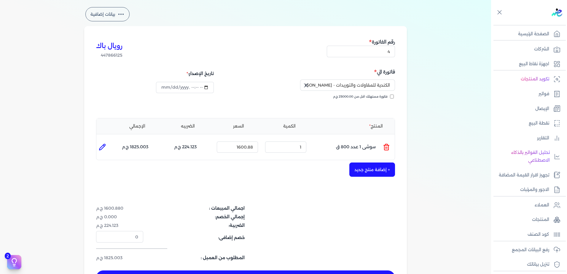
scroll to position [59, 0]
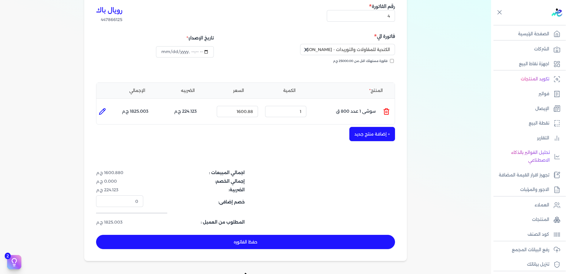
click at [309, 239] on button "حفظ الفاتوره" at bounding box center [245, 242] width 299 height 14
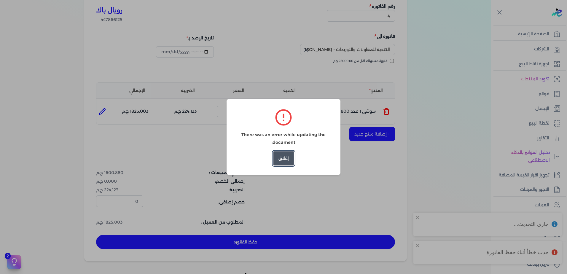
click at [289, 159] on button "إغلاق" at bounding box center [283, 158] width 21 height 14
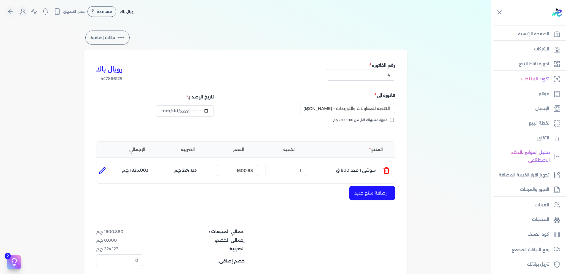
scroll to position [0, 0]
click at [537, 93] on link "فواتير" at bounding box center [527, 94] width 72 height 12
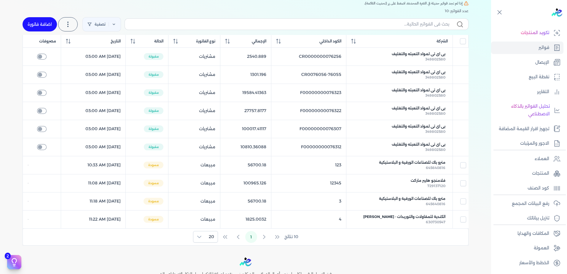
scroll to position [59, 0]
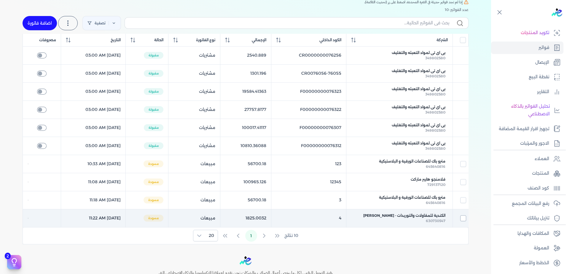
click at [462, 217] on input "checkbox" at bounding box center [463, 218] width 6 height 6
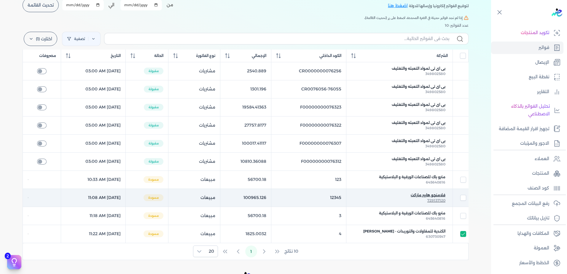
scroll to position [30, 0]
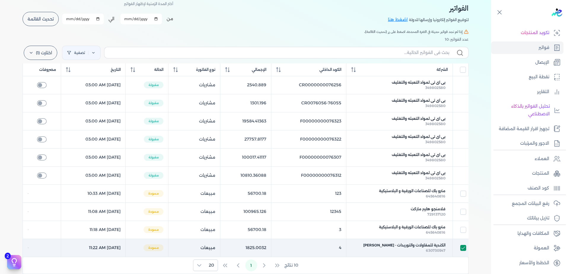
click at [463, 246] on input "checkbox" at bounding box center [463, 248] width 6 height 6
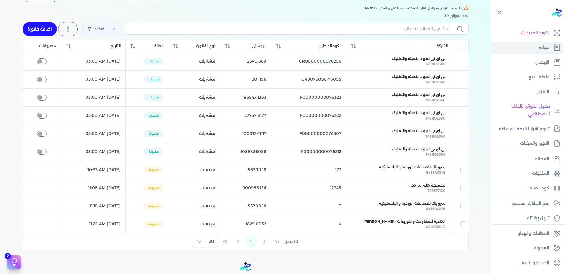
scroll to position [89, 0]
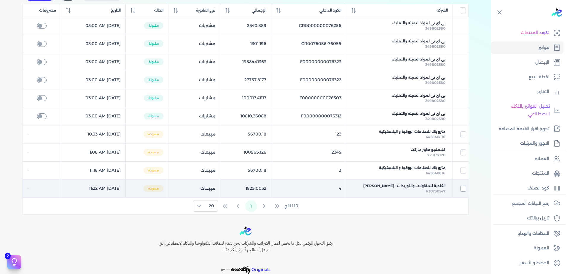
click at [465, 191] on input "checkbox" at bounding box center [463, 188] width 6 height 6
click at [465, 190] on input "checkbox" at bounding box center [463, 188] width 6 height 6
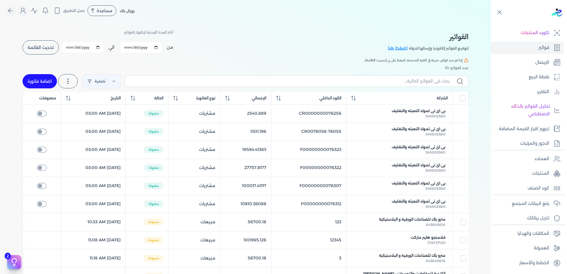
scroll to position [0, 0]
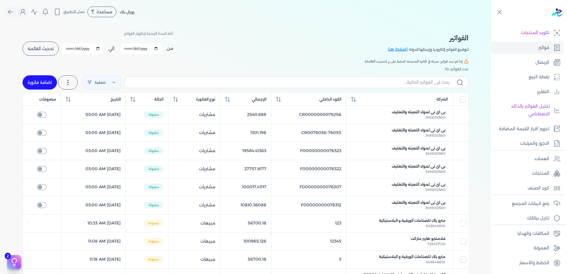
click at [31, 82] on link "اضافة فاتورة" at bounding box center [40, 82] width 34 height 14
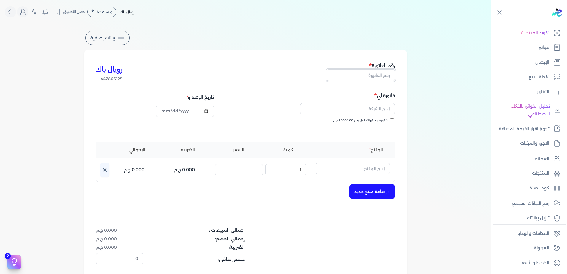
click at [345, 76] on input "text" at bounding box center [361, 74] width 68 height 11
click at [354, 109] on input "text" at bounding box center [347, 108] width 95 height 11
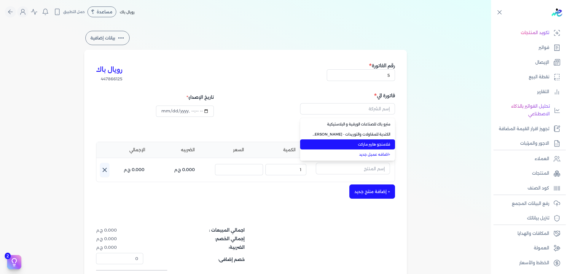
click at [352, 142] on span "فلامنجو هايبر ماركت" at bounding box center [351, 144] width 78 height 5
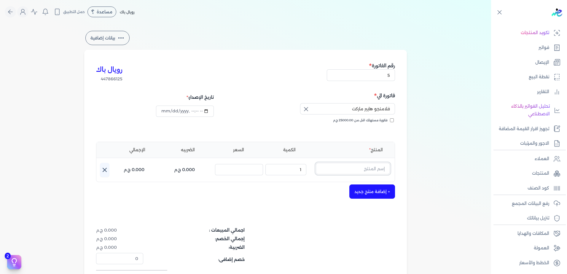
click at [343, 169] on input "text" at bounding box center [353, 168] width 74 height 11
click at [333, 169] on p "متعدد الاغراض - وسط عالى اسود" at bounding box center [343, 171] width 64 height 16
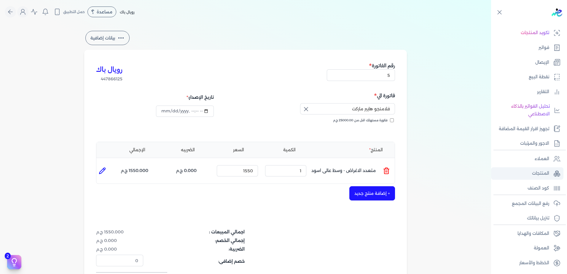
click at [536, 174] on p "المنتجات" at bounding box center [540, 173] width 17 height 8
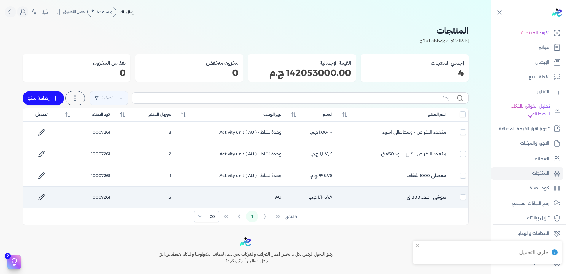
click at [382, 198] on td "سوشى 1 عدد 800 ق" at bounding box center [394, 197] width 114 height 22
click at [43, 193] on link at bounding box center [41, 197] width 14 height 14
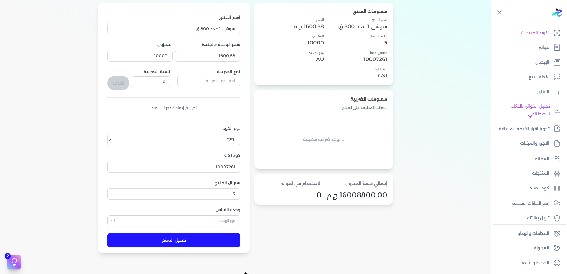
scroll to position [59, 0]
drag, startPoint x: 223, startPoint y: 194, endPoint x: 240, endPoint y: 191, distance: 17.1
click at [240, 191] on input "5" at bounding box center [173, 193] width 133 height 11
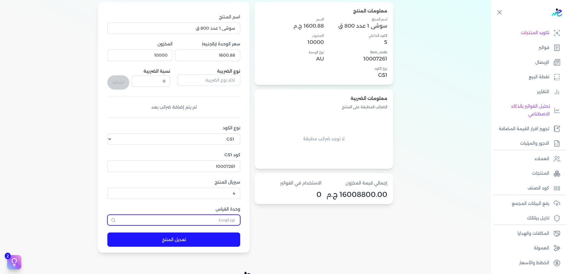
click at [197, 222] on input "text" at bounding box center [173, 220] width 133 height 11
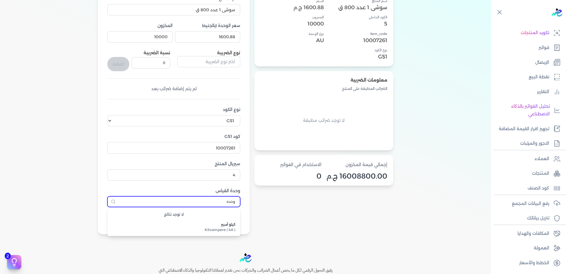
scroll to position [135, 0]
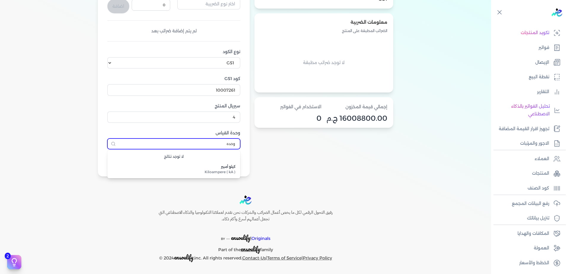
click at [215, 146] on input "وحده" at bounding box center [173, 143] width 133 height 11
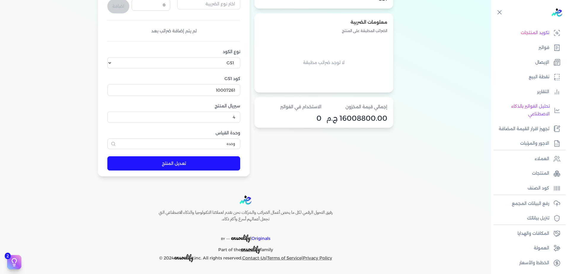
click at [201, 165] on button "تعديل المنتج" at bounding box center [173, 163] width 133 height 14
click at [200, 165] on button "تعديل المنتج" at bounding box center [173, 163] width 133 height 14
click at [214, 60] on select "اختر نوع الكود EGS GS1" at bounding box center [173, 62] width 133 height 11
click at [108, 57] on select "اختر نوع الكود EGS GS1" at bounding box center [173, 62] width 133 height 11
click at [202, 163] on button "تعديل المنتج" at bounding box center [173, 163] width 133 height 14
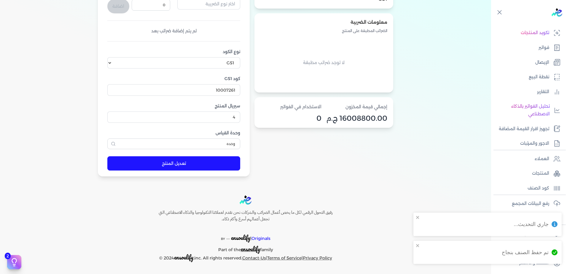
click at [335, 142] on div "معلومات المنتج اسم المنتج سوشى 1 عدد 800 ق الكود الداخلي 5 item_code 10007261 ن…" at bounding box center [323, 51] width 139 height 251
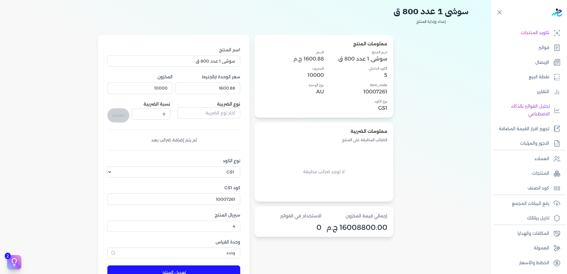
scroll to position [17, 0]
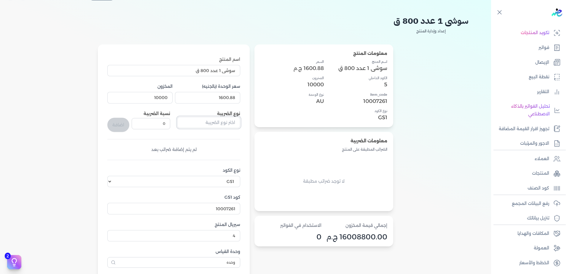
click at [200, 127] on input "text" at bounding box center [208, 122] width 63 height 11
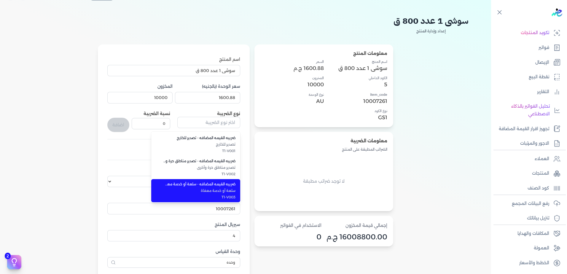
click at [225, 190] on span "سلعة أو خدمة معفاة" at bounding box center [199, 190] width 72 height 5
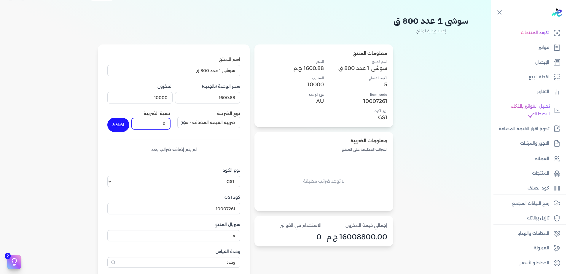
click at [156, 127] on input "0" at bounding box center [151, 123] width 39 height 11
click at [123, 128] on button "اضافة" at bounding box center [118, 125] width 22 height 14
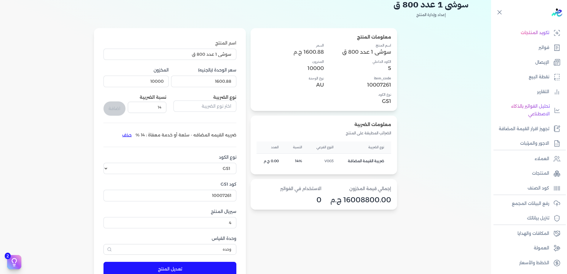
scroll to position [76, 0]
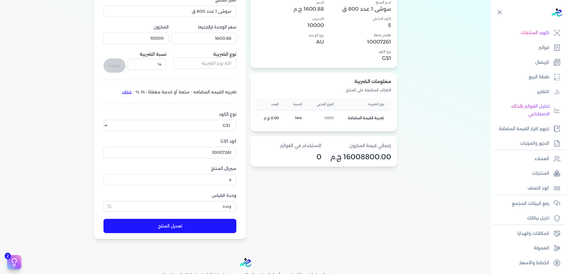
click at [340, 155] on p "16008800.00 ج.م" at bounding box center [358, 157] width 65 height 8
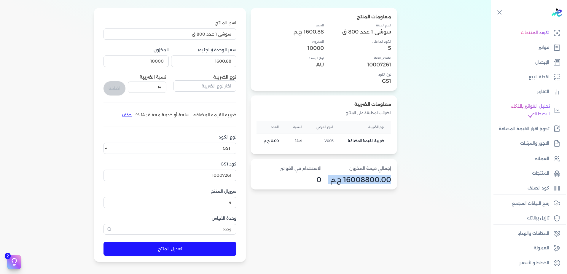
scroll to position [47, 0]
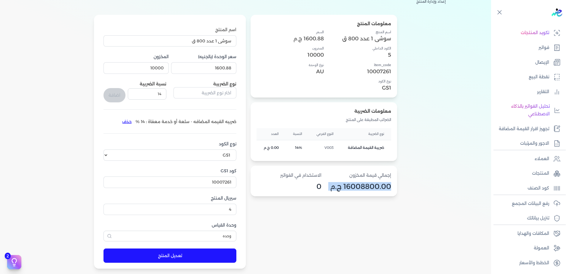
click at [190, 254] on button "تعديل المنتج" at bounding box center [169, 255] width 133 height 14
click at [547, 45] on p "فواتير" at bounding box center [543, 48] width 11 height 8
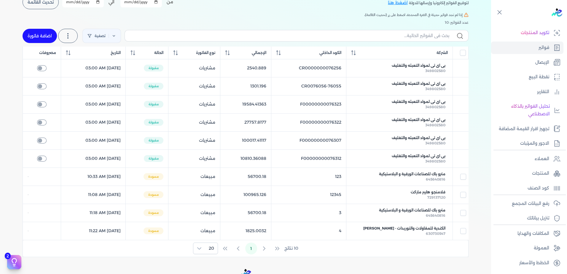
click at [40, 38] on link "اضافة فاتورة" at bounding box center [40, 36] width 34 height 14
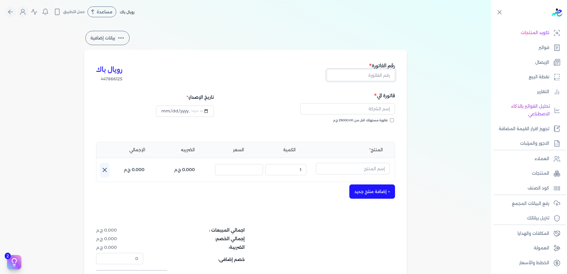
click at [355, 78] on input "text" at bounding box center [361, 74] width 68 height 11
click at [350, 112] on input "text" at bounding box center [347, 108] width 95 height 11
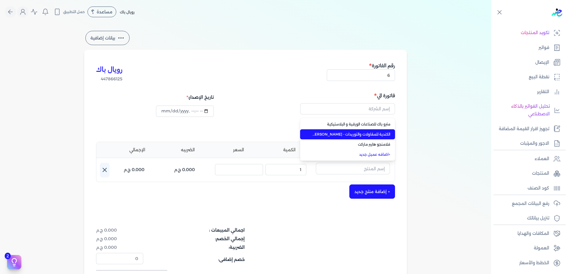
click at [344, 137] on li "الكندية للمقاولات والتوريدات - [PERSON_NAME]" at bounding box center [347, 134] width 95 height 10
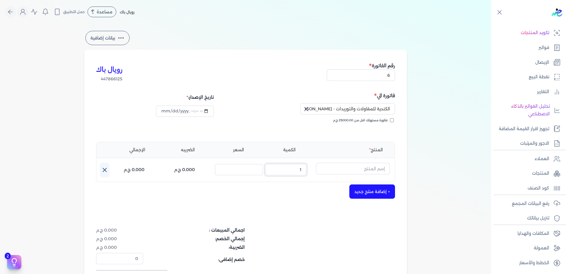
click at [288, 167] on input "1" at bounding box center [285, 169] width 41 height 11
click at [247, 170] on input "السعر :" at bounding box center [239, 169] width 48 height 11
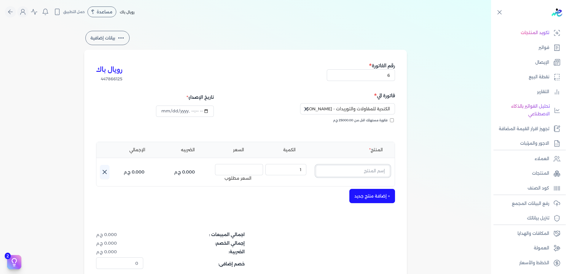
click at [341, 169] on input "text" at bounding box center [353, 170] width 74 height 11
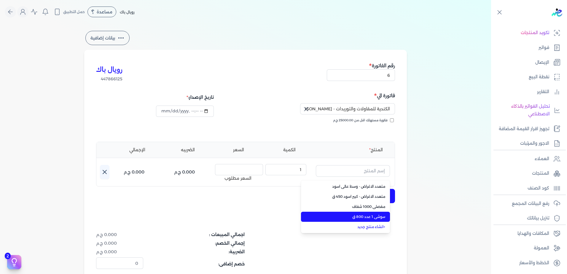
click at [354, 215] on span "سوشى 1 عدد 800 ق" at bounding box center [349, 216] width 72 height 5
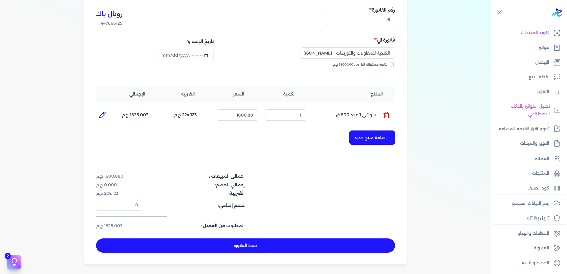
scroll to position [59, 0]
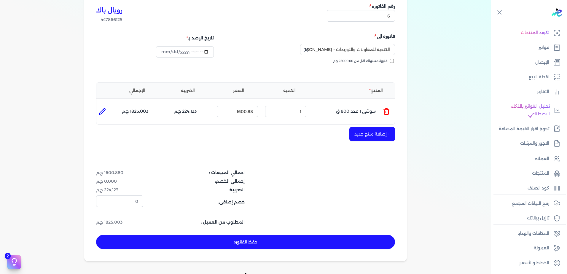
click at [247, 239] on button "حفظ الفاتوره" at bounding box center [245, 242] width 299 height 14
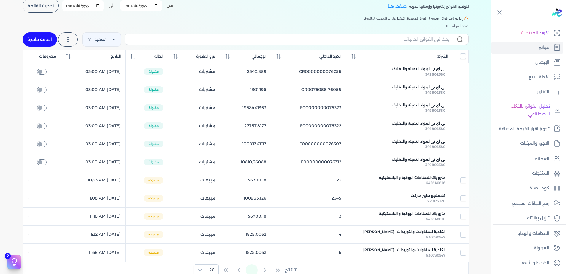
scroll to position [59, 0]
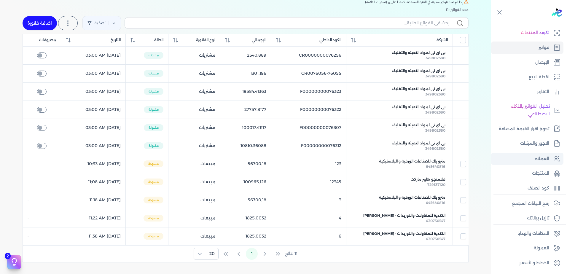
click at [531, 157] on link "العملاء" at bounding box center [527, 159] width 72 height 12
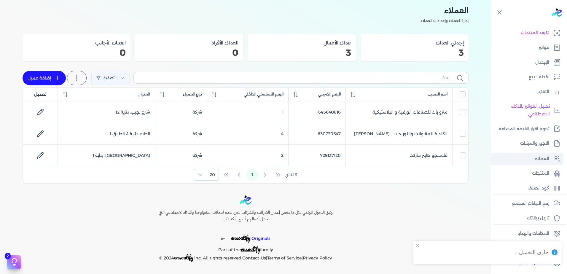
scroll to position [20, 0]
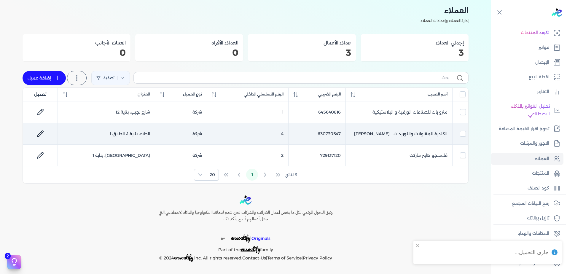
click at [427, 137] on td "الكندية للمقاولات والتوريدات - [PERSON_NAME]" at bounding box center [398, 134] width 107 height 22
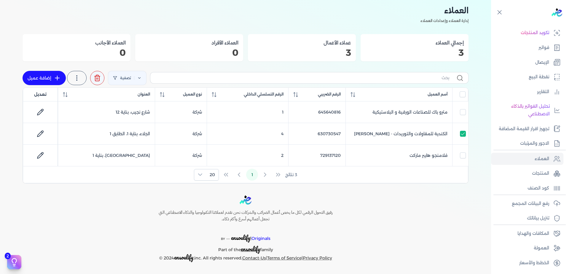
click at [100, 77] on icon at bounding box center [97, 77] width 7 height 7
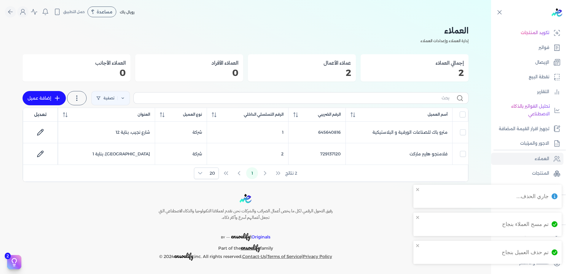
scroll to position [0, 0]
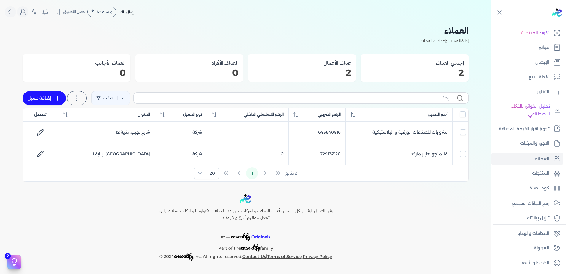
click at [38, 97] on link "إضافة عميل" at bounding box center [44, 98] width 43 height 14
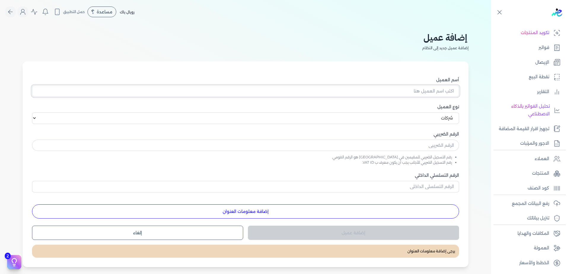
click at [387, 85] on input "أسم العميل" at bounding box center [245, 90] width 427 height 11
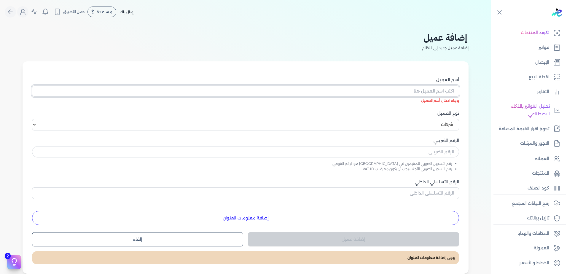
paste input "الكندية للمقاولات والتوريدات - [PERSON_NAME]"
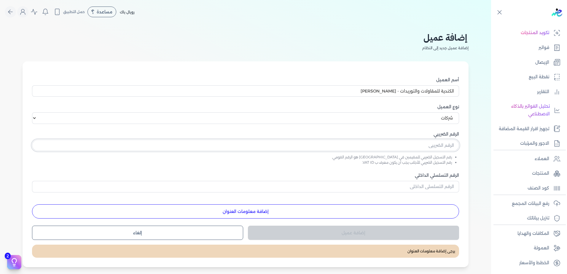
click at [397, 150] on input "text" at bounding box center [245, 145] width 427 height 11
click at [402, 186] on input "الرقم التسلسلي الداخلي" at bounding box center [245, 186] width 427 height 11
click at [284, 214] on button "إضافة معلومات العنوان" at bounding box center [245, 211] width 427 height 14
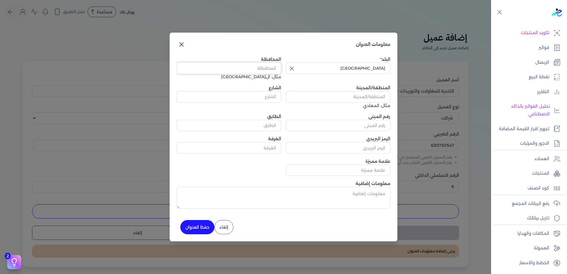
click at [258, 68] on input "المحافظة" at bounding box center [229, 68] width 104 height 11
click at [341, 69] on input "[GEOGRAPHIC_DATA]" at bounding box center [338, 68] width 104 height 11
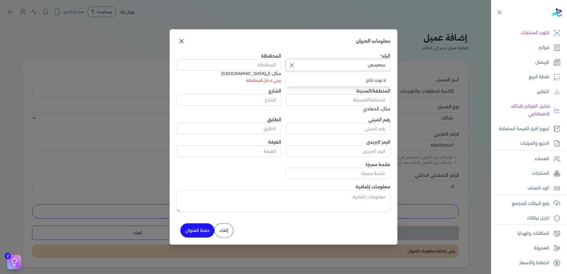
click at [363, 69] on input "مصرمص" at bounding box center [338, 64] width 104 height 11
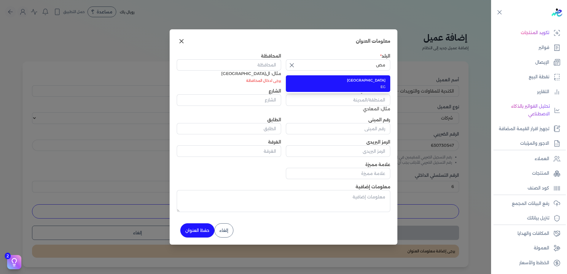
click at [383, 83] on li "مصر EG" at bounding box center [338, 83] width 104 height 17
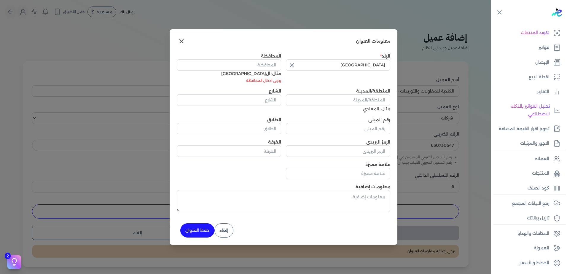
click at [273, 71] on div "مثال: ال[GEOGRAPHIC_DATA]" at bounding box center [229, 74] width 104 height 6
click at [274, 64] on input "المحافظة" at bounding box center [229, 64] width 104 height 11
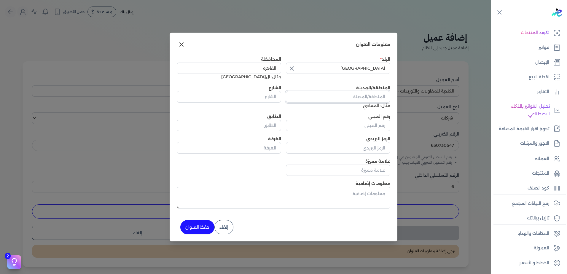
click at [387, 97] on input "المنطقة/المدينة" at bounding box center [338, 96] width 104 height 11
click at [275, 97] on input "الشارع" at bounding box center [229, 96] width 104 height 11
click at [320, 130] on input "رقم المبنى" at bounding box center [338, 125] width 104 height 11
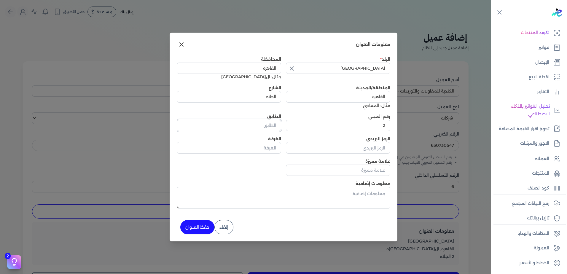
click at [247, 130] on input "الطابق" at bounding box center [229, 125] width 104 height 11
click at [320, 148] on input "الرمز البريدي" at bounding box center [338, 147] width 104 height 11
click at [192, 228] on button "حفظ العنوان" at bounding box center [197, 227] width 34 height 14
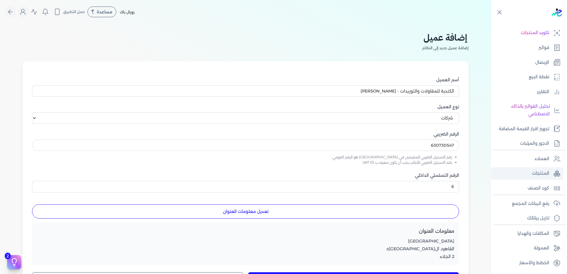
click at [527, 172] on link "المنتجات" at bounding box center [527, 173] width 72 height 12
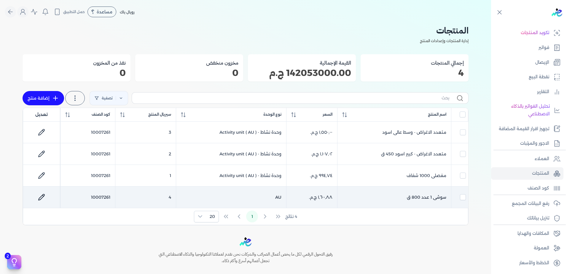
click at [260, 196] on td "AU" at bounding box center [231, 197] width 110 height 22
click at [39, 199] on icon at bounding box center [41, 196] width 7 height 7
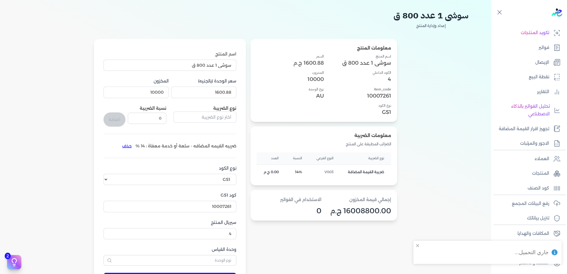
scroll to position [59, 0]
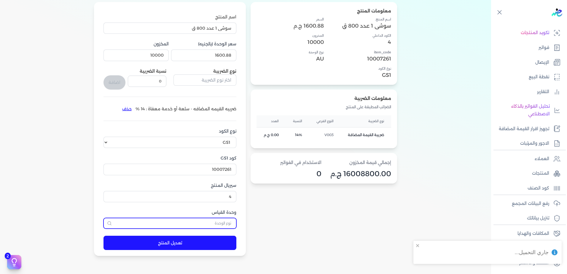
click at [225, 223] on input "text" at bounding box center [169, 223] width 133 height 11
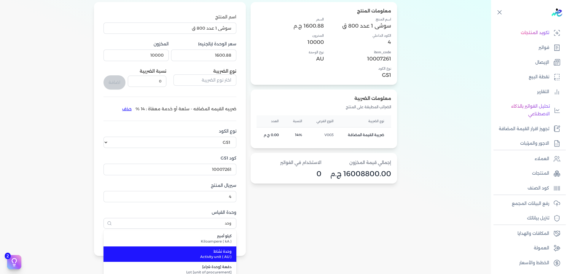
click at [220, 250] on span "وحدة نشاط" at bounding box center [173, 251] width 116 height 5
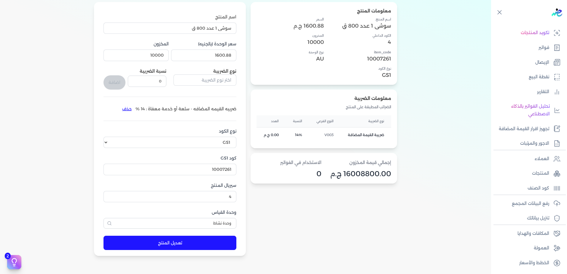
click at [173, 244] on button "تعديل المنتج" at bounding box center [169, 243] width 133 height 14
click at [537, 173] on p "المنتجات" at bounding box center [540, 173] width 17 height 8
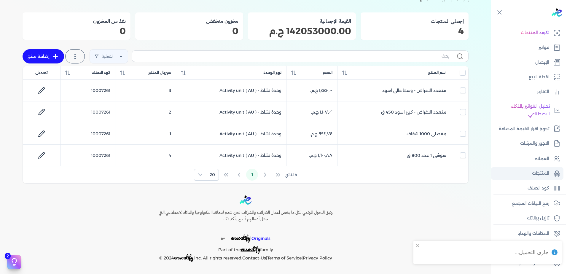
scroll to position [42, 0]
click at [321, 187] on div "Toggle Navigation الاسعار العمولات مساعدة خدمة العملاء دليل المستخدم تسجيل الدخ…" at bounding box center [245, 137] width 491 height 274
click at [538, 46] on p "فواتير" at bounding box center [543, 48] width 11 height 8
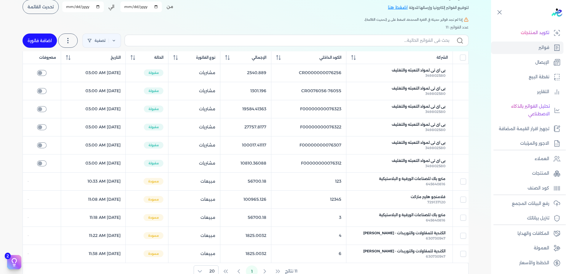
scroll to position [59, 0]
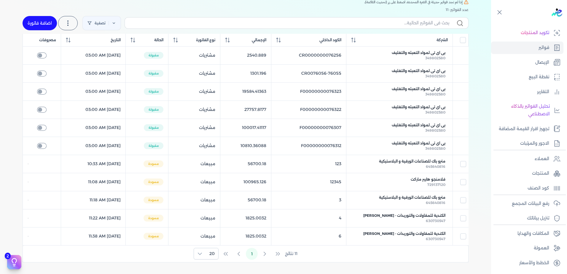
click at [46, 26] on link "اضافة فاتورة" at bounding box center [40, 23] width 34 height 14
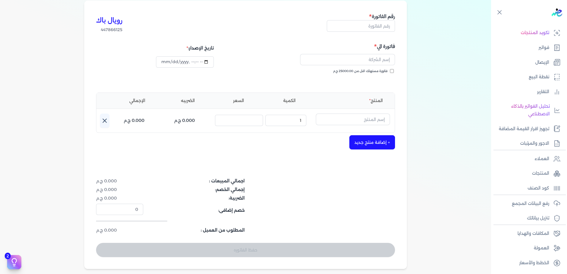
scroll to position [36, 0]
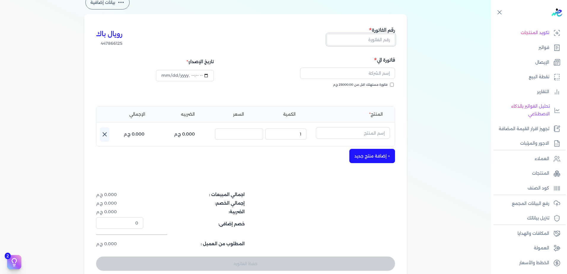
click at [370, 41] on input "text" at bounding box center [361, 39] width 68 height 11
click at [360, 76] on input "text" at bounding box center [347, 73] width 95 height 11
click at [356, 72] on input "text" at bounding box center [347, 73] width 95 height 11
click at [374, 77] on input "text" at bounding box center [347, 73] width 95 height 11
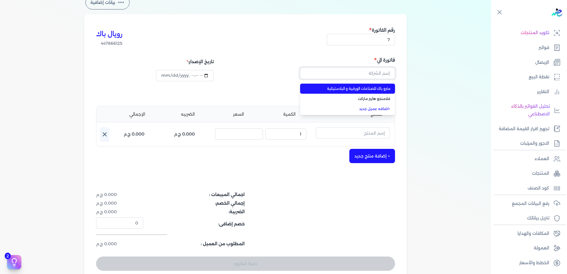
paste input "الكندية للمقاولات والتوريدات - [PERSON_NAME]"
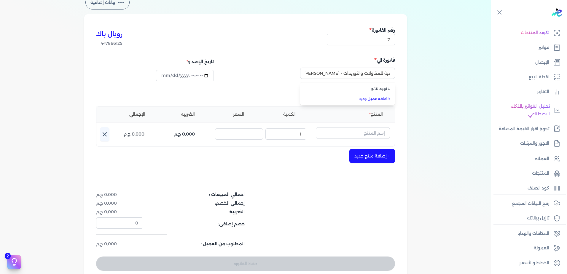
scroll to position [0, 0]
click at [373, 99] on link "+ اضافه عميل جديد" at bounding box center [351, 98] width 78 height 5
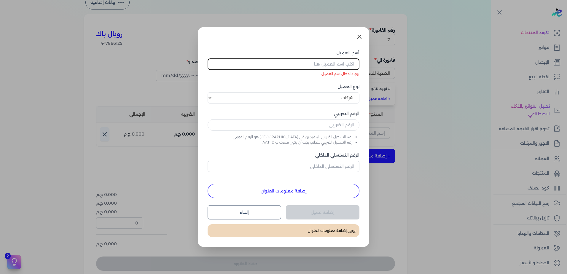
click at [359, 41] on link at bounding box center [359, 37] width 14 height 14
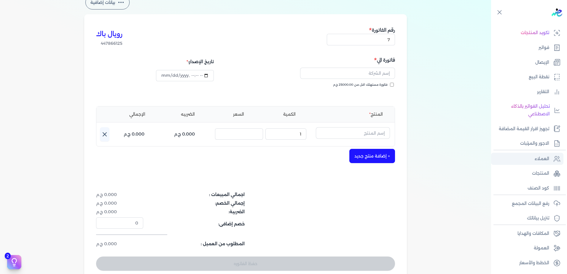
click at [522, 161] on link "العملاء" at bounding box center [527, 159] width 72 height 12
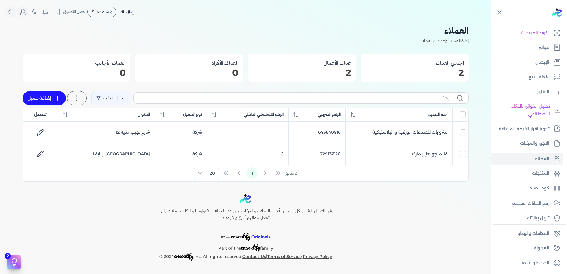
click at [38, 99] on link "إضافة عميل" at bounding box center [44, 98] width 43 height 14
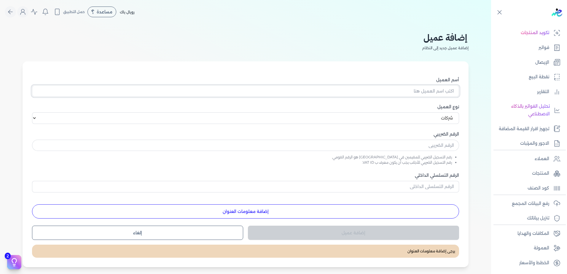
click at [390, 93] on input "أسم العميل" at bounding box center [245, 90] width 427 height 11
paste input "الكندية للمقاولات والتوريدات - [PERSON_NAME]"
click at [400, 120] on select "اختر نوع العميل شركات أفراد أجنبي" at bounding box center [245, 117] width 427 height 11
click at [33, 112] on select "اختر نوع العميل شركات أفراد أجنبي" at bounding box center [245, 117] width 427 height 11
click at [402, 143] on input "text" at bounding box center [245, 145] width 427 height 11
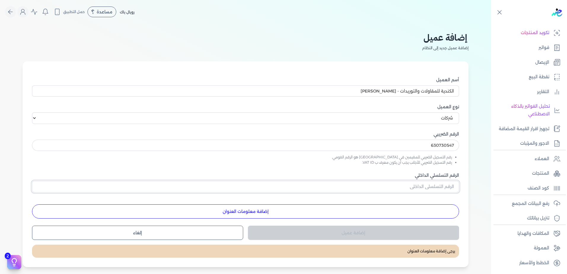
click at [393, 188] on input "الرقم التسلسلي الداخلي" at bounding box center [245, 186] width 427 height 11
click at [263, 208] on button "إضافة معلومات العنوان" at bounding box center [245, 211] width 427 height 14
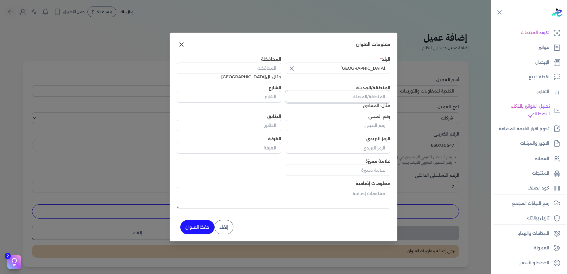
click at [344, 95] on input "المنطقة/المدينة" at bounding box center [338, 96] width 104 height 11
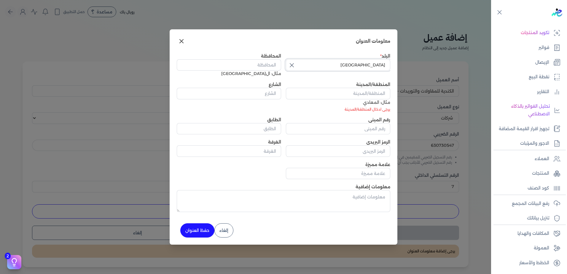
click at [339, 67] on input "[GEOGRAPHIC_DATA]" at bounding box center [338, 64] width 104 height 11
click at [370, 68] on input "مصرمص" at bounding box center [338, 64] width 104 height 11
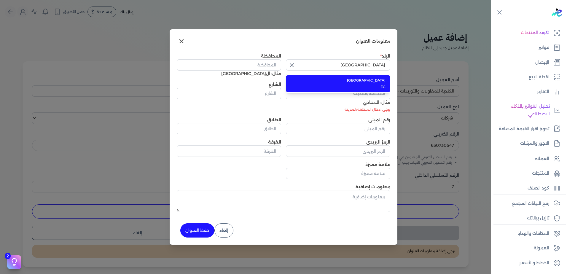
click at [376, 81] on span "[GEOGRAPHIC_DATA]" at bounding box center [341, 80] width 88 height 5
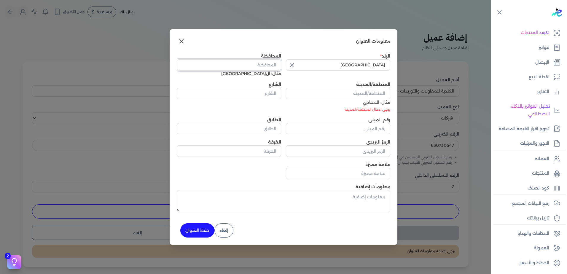
click at [267, 65] on input "المحافظة" at bounding box center [229, 64] width 104 height 11
click at [384, 92] on input "المنطقة/المدينة" at bounding box center [338, 93] width 104 height 11
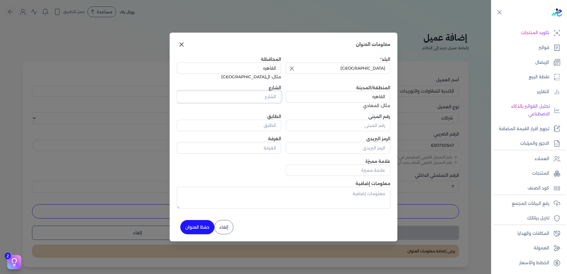
click at [280, 99] on input "الشارع" at bounding box center [229, 96] width 104 height 11
click at [359, 124] on input "رقم المبنى" at bounding box center [338, 125] width 104 height 11
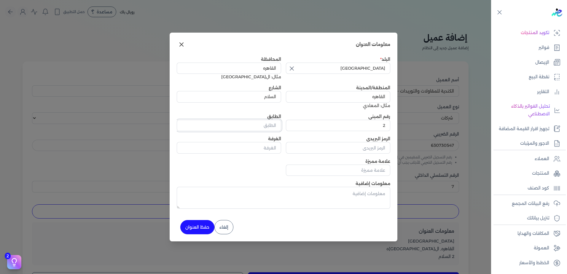
click at [267, 124] on input "الطابق" at bounding box center [229, 125] width 104 height 11
click at [184, 230] on button "حفظ العنوان" at bounding box center [197, 227] width 34 height 14
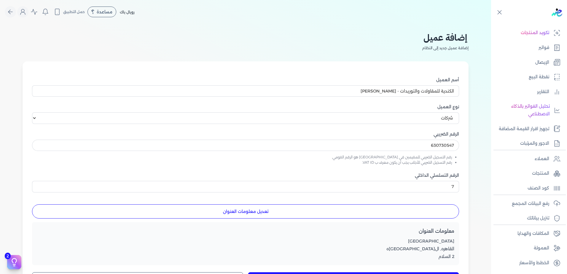
click at [208, 213] on button "تعديل معلومات العنوان" at bounding box center [245, 211] width 427 height 14
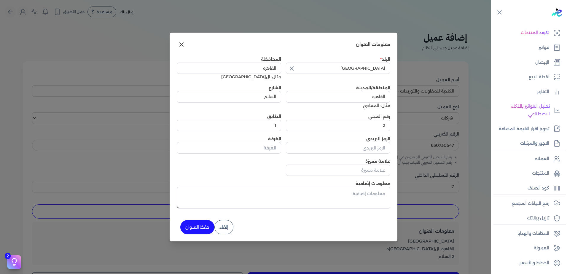
click at [196, 223] on button "حفظ العنوان" at bounding box center [197, 227] width 34 height 14
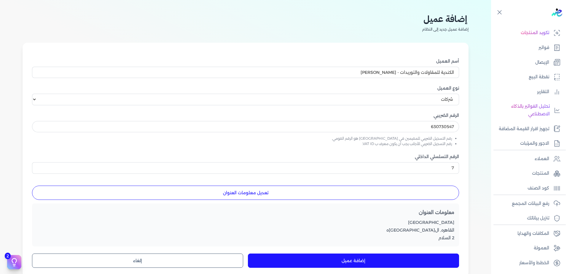
scroll to position [59, 0]
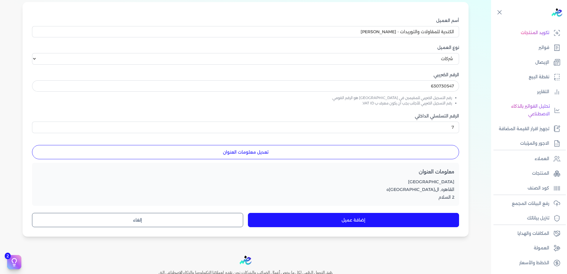
click at [359, 218] on button "إضافة عميل" at bounding box center [353, 220] width 211 height 14
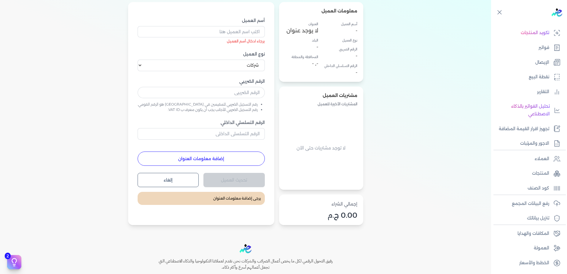
click at [541, 54] on ul "تكويد المنتجات فواتير الإيصال نقطة البيع التقارير تحليل الفواتير بالذكاء الاصطن…" at bounding box center [527, 88] width 72 height 123
click at [543, 50] on p "فواتير" at bounding box center [543, 48] width 11 height 8
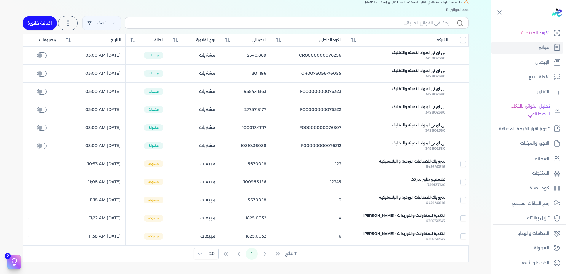
click at [42, 23] on link "اضافة فاتورة" at bounding box center [40, 23] width 34 height 14
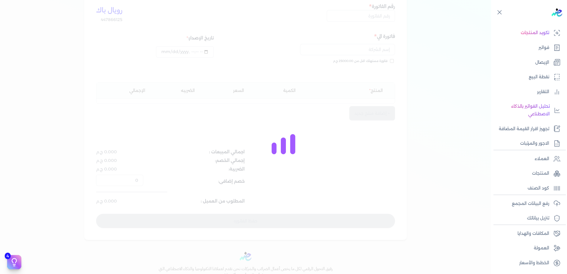
scroll to position [65, 0]
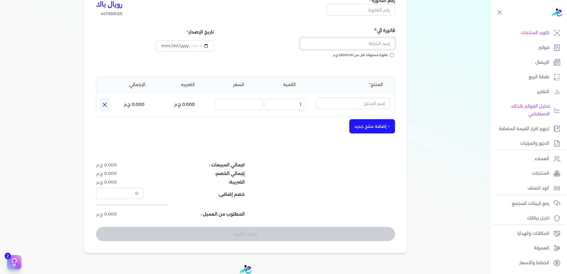
click at [345, 47] on input "text" at bounding box center [347, 43] width 95 height 11
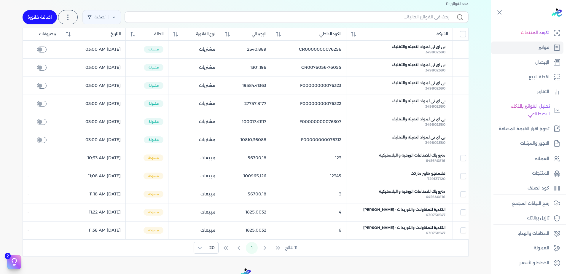
scroll to position [59, 0]
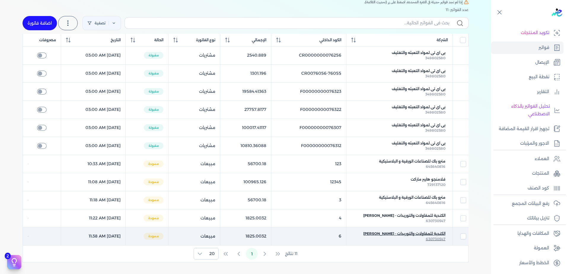
click at [427, 238] on div "630730547" at bounding box center [399, 238] width 92 height 5
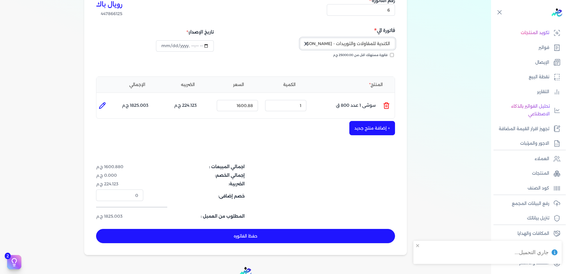
click at [339, 41] on input "الكندية للمقاولات والتوريدات - [PERSON_NAME]" at bounding box center [347, 43] width 95 height 11
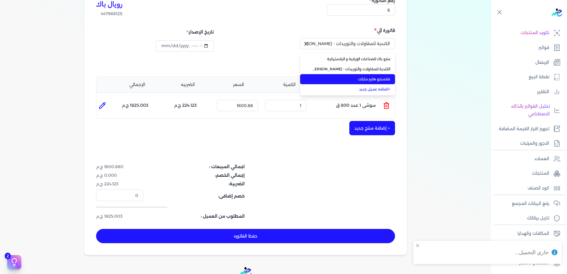
click at [342, 77] on span "فلامنجو هايبر ماركت" at bounding box center [351, 78] width 78 height 5
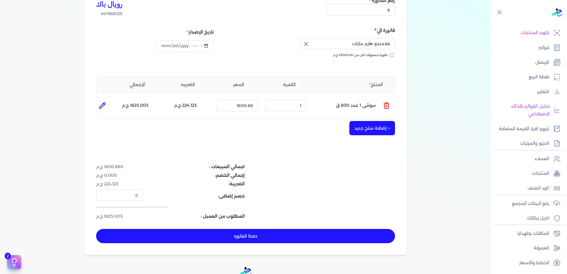
click at [306, 133] on div "+ إضافة منتج جديد" at bounding box center [245, 128] width 299 height 14
click at [255, 234] on button "حفظ الفاتوره" at bounding box center [245, 236] width 299 height 14
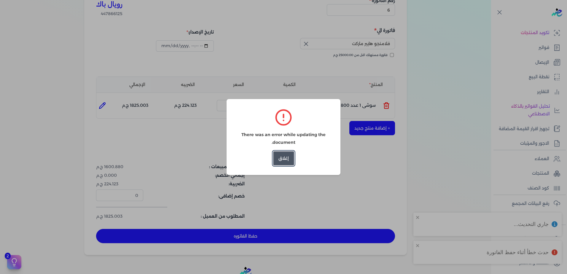
click at [277, 158] on button "إغلاق" at bounding box center [283, 158] width 21 height 14
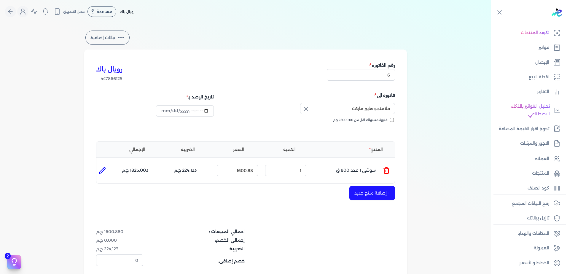
scroll to position [0, 0]
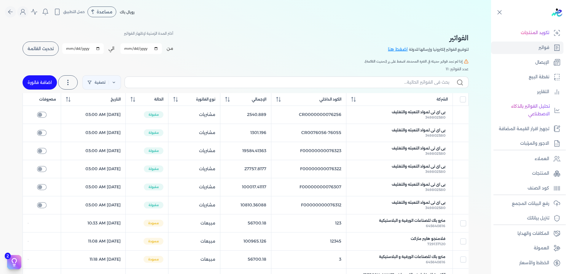
click at [38, 81] on link "اضافة فاتورة" at bounding box center [40, 82] width 34 height 14
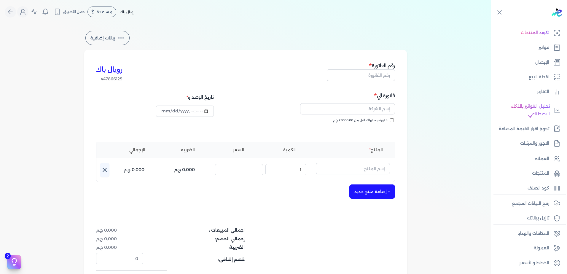
click at [345, 82] on div "رقم الفاتورة" at bounding box center [361, 72] width 68 height 20
click at [345, 81] on div "رقم الفاتورة" at bounding box center [361, 72] width 68 height 20
click at [354, 80] on input "text" at bounding box center [361, 74] width 68 height 11
click at [354, 113] on input "text" at bounding box center [347, 108] width 95 height 11
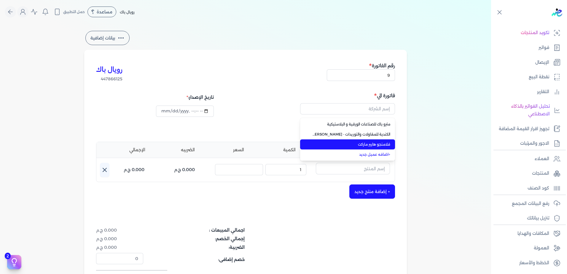
drag, startPoint x: 346, startPoint y: 138, endPoint x: 345, endPoint y: 144, distance: 6.3
click at [345, 144] on ul "مترو باك للصناعات الورقية و البلاستيكية الكندية للمقاولات والتوريدات - [PERSON_…" at bounding box center [347, 139] width 95 height 43
click at [345, 144] on span "فلامنجو هايبر ماركت" at bounding box center [351, 144] width 78 height 5
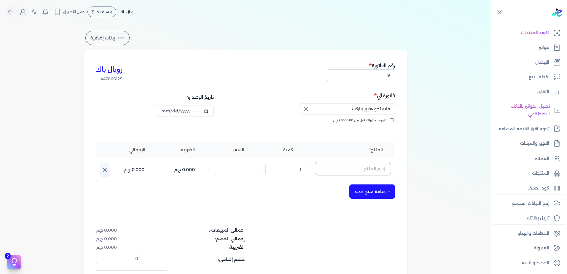
click at [337, 174] on input "text" at bounding box center [353, 168] width 74 height 11
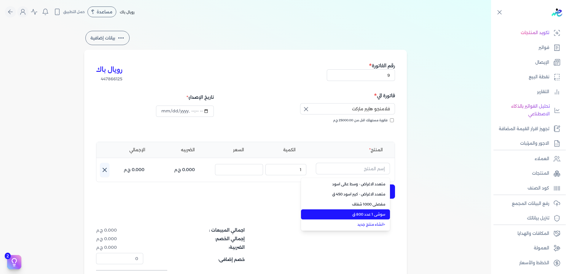
click at [334, 213] on span "سوشى 1 عدد 800 ق" at bounding box center [349, 214] width 72 height 5
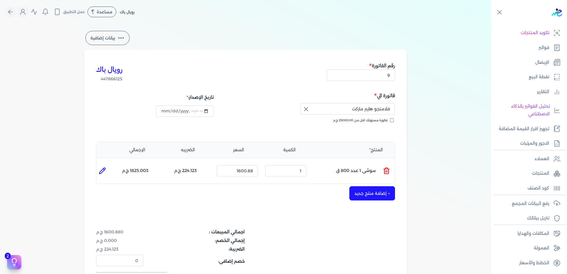
click at [331, 218] on div "رويال باك 447866125 رقم الفاتورة 9 فاتورة الي فلامنجو هايبر ماركت فاتورة مستهلك…" at bounding box center [245, 185] width 322 height 270
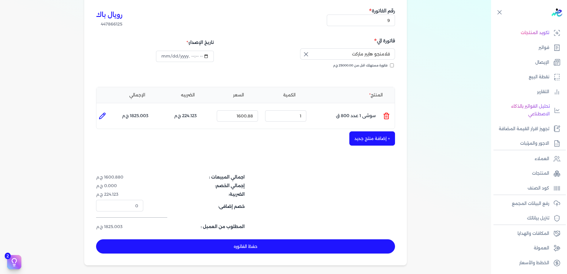
scroll to position [59, 0]
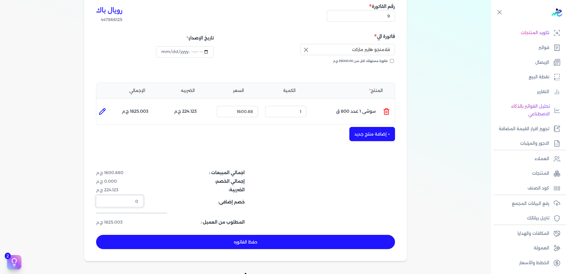
click at [115, 199] on input "0" at bounding box center [119, 200] width 47 height 11
click at [215, 244] on button "حفظ الفاتوره" at bounding box center [245, 242] width 299 height 14
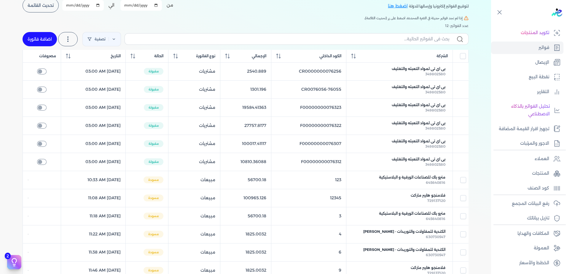
scroll to position [119, 0]
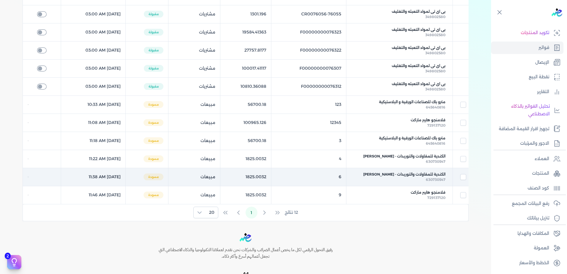
drag, startPoint x: 120, startPoint y: 196, endPoint x: 132, endPoint y: 173, distance: 25.2
click at [132, 175] on tbody "بى اى تى لمواد التعبئه والتغليف 349802580 CR0000000076256 2540.889 مشتريات مقبو…" at bounding box center [245, 95] width 445 height 217
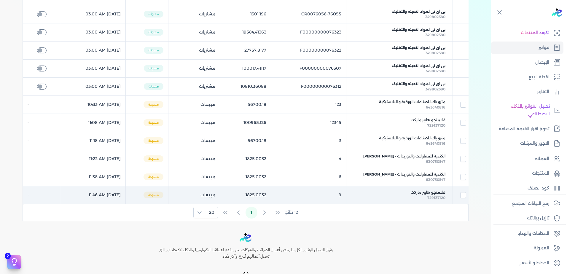
drag, startPoint x: 132, startPoint y: 173, endPoint x: 129, endPoint y: 193, distance: 20.4
click at [126, 193] on td "[DATE] 11:46 AM" at bounding box center [93, 195] width 65 height 18
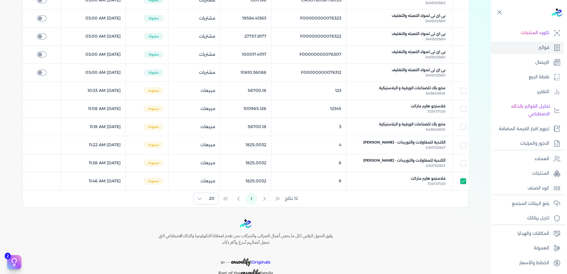
scroll to position [156, 0]
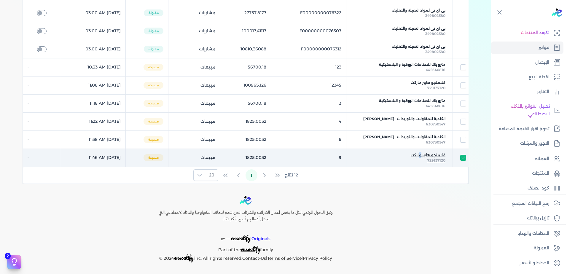
click at [422, 156] on span "فلامنجو هايبر ماركت" at bounding box center [427, 154] width 35 height 5
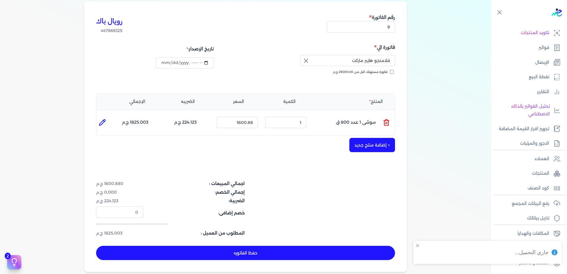
scroll to position [48, 0]
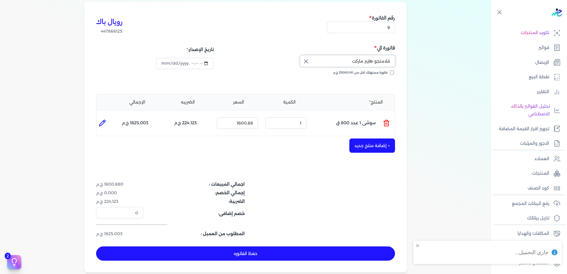
click at [330, 64] on input "فلامنجو هايبر ماركت" at bounding box center [347, 60] width 95 height 11
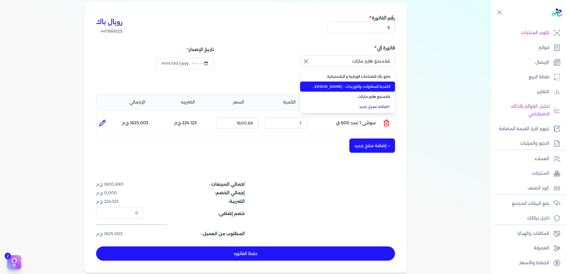
click at [327, 90] on li "الكندية للمقاولات والتوريدات - [PERSON_NAME]" at bounding box center [347, 86] width 95 height 10
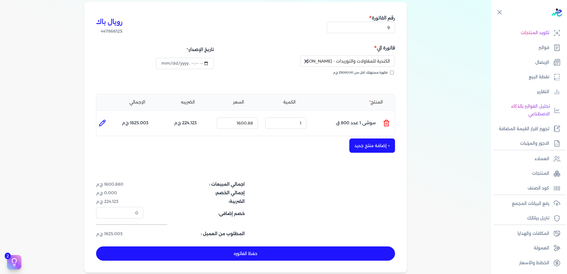
click at [273, 161] on div "رويال باك 447866125 رقم الفاتورة 9 فاتورة الي الكندية للمقاولات والتوريدات - [P…" at bounding box center [245, 137] width 322 height 270
click at [265, 252] on button "حفظ الفاتوره" at bounding box center [245, 253] width 299 height 14
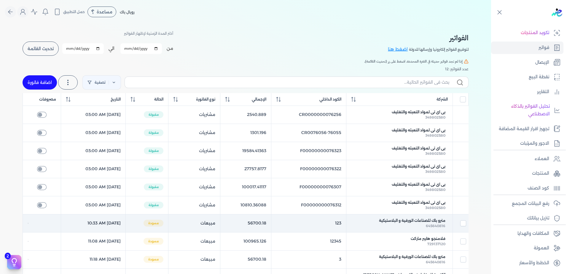
scroll to position [89, 0]
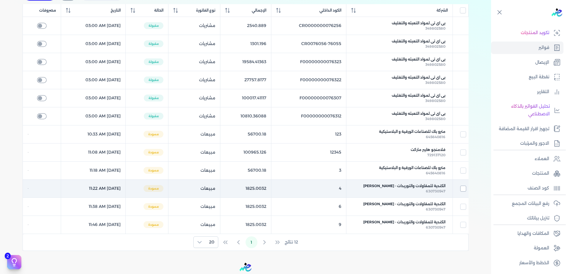
click at [463, 187] on input "checkbox" at bounding box center [463, 188] width 6 height 6
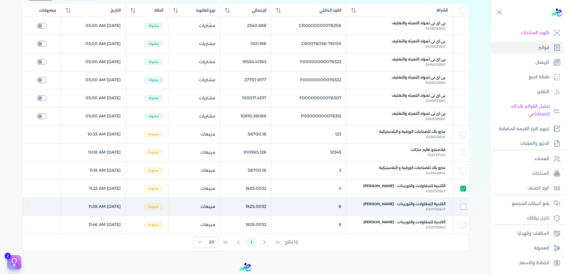
drag, startPoint x: 463, startPoint y: 207, endPoint x: 463, endPoint y: 215, distance: 8.6
click at [463, 207] on input "checkbox" at bounding box center [463, 207] width 6 height 6
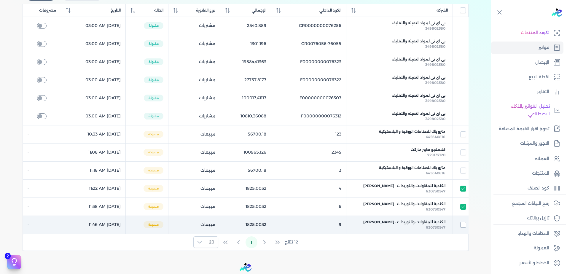
click at [463, 223] on input "checkbox" at bounding box center [463, 225] width 6 height 6
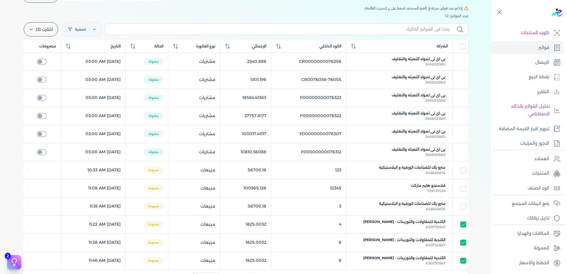
scroll to position [0, 0]
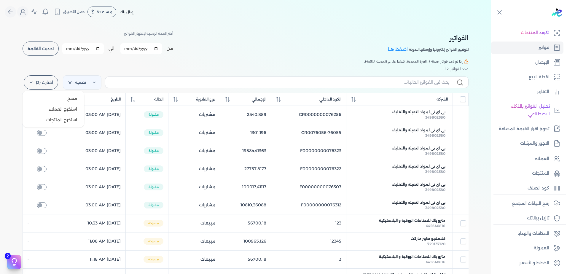
click at [39, 81] on label "اختارت (3)" at bounding box center [41, 82] width 34 height 14
click at [71, 100] on span "مسح" at bounding box center [72, 98] width 10 height 6
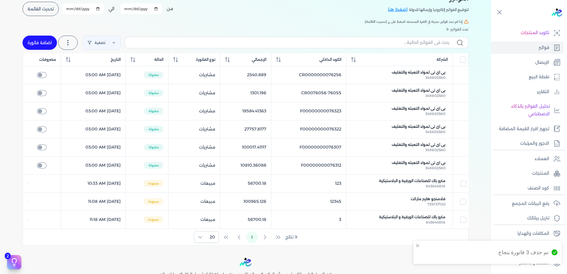
scroll to position [89, 0]
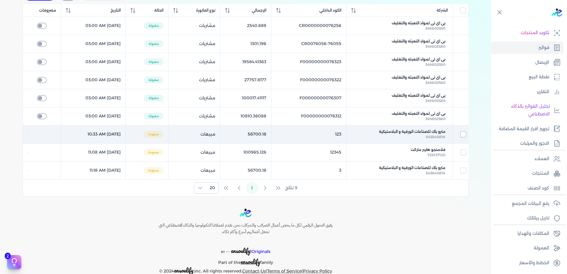
click at [462, 136] on input "checkbox" at bounding box center [463, 134] width 6 height 6
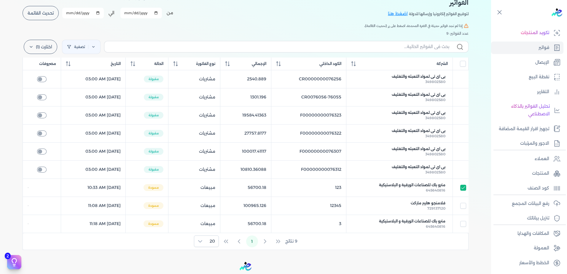
scroll to position [30, 0]
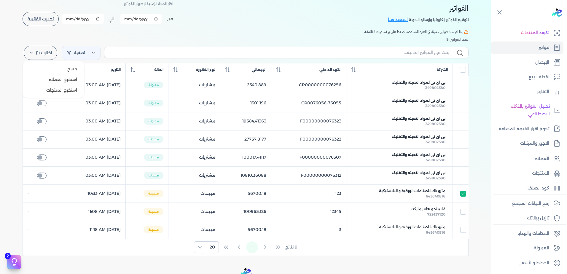
click at [48, 57] on label "اختارت (1)" at bounding box center [40, 53] width 33 height 14
click at [52, 69] on button "مسح" at bounding box center [53, 68] width 57 height 11
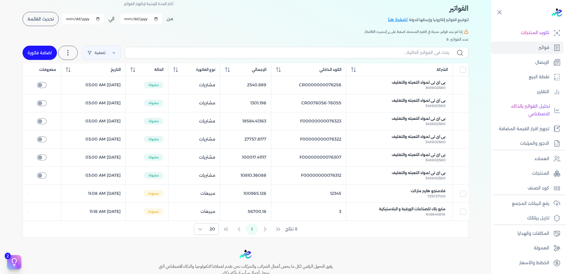
click at [44, 49] on link "اضافة فاتورة" at bounding box center [40, 53] width 34 height 14
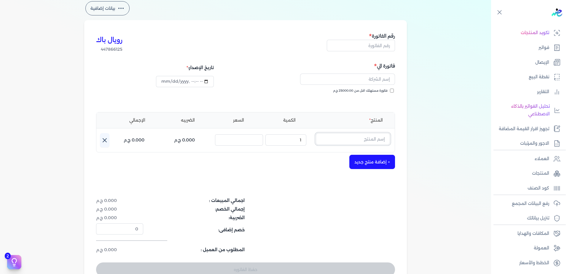
click at [356, 140] on input "text" at bounding box center [353, 138] width 74 height 11
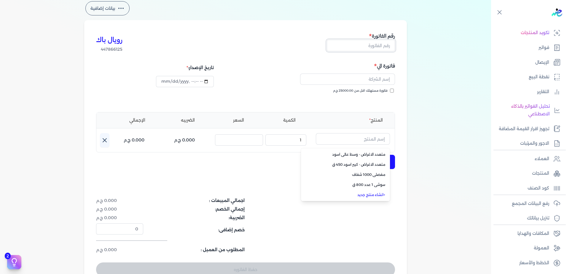
click at [355, 44] on input "text" at bounding box center [361, 45] width 68 height 11
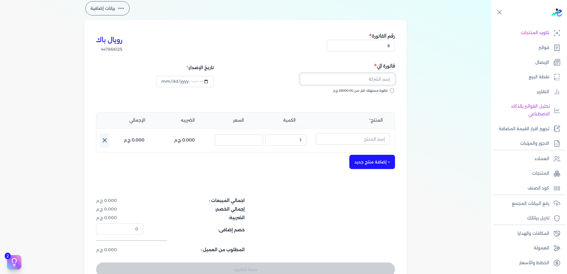
click at [355, 84] on input "text" at bounding box center [347, 78] width 95 height 11
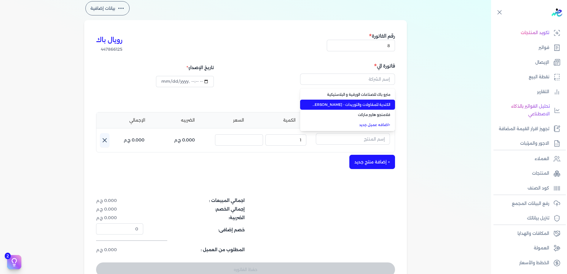
click at [346, 104] on span "الكندية للمقاولات والتوريدات - [PERSON_NAME]" at bounding box center [351, 104] width 78 height 5
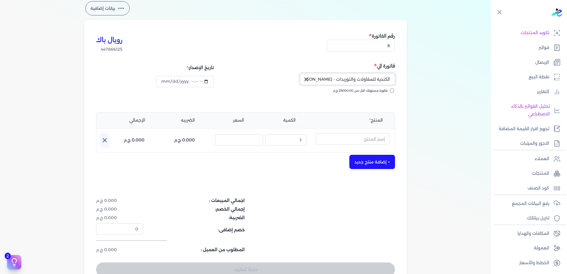
click at [353, 81] on input "الكندية للمقاولات والتوريدات - [PERSON_NAME]" at bounding box center [347, 78] width 95 height 11
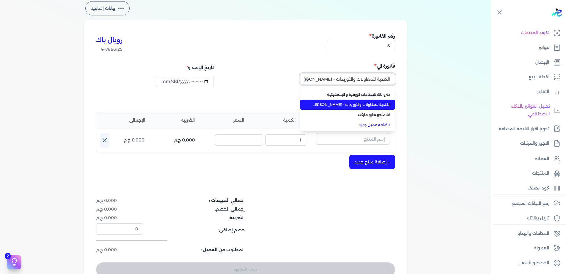
click at [353, 81] on input "الكندية للمقاولات والتوريدات - [PERSON_NAME]" at bounding box center [347, 78] width 95 height 11
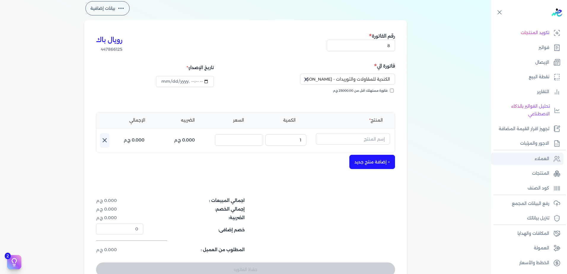
click at [543, 159] on p "العملاء" at bounding box center [541, 159] width 15 height 8
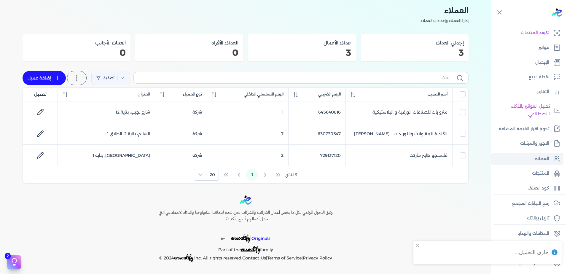
scroll to position [20, 0]
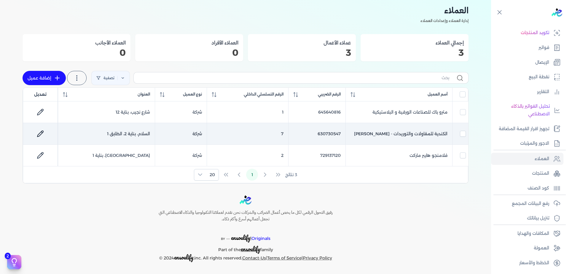
click at [39, 133] on icon at bounding box center [40, 133] width 7 height 7
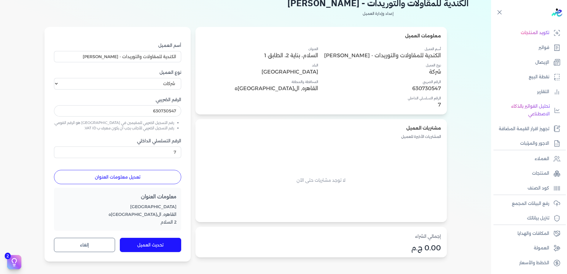
scroll to position [20, 0]
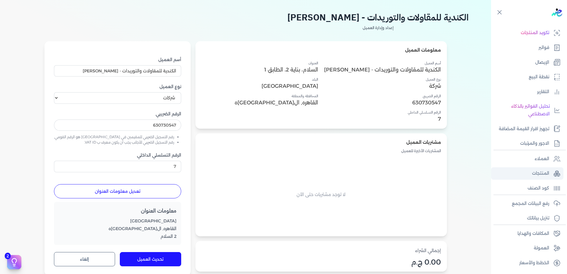
click at [552, 169] on link "المنتجات" at bounding box center [527, 173] width 72 height 12
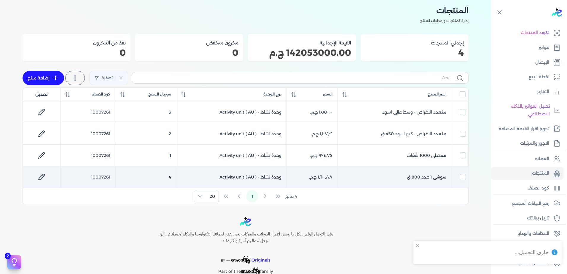
click at [414, 174] on td "سوشى 1 عدد 800 ق" at bounding box center [394, 177] width 114 height 22
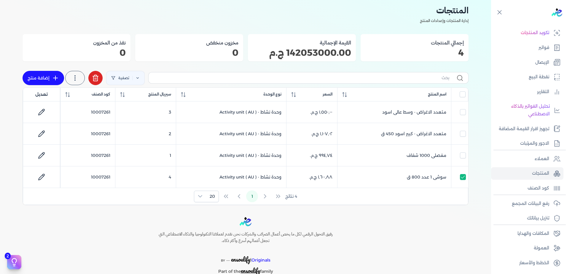
click at [90, 76] on button at bounding box center [95, 78] width 14 height 14
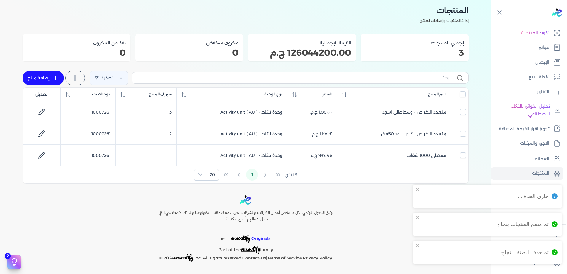
click at [386, 175] on div "3 نتائج 1 20" at bounding box center [245, 174] width 444 height 17
click at [339, 223] on div "رفيق التحول الرقمي لكل ما يخص أعمال الضرائب والشركات نحن نقدم لعملائنا التكنولو…" at bounding box center [245, 228] width 199 height 67
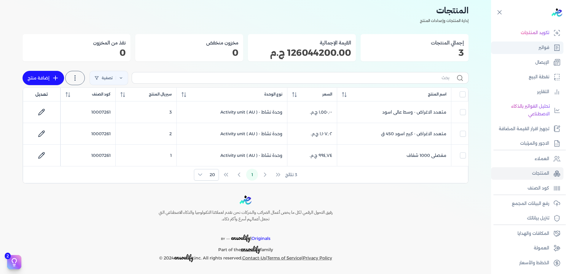
click at [535, 47] on link "فواتير" at bounding box center [527, 47] width 72 height 12
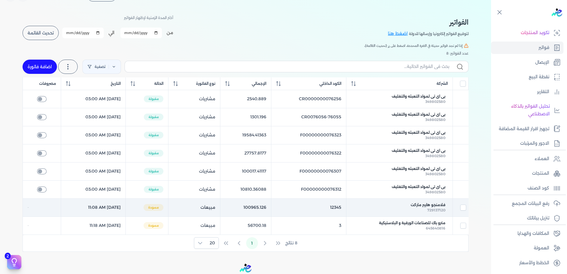
scroll to position [30, 0]
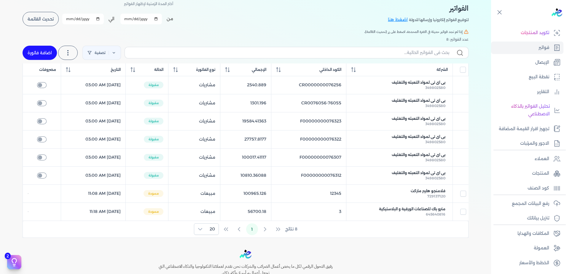
click at [47, 52] on link "اضافة فاتورة" at bounding box center [40, 53] width 34 height 14
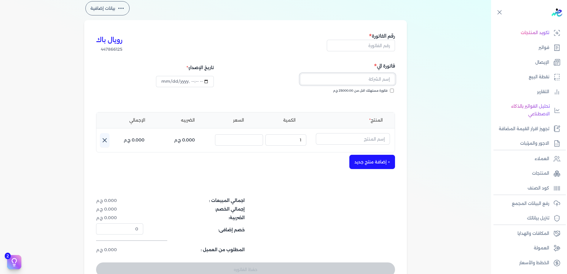
click at [366, 84] on input "text" at bounding box center [347, 78] width 95 height 11
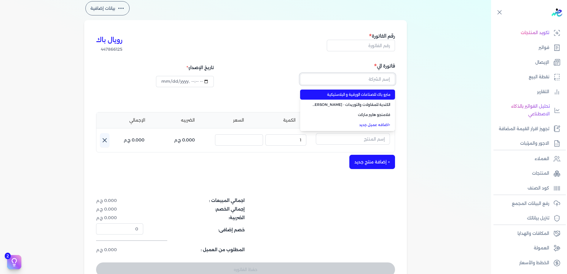
paste input "الكندية للمقاولات والتوريدات - [PERSON_NAME]"
click at [364, 95] on span "الكندية للمقاولات والتوريدات - [PERSON_NAME]" at bounding box center [351, 94] width 78 height 5
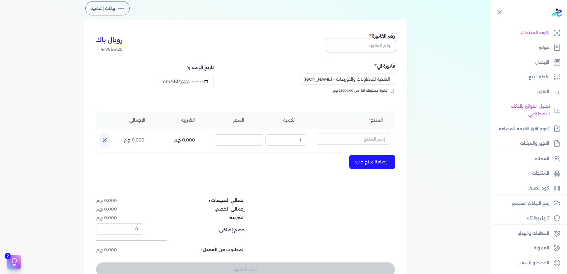
click at [364, 49] on input "text" at bounding box center [361, 45] width 68 height 11
click at [257, 87] on div "فاتورة الي الكندية للمقاولات والتوريدات - [PERSON_NAME] فاتورة مستهلك اقل من 25…" at bounding box center [321, 83] width 148 height 43
click at [340, 140] on input "text" at bounding box center [353, 138] width 74 height 11
paste input "سوشى 1 عدد 800 ق"
drag, startPoint x: 355, startPoint y: 155, endPoint x: 355, endPoint y: 165, distance: 10.1
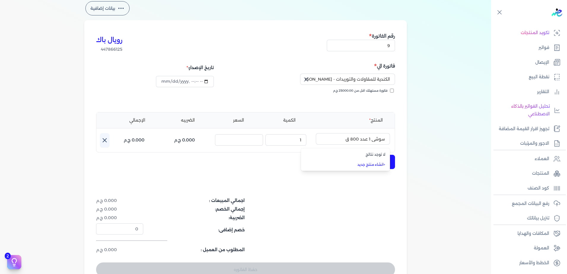
click at [355, 165] on ul "لا توجد نتائج + انشاء منتج جديد" at bounding box center [345, 159] width 89 height 23
click at [355, 165] on link "+ انشاء منتج جديد" at bounding box center [349, 164] width 72 height 5
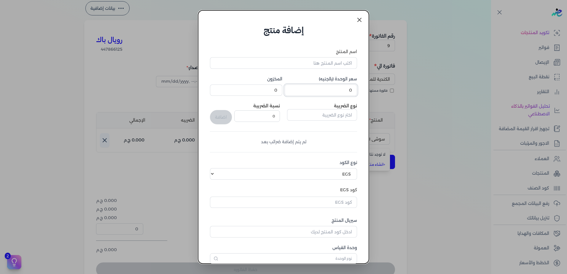
click at [329, 85] on input "0" at bounding box center [320, 89] width 72 height 11
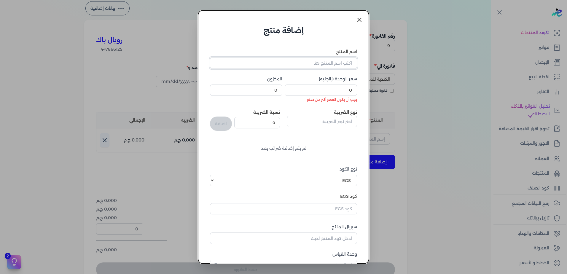
click at [332, 62] on input "اسم المنتج" at bounding box center [283, 62] width 147 height 11
paste input "سوشى 1 عدد 800 ق"
click at [328, 90] on input "0" at bounding box center [320, 89] width 72 height 11
click at [345, 89] on input "0" at bounding box center [320, 89] width 72 height 11
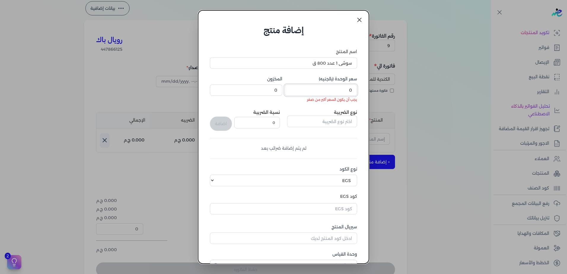
click at [345, 89] on input "0" at bounding box center [320, 89] width 72 height 11
paste input "1600.88"
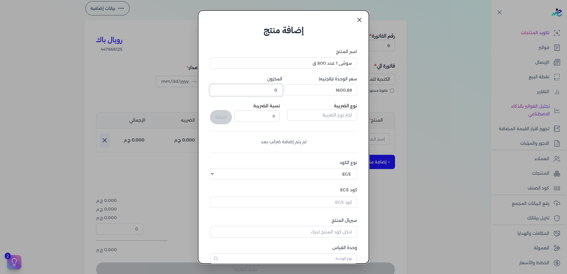
click at [276, 91] on input "0" at bounding box center [246, 89] width 72 height 11
click at [328, 120] on input "text" at bounding box center [322, 114] width 70 height 11
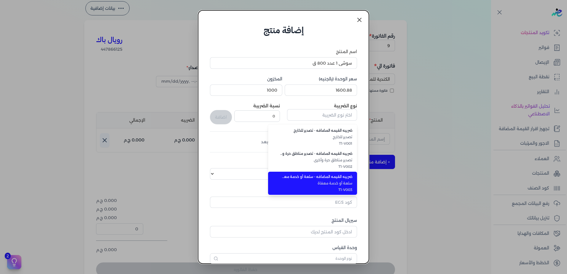
click at [332, 176] on span "ضريبه القيمه المضافه - سلعة أو خدمة معفاة" at bounding box center [316, 176] width 72 height 5
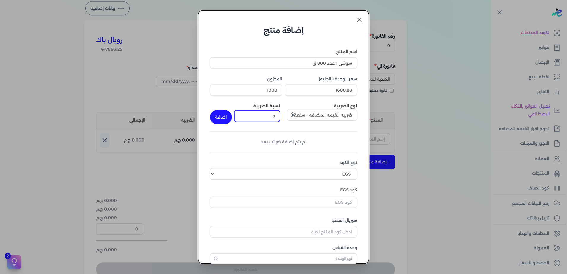
click at [259, 114] on input "0" at bounding box center [257, 115] width 46 height 11
click at [317, 149] on div "اسم المنتج سوشى 1 عدد 800 ق سعر الوحدة (بالجنيه) 1600.88 المخزون 1000 نوع الضري…" at bounding box center [283, 156] width 147 height 215
click at [225, 113] on button "اضافة" at bounding box center [221, 117] width 22 height 14
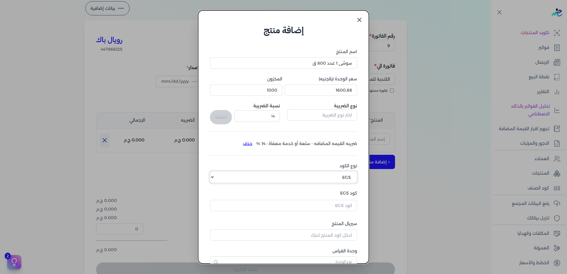
click at [343, 179] on select "اختر نوع الكود EGS GS1" at bounding box center [283, 176] width 147 height 11
click at [214, 171] on select "اختر نوع الكود EGS GS1" at bounding box center [283, 176] width 147 height 11
click at [332, 202] on input "كود GS1" at bounding box center [283, 204] width 147 height 11
click at [322, 231] on input "سيريال المنتج" at bounding box center [283, 230] width 147 height 11
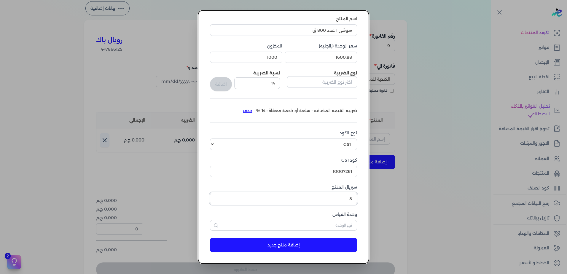
scroll to position [33, 0]
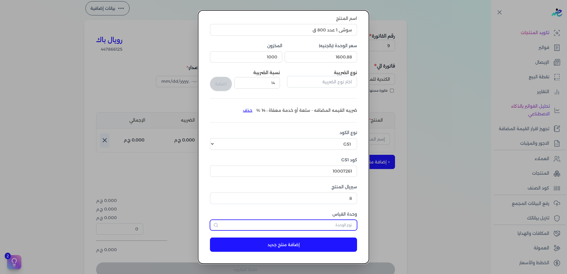
click at [323, 227] on input "text" at bounding box center [283, 225] width 147 height 11
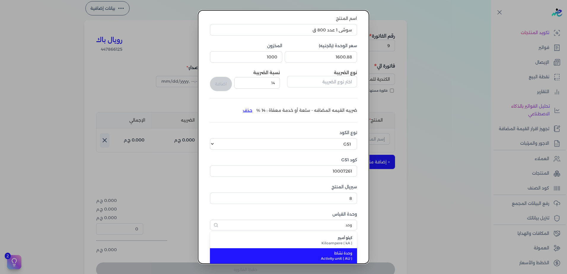
click at [319, 255] on span "وحدة نشاط" at bounding box center [287, 252] width 130 height 5
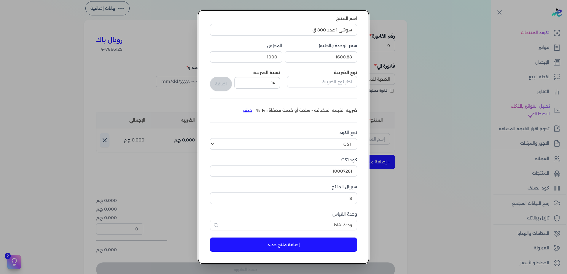
click at [307, 247] on button "إضافة منتج جديد" at bounding box center [283, 244] width 147 height 14
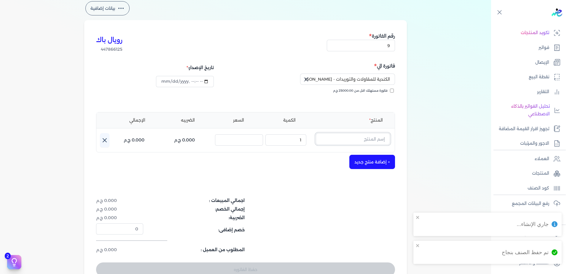
click at [327, 142] on input "text" at bounding box center [353, 138] width 74 height 11
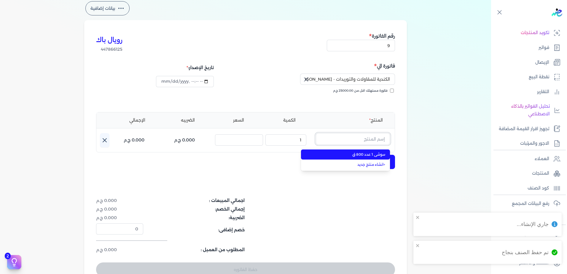
paste input "1600.88"
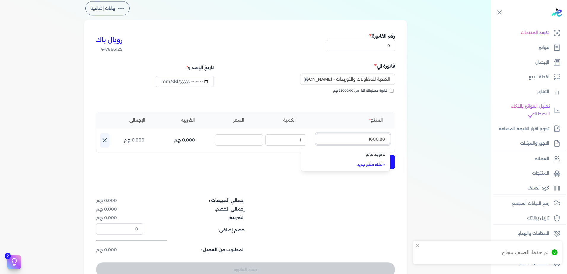
click at [336, 140] on input "1600.88" at bounding box center [353, 138] width 74 height 11
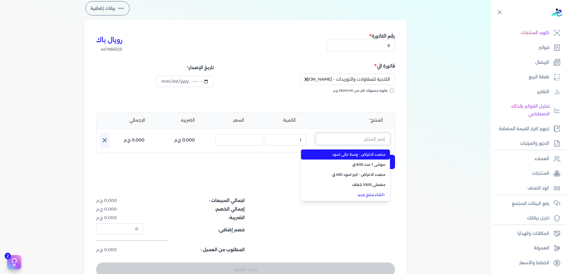
click at [345, 138] on input "text" at bounding box center [353, 138] width 74 height 11
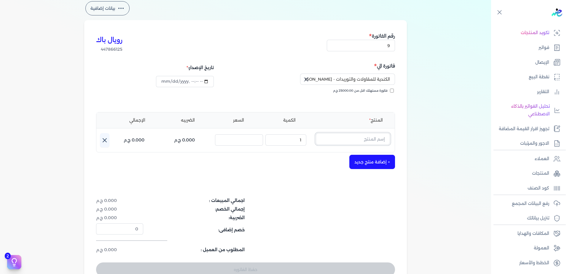
click at [345, 138] on input "text" at bounding box center [353, 138] width 74 height 11
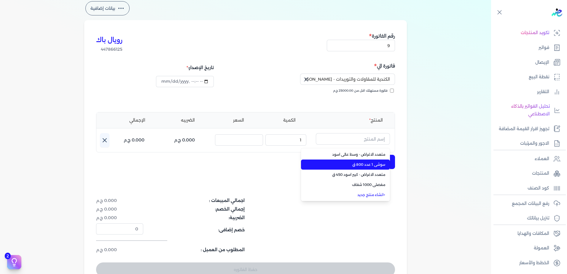
click at [338, 166] on span "سوشى 1 عدد 800 ق" at bounding box center [349, 164] width 72 height 5
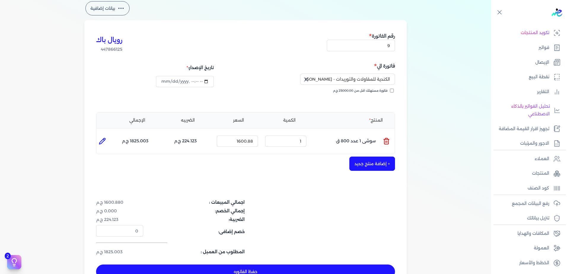
click at [296, 189] on div "رويال باك 447866125 رقم الفاتورة 9 فاتورة الي الكندية للمقاولات والتوريدات - [P…" at bounding box center [245, 155] width 322 height 270
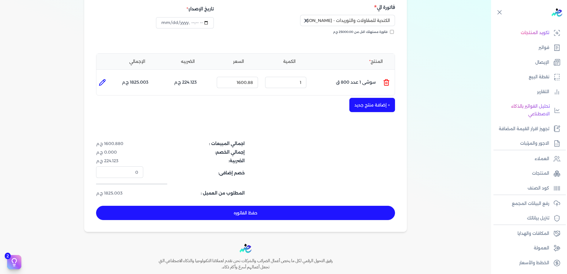
scroll to position [89, 0]
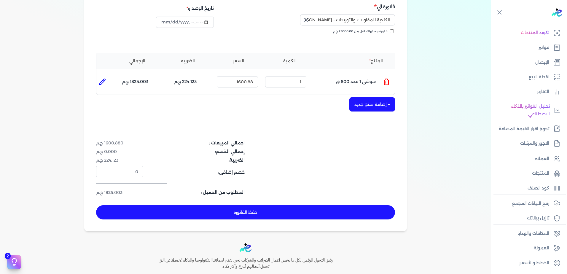
click at [277, 212] on button "حفظ الفاتوره" at bounding box center [245, 212] width 299 height 14
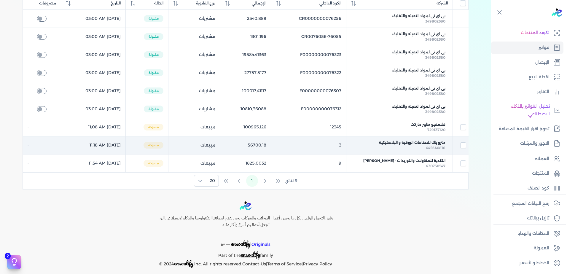
scroll to position [102, 0]
